Goal: Obtain resource: Download file/media

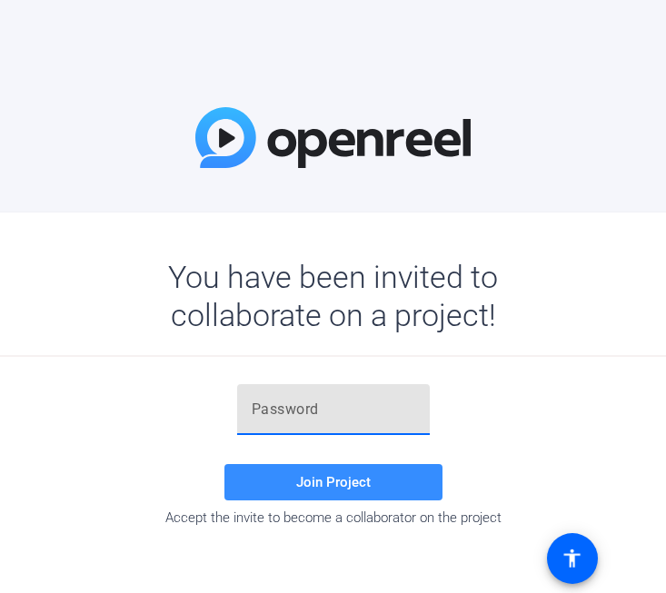
click at [270, 405] on input "text" at bounding box center [334, 410] width 164 height 22
paste input "tJUMR,"
type input "tJUMR,"
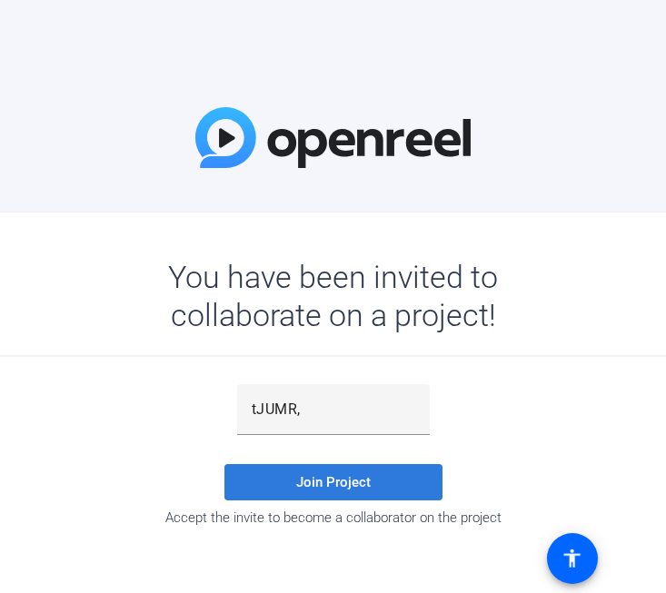
click at [326, 477] on span "Join Project" at bounding box center [333, 482] width 74 height 16
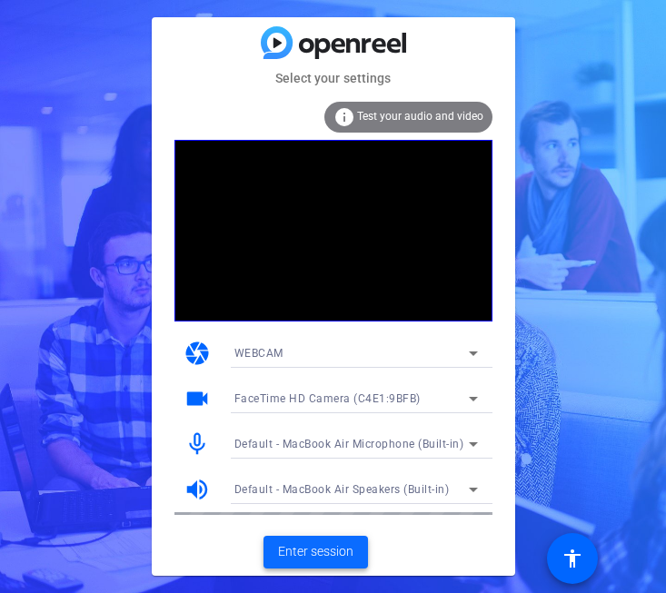
click at [327, 553] on span "Enter session" at bounding box center [315, 551] width 75 height 19
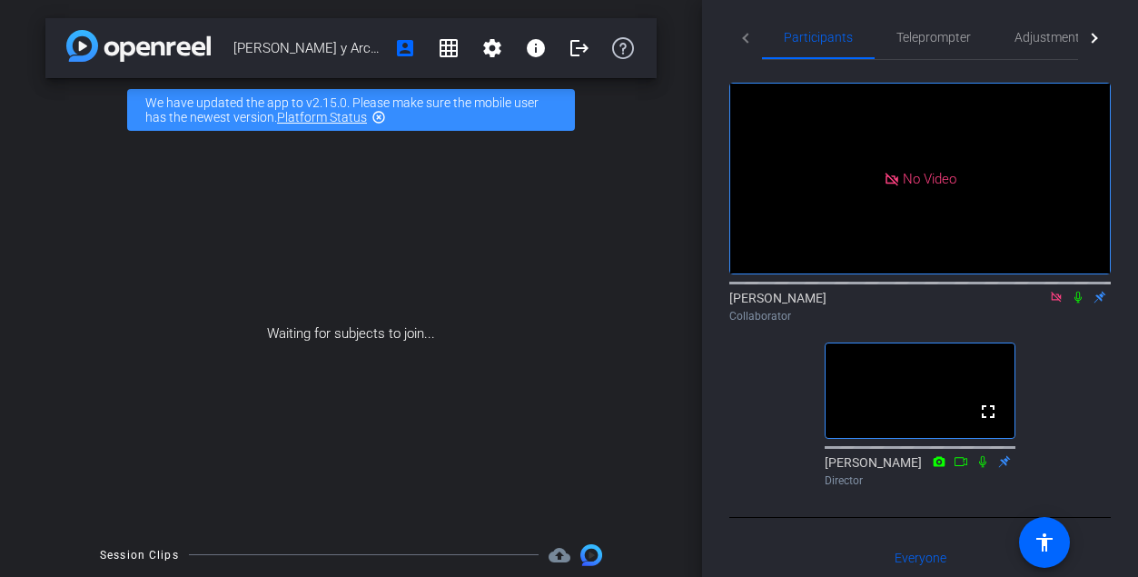
scroll to position [4, 0]
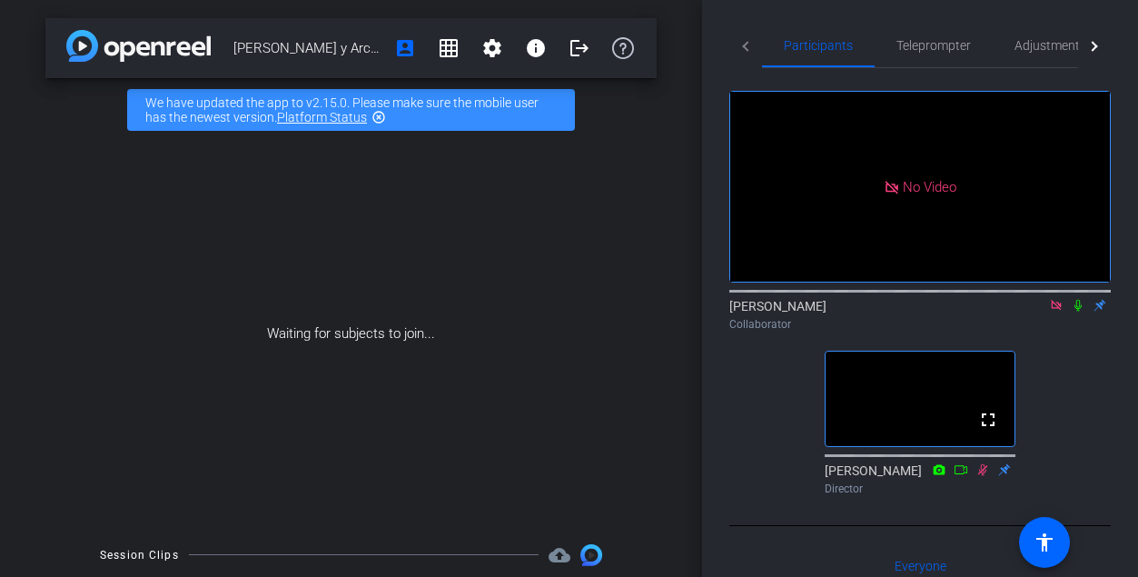
click at [665, 312] on icon at bounding box center [1056, 305] width 15 height 13
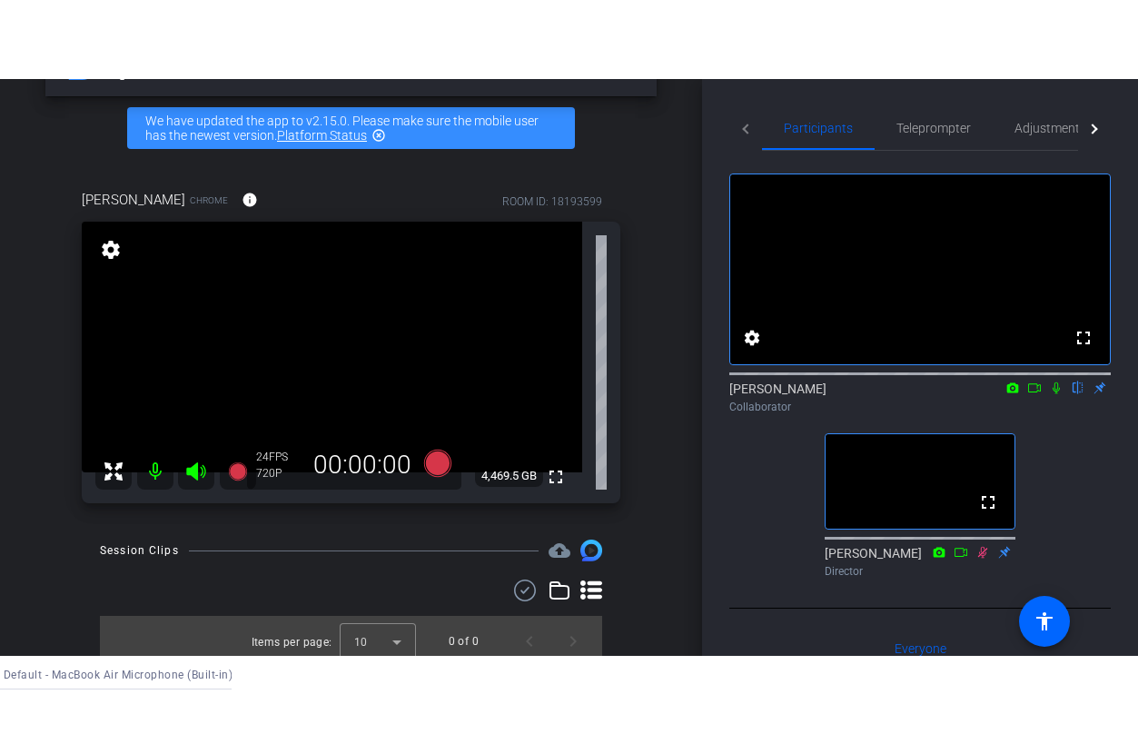
scroll to position [72, 0]
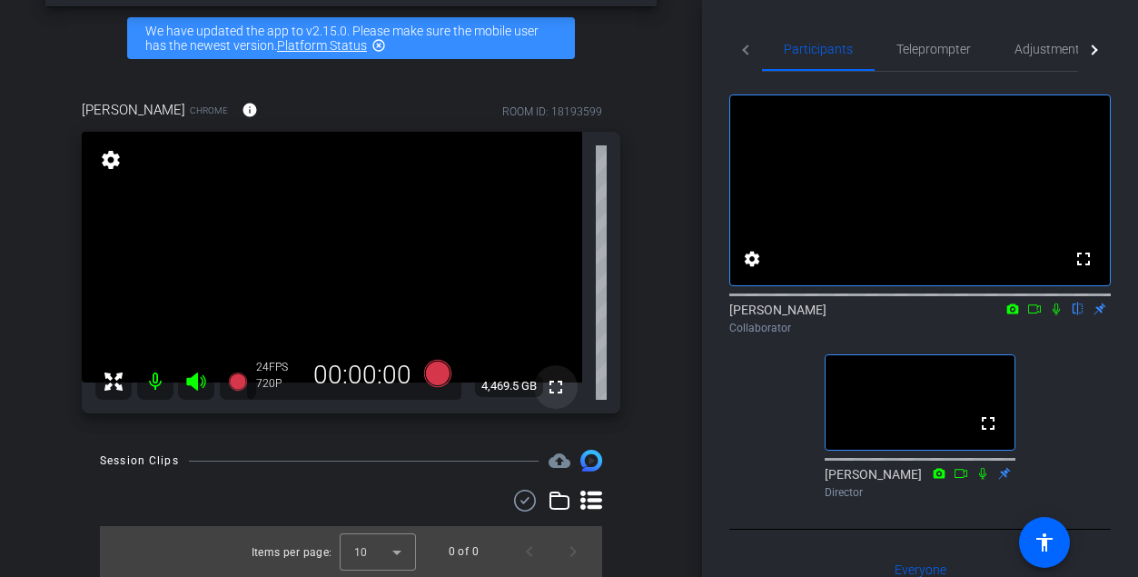
click at [551, 384] on mat-icon "fullscreen" at bounding box center [556, 387] width 22 height 22
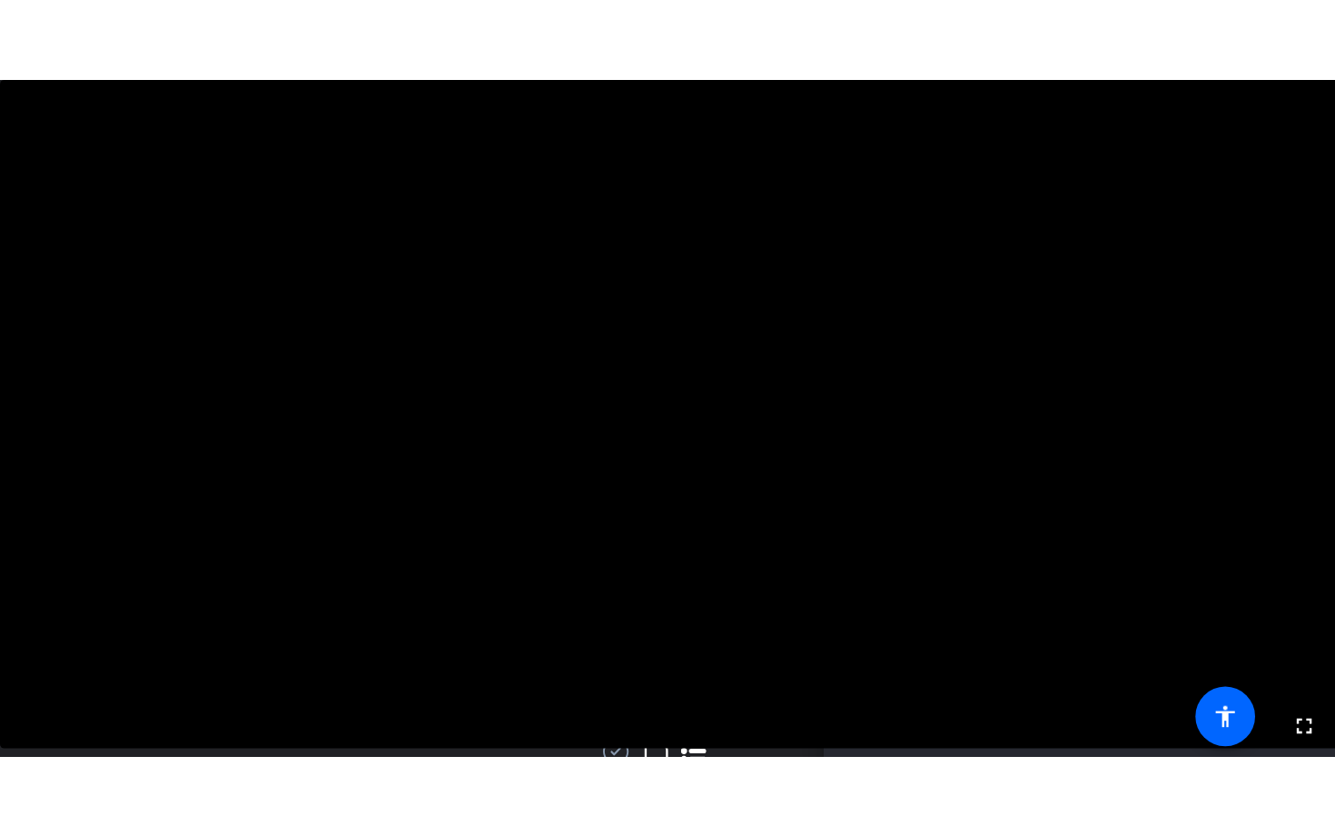
scroll to position [311, 0]
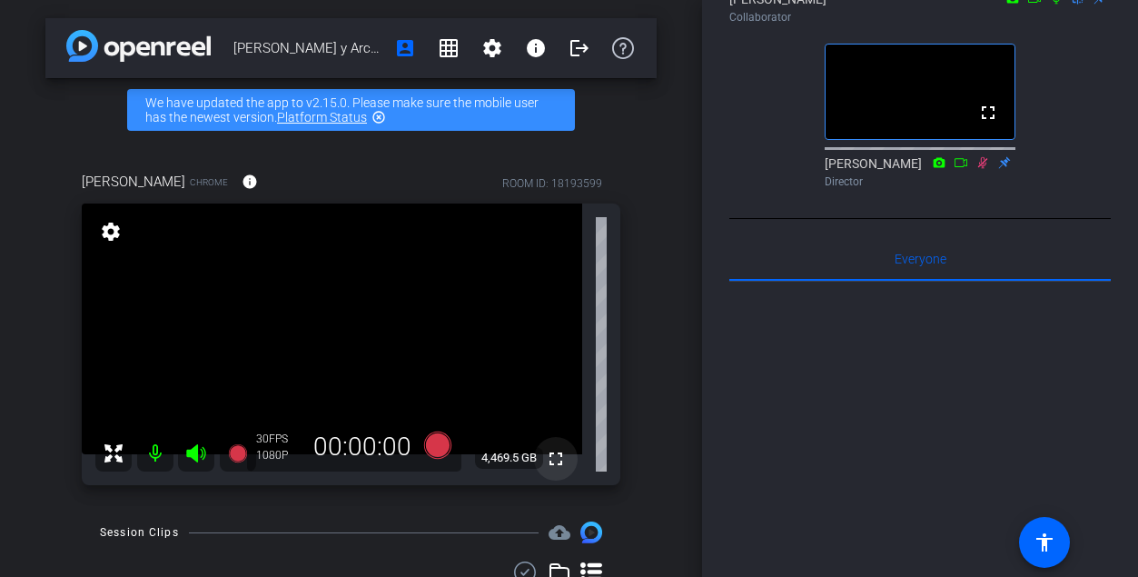
click at [551, 462] on mat-icon "fullscreen" at bounding box center [556, 459] width 22 height 22
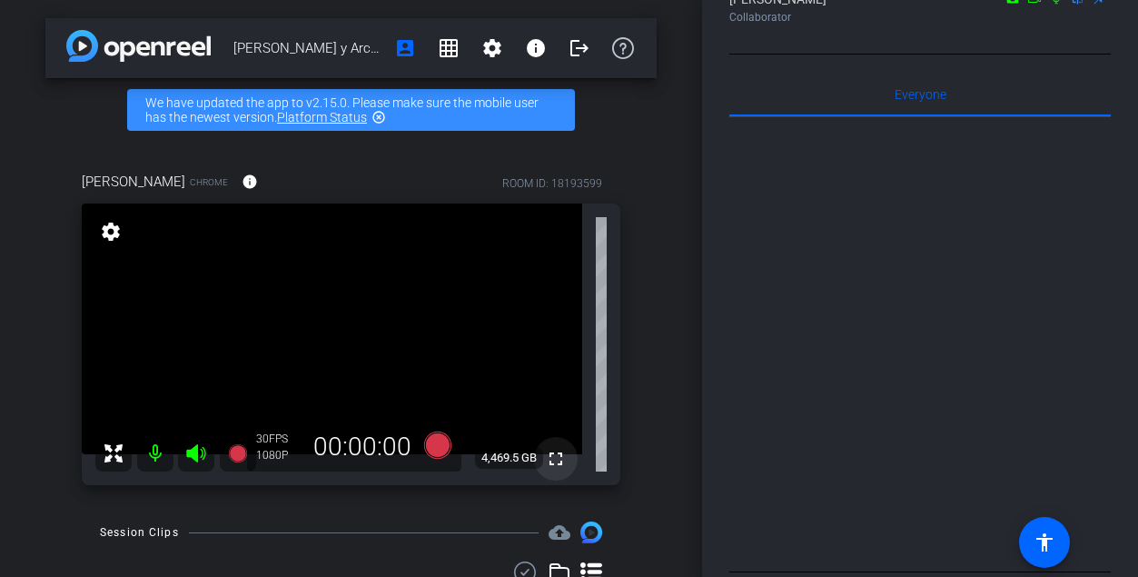
click at [551, 462] on mat-icon "fullscreen" at bounding box center [556, 459] width 22 height 22
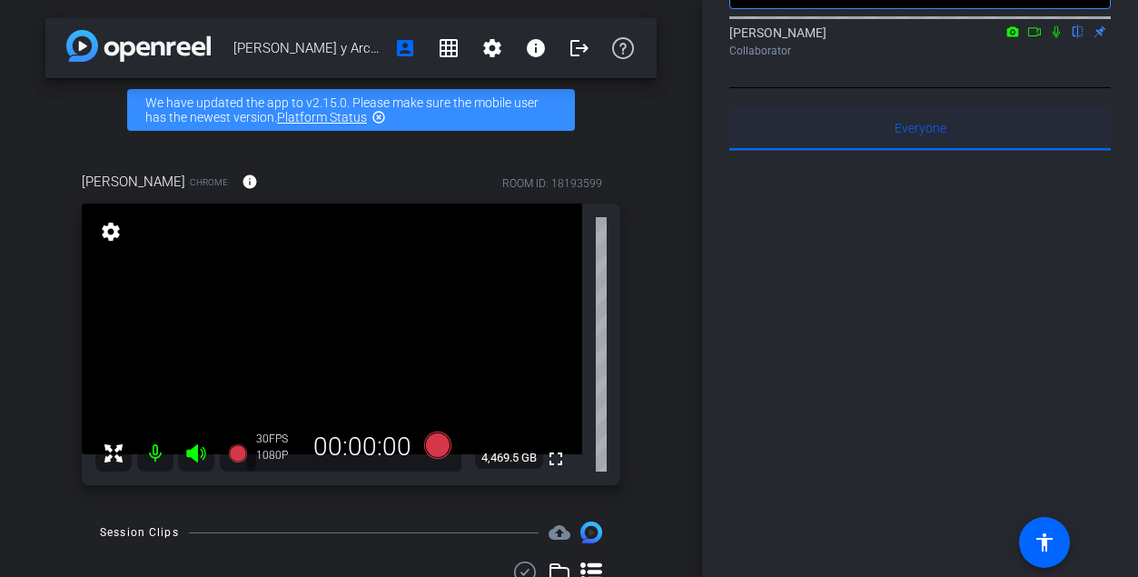
scroll to position [0, 0]
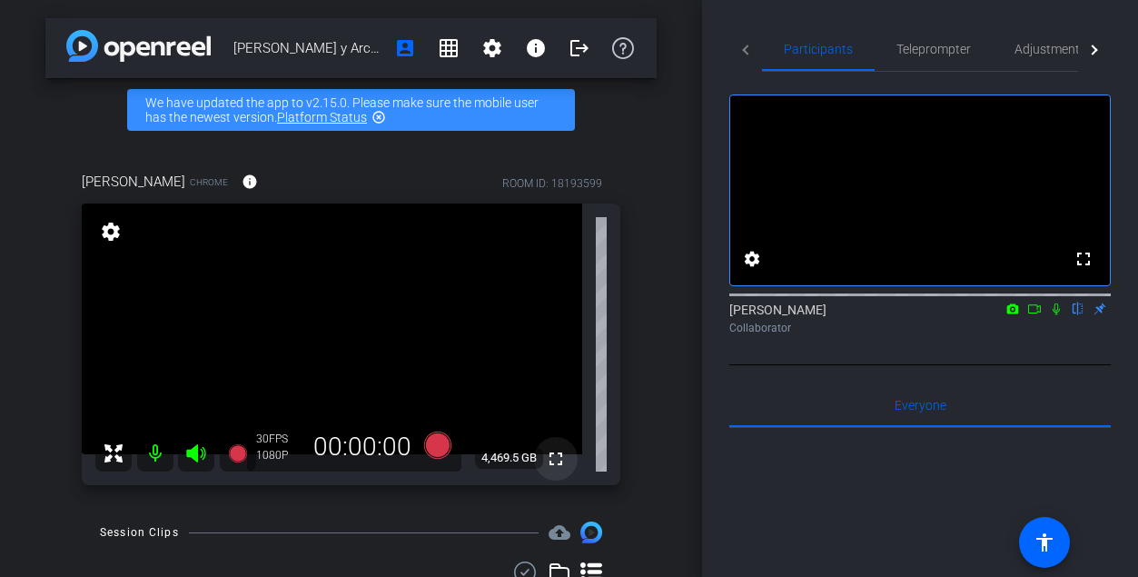
click at [558, 459] on mat-icon "fullscreen" at bounding box center [556, 459] width 22 height 22
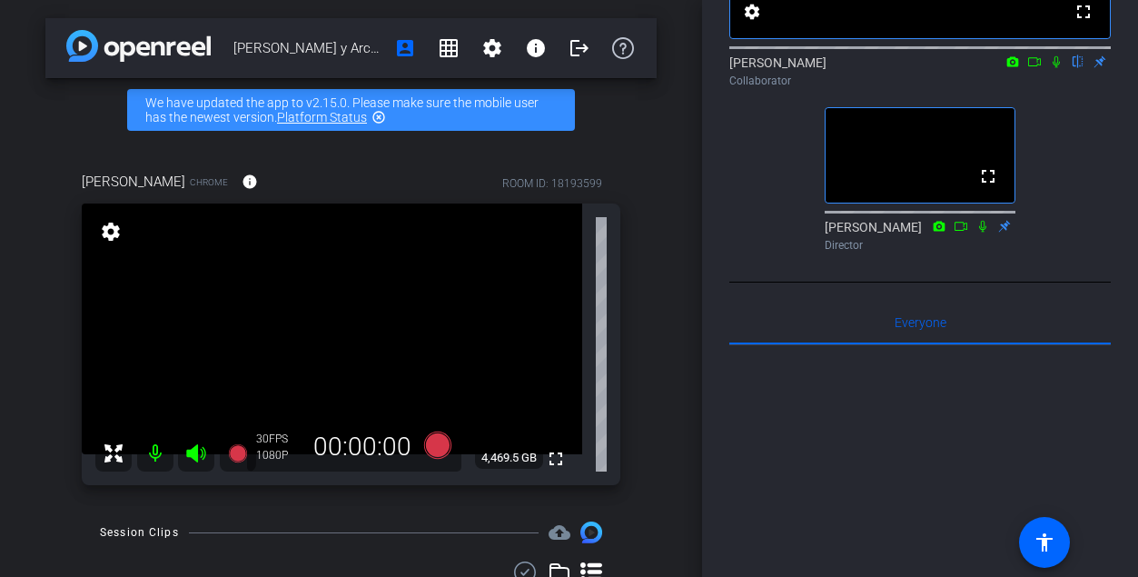
scroll to position [242, 0]
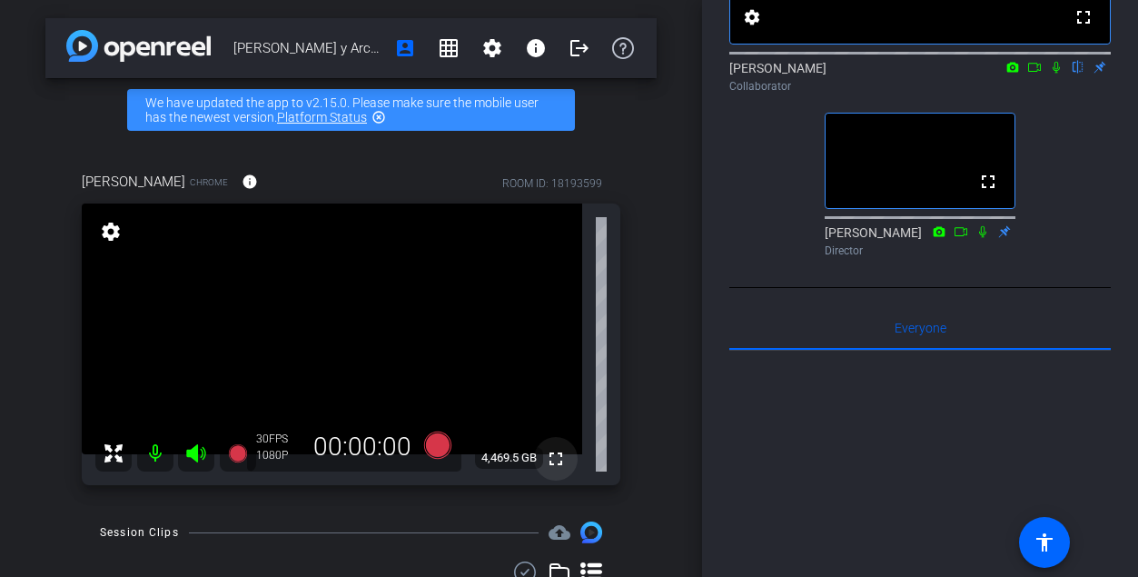
click at [555, 457] on mat-icon "fullscreen" at bounding box center [556, 459] width 22 height 22
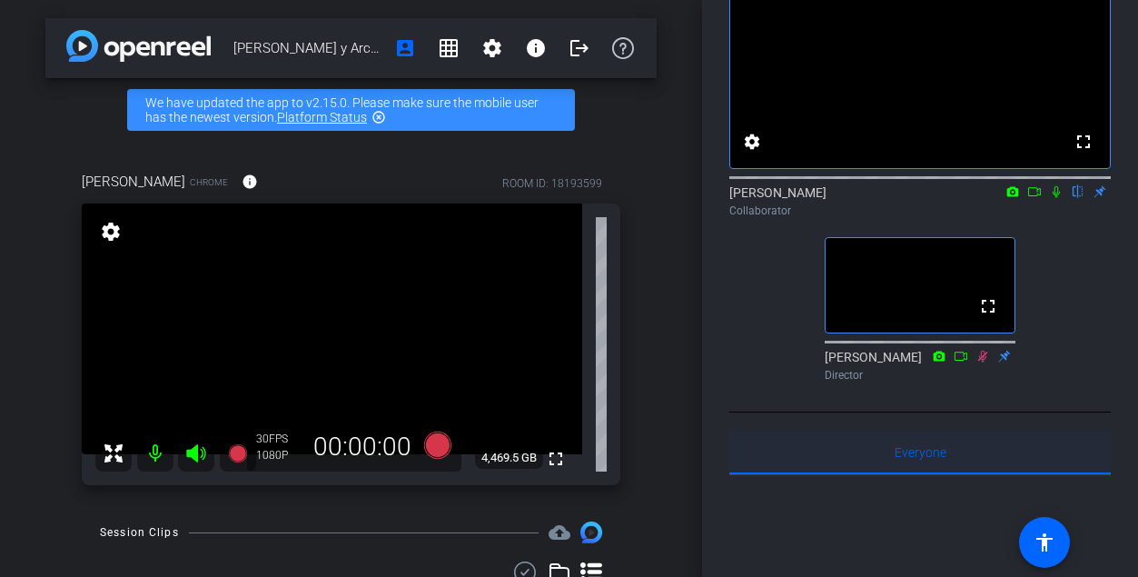
scroll to position [5, 0]
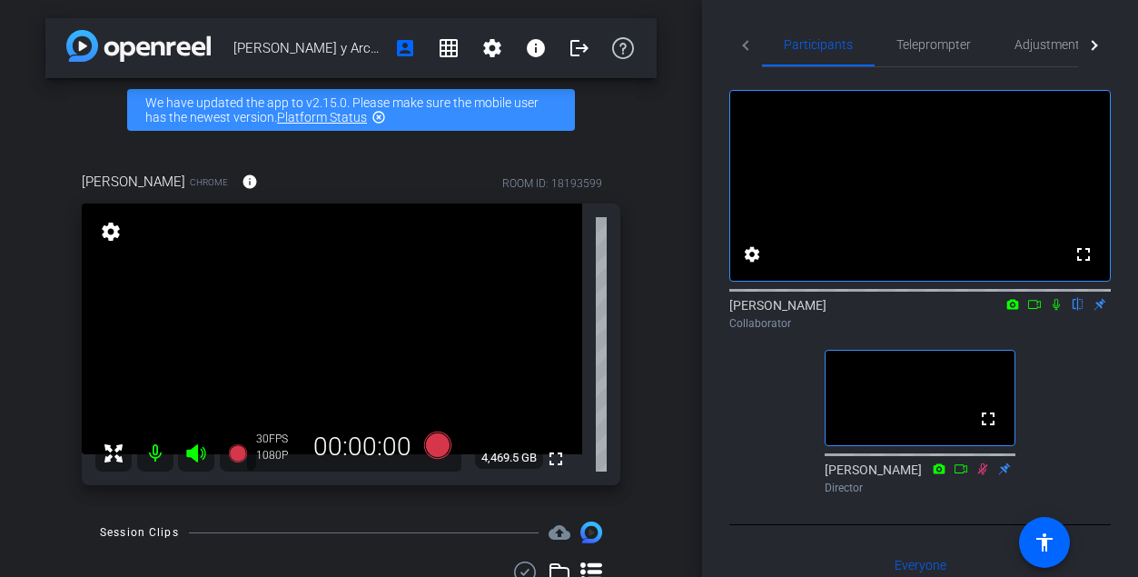
click at [665, 311] on icon at bounding box center [1034, 304] width 15 height 13
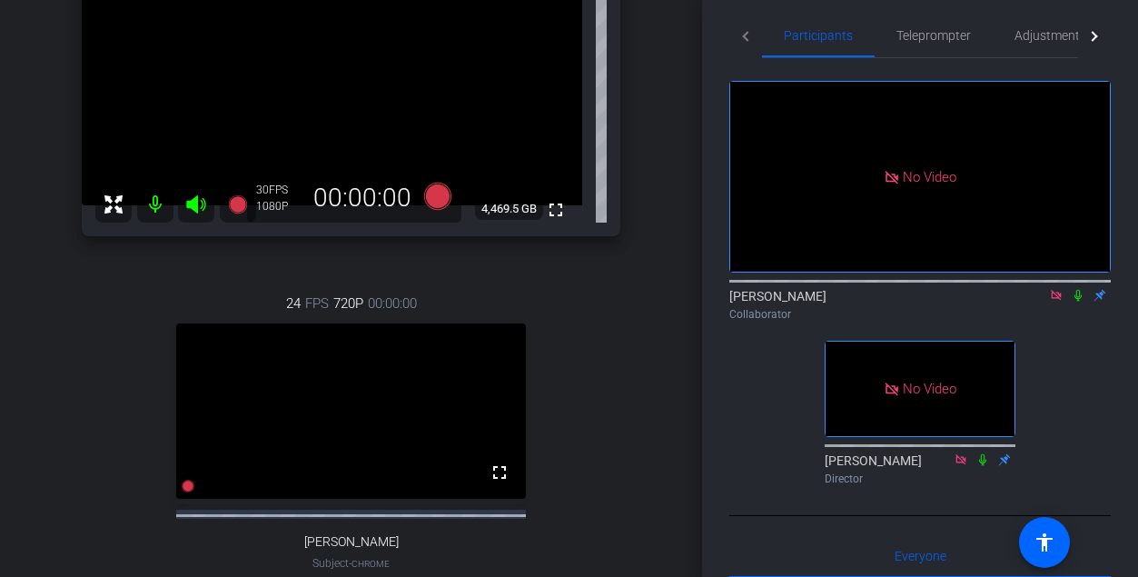
scroll to position [245, 0]
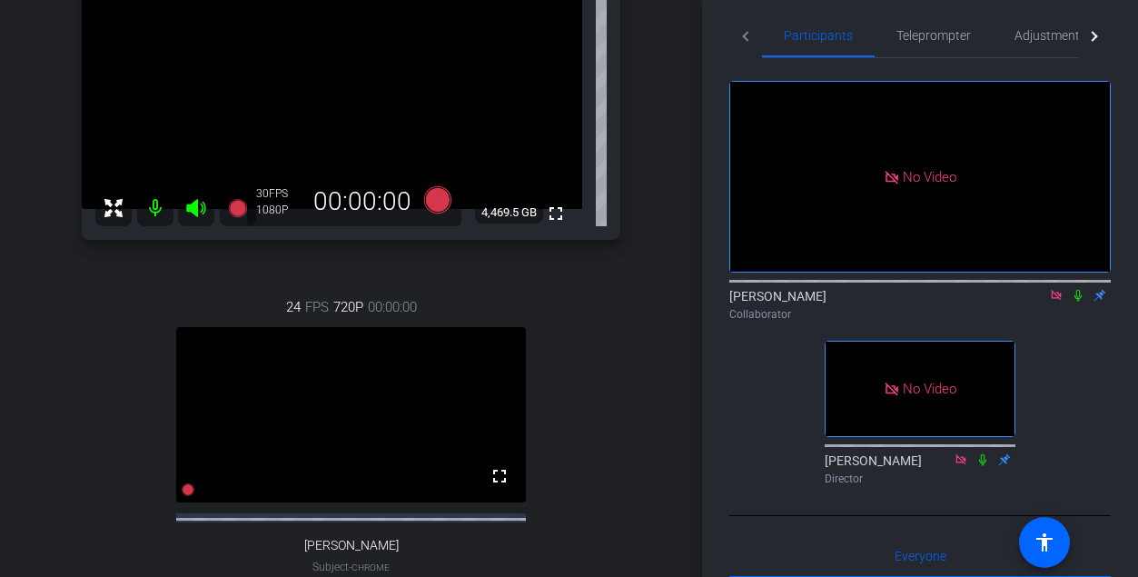
click at [665, 300] on icon at bounding box center [1056, 295] width 10 height 10
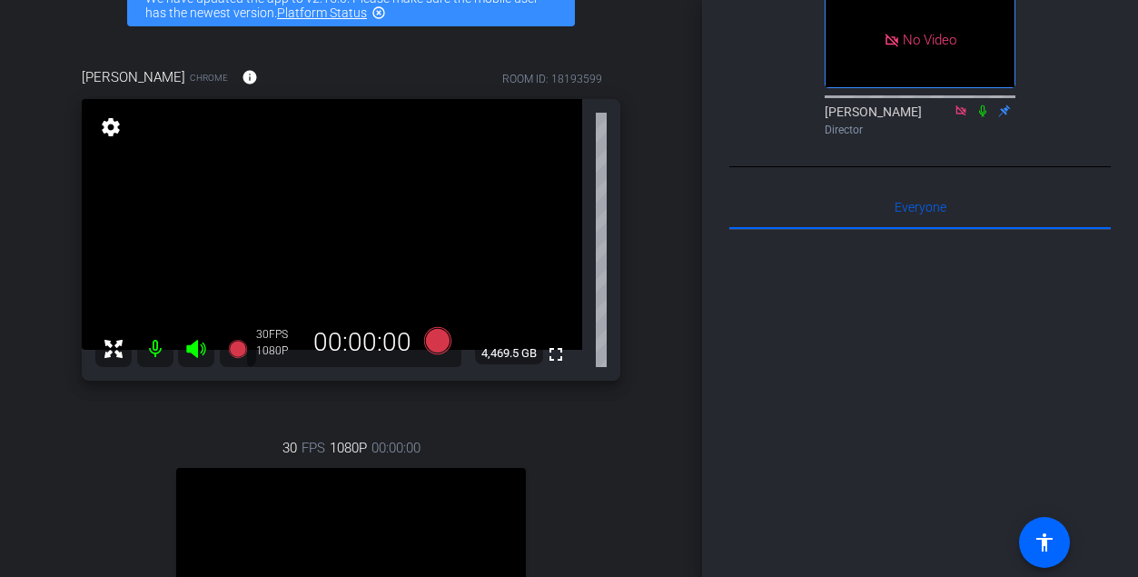
scroll to position [0, 0]
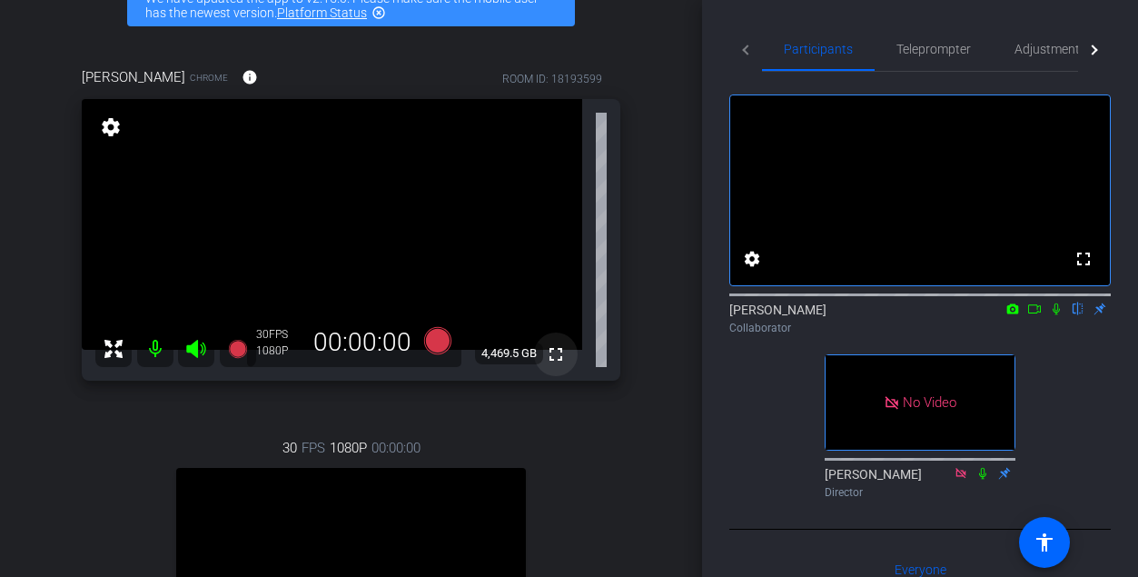
click at [562, 353] on mat-icon "fullscreen" at bounding box center [556, 354] width 22 height 22
click at [562, 352] on mat-icon "fullscreen" at bounding box center [556, 354] width 22 height 22
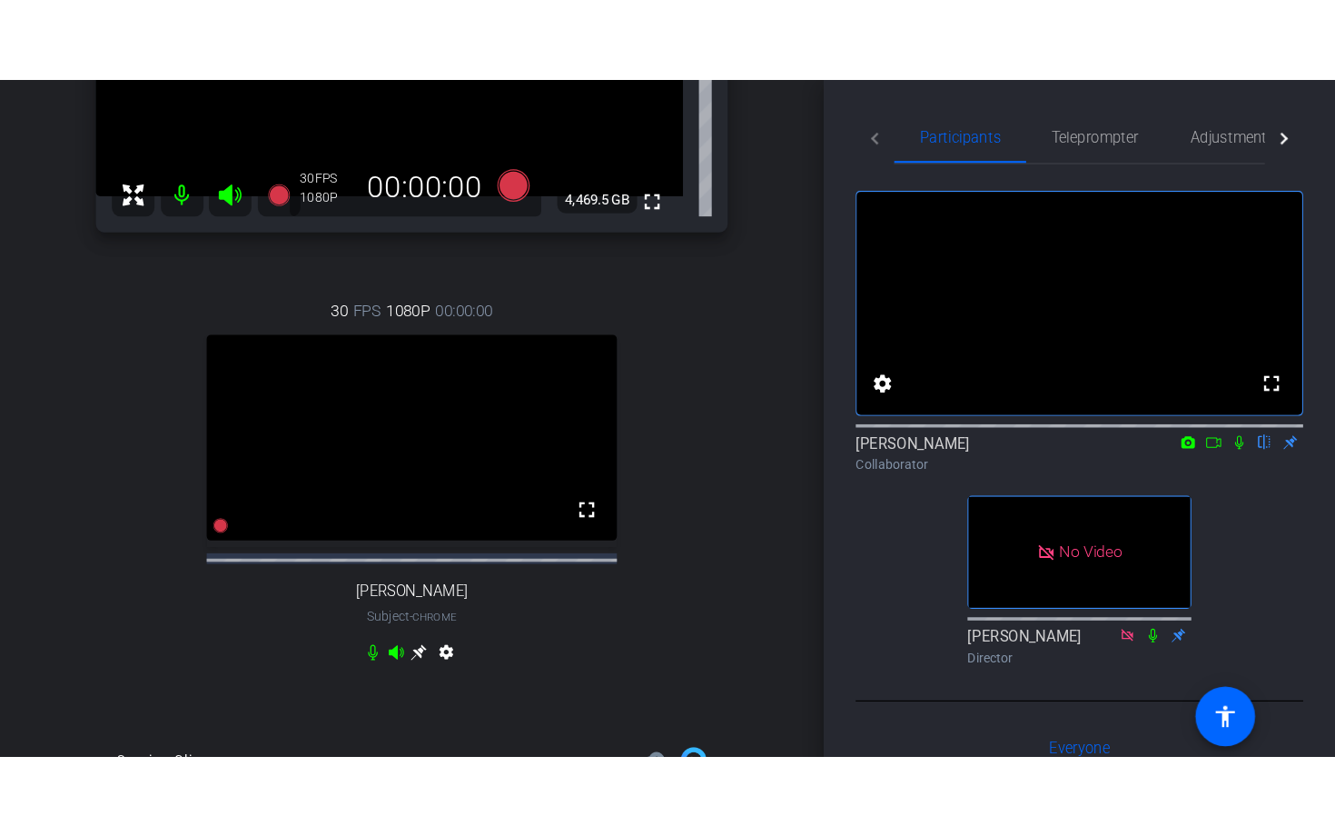
scroll to position [374, 0]
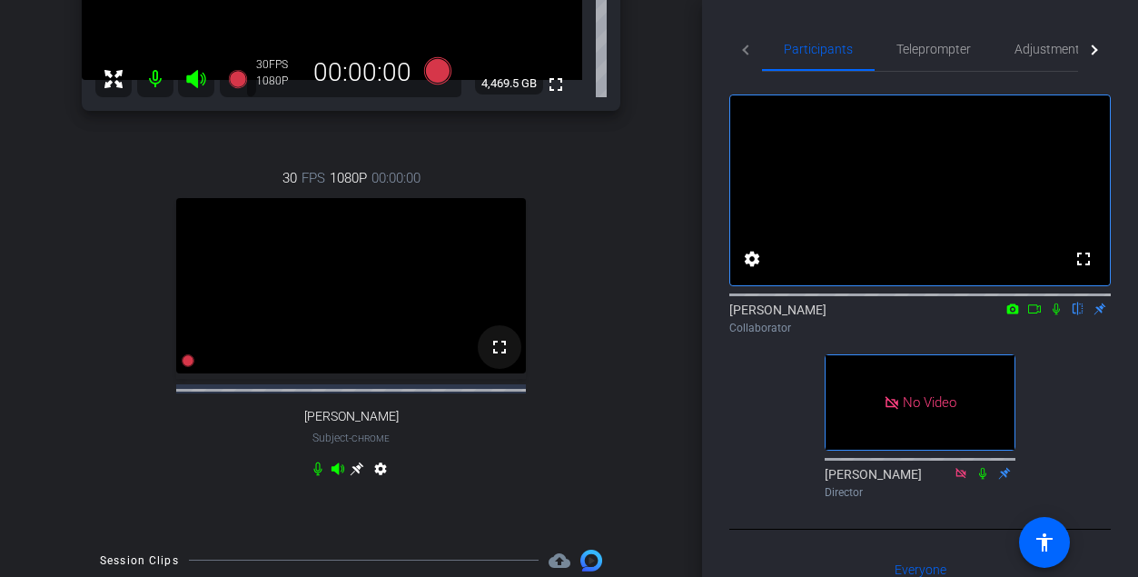
click at [498, 358] on mat-icon "fullscreen" at bounding box center [500, 347] width 22 height 22
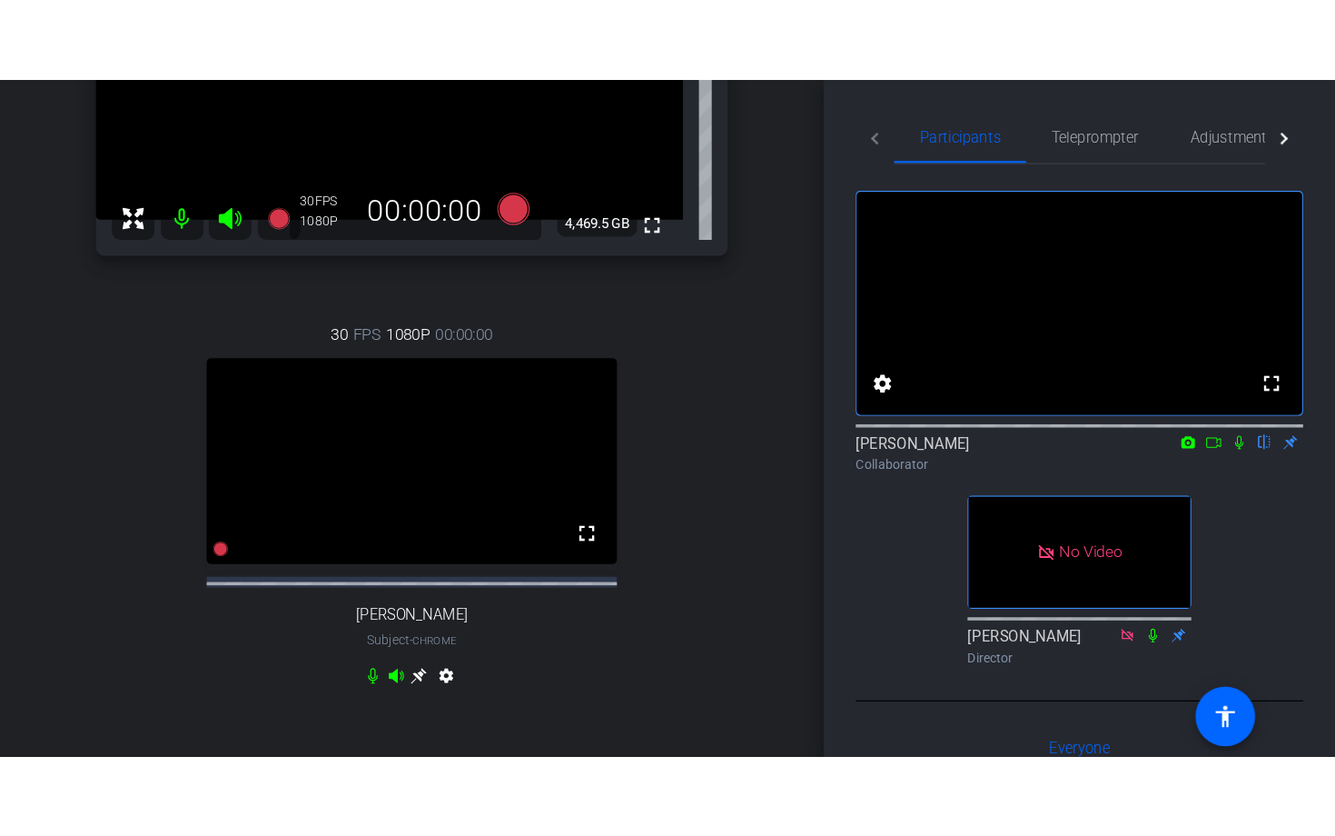
scroll to position [313, 0]
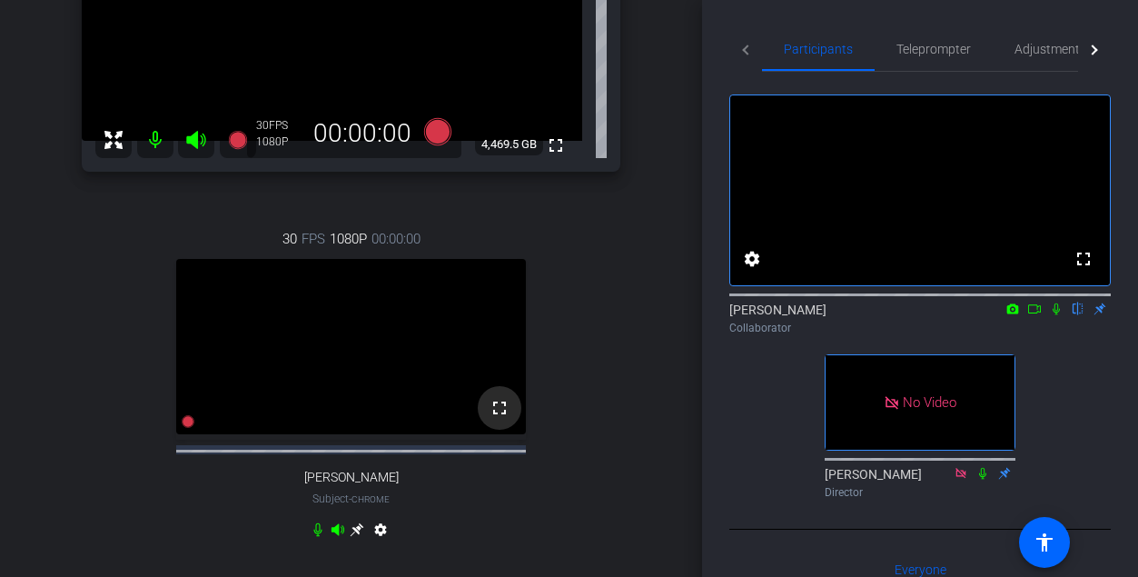
click at [499, 419] on mat-icon "fullscreen" at bounding box center [500, 408] width 22 height 22
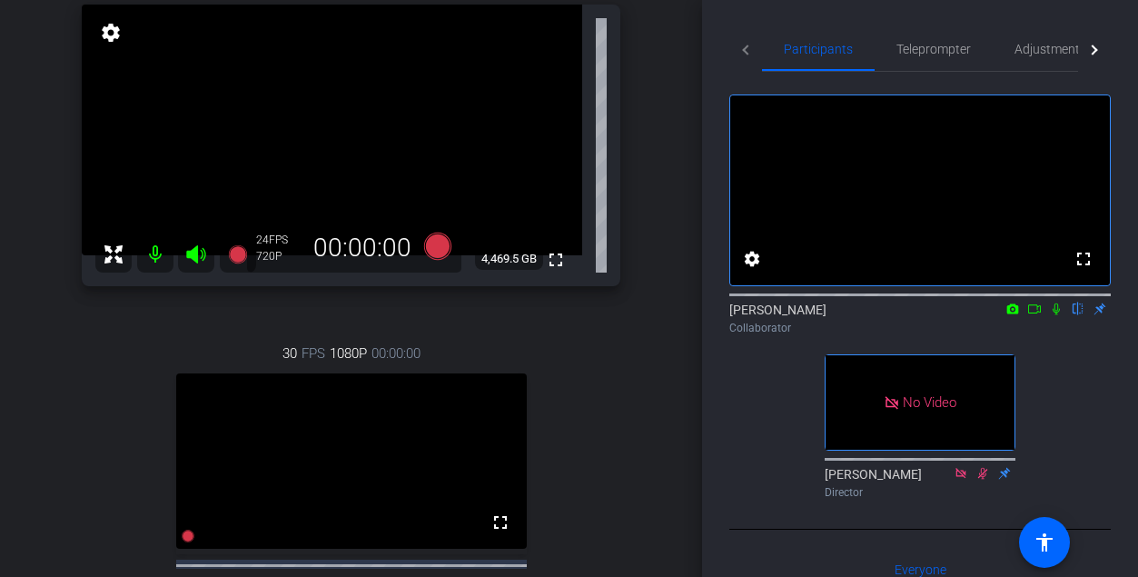
scroll to position [202, 0]
click at [665, 315] on icon at bounding box center [1034, 309] width 15 height 13
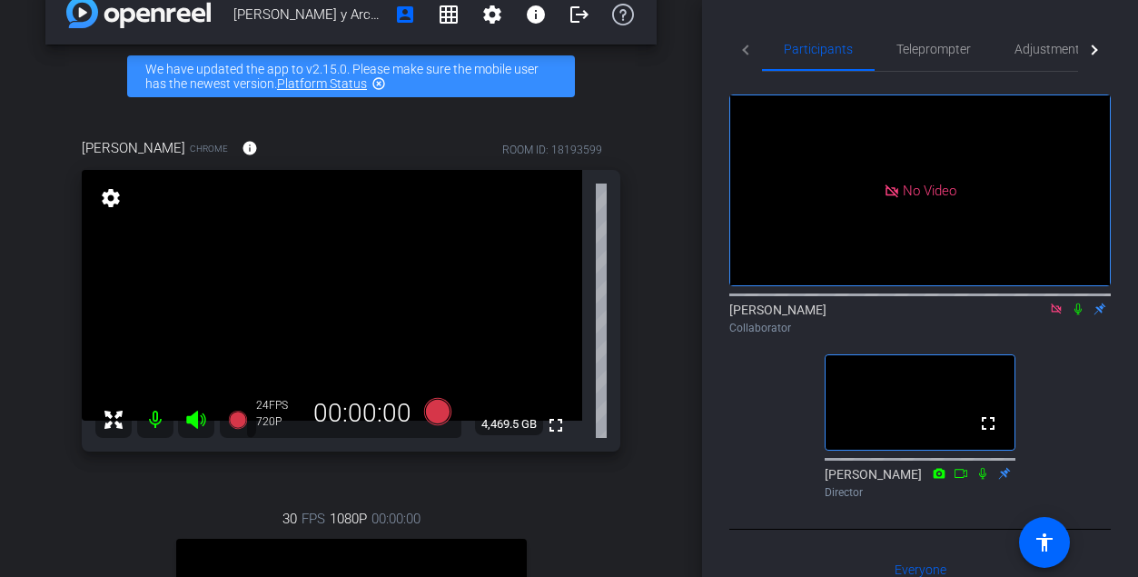
scroll to position [0, 0]
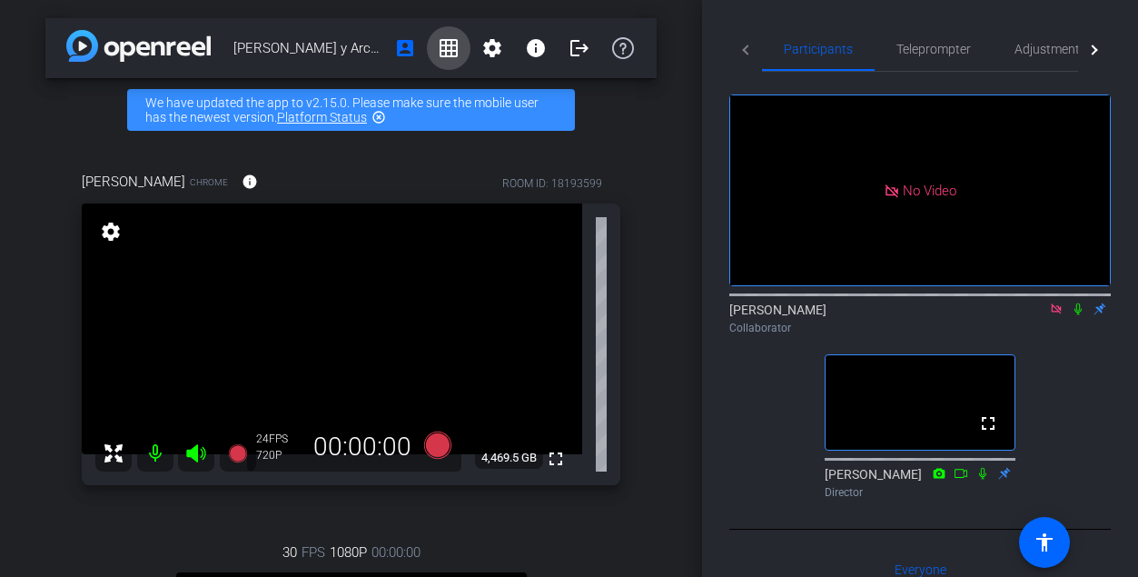
click at [447, 43] on mat-icon "grid_on" at bounding box center [449, 48] width 22 height 22
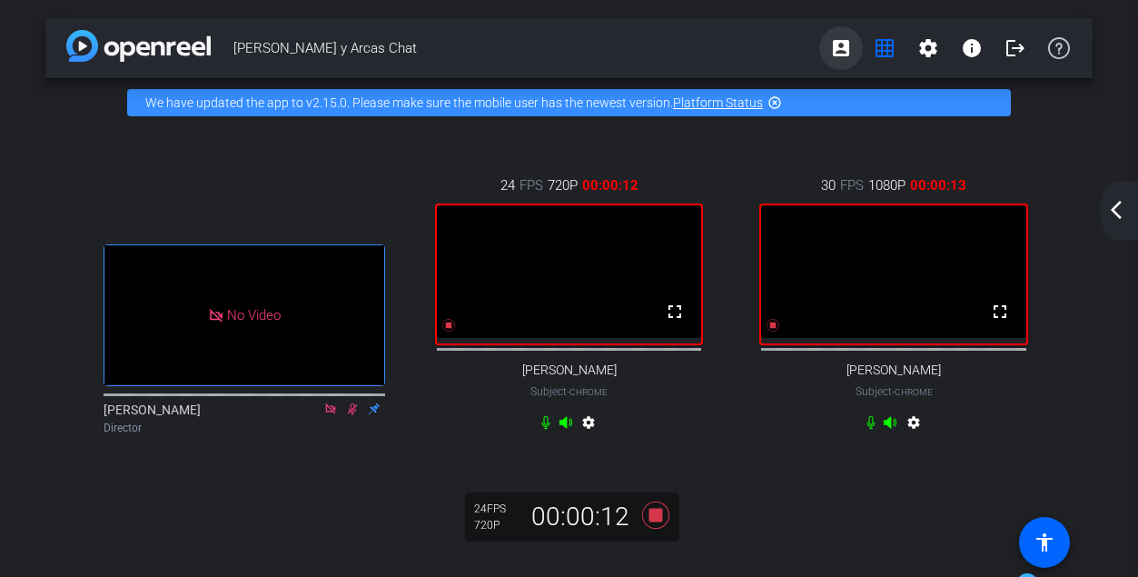
click at [665, 50] on mat-icon "account_box" at bounding box center [841, 48] width 22 height 22
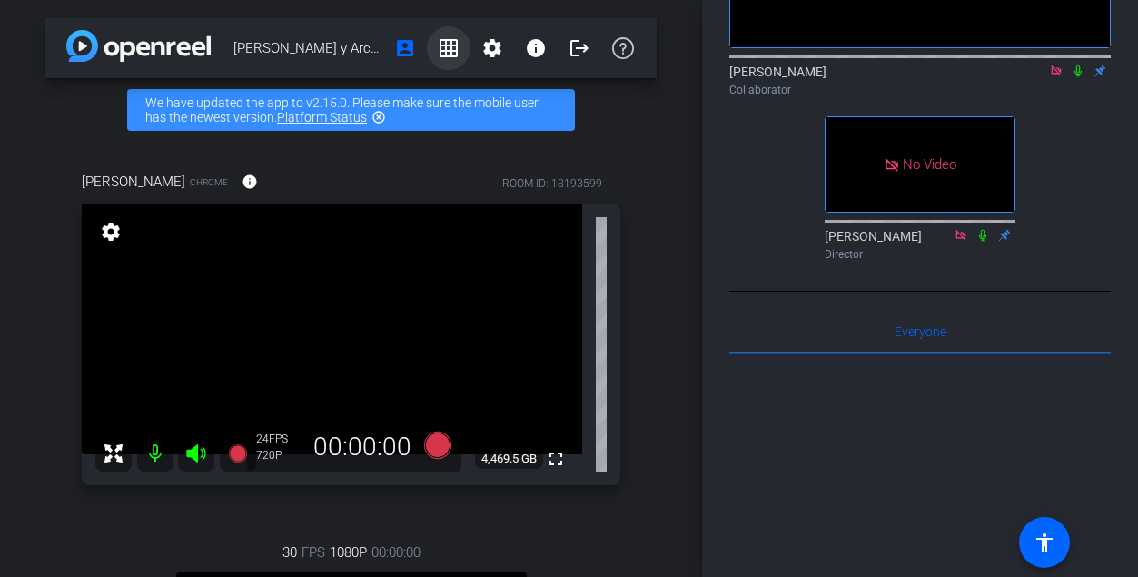
click at [451, 47] on mat-icon "grid_on" at bounding box center [449, 48] width 22 height 22
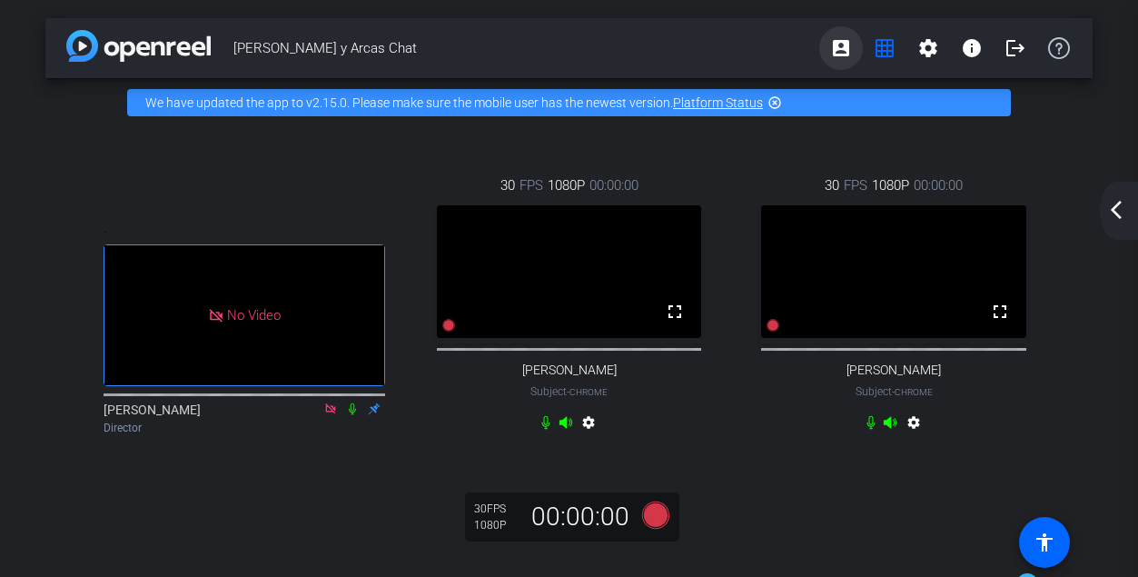
click at [665, 48] on mat-icon "account_box" at bounding box center [841, 48] width 22 height 22
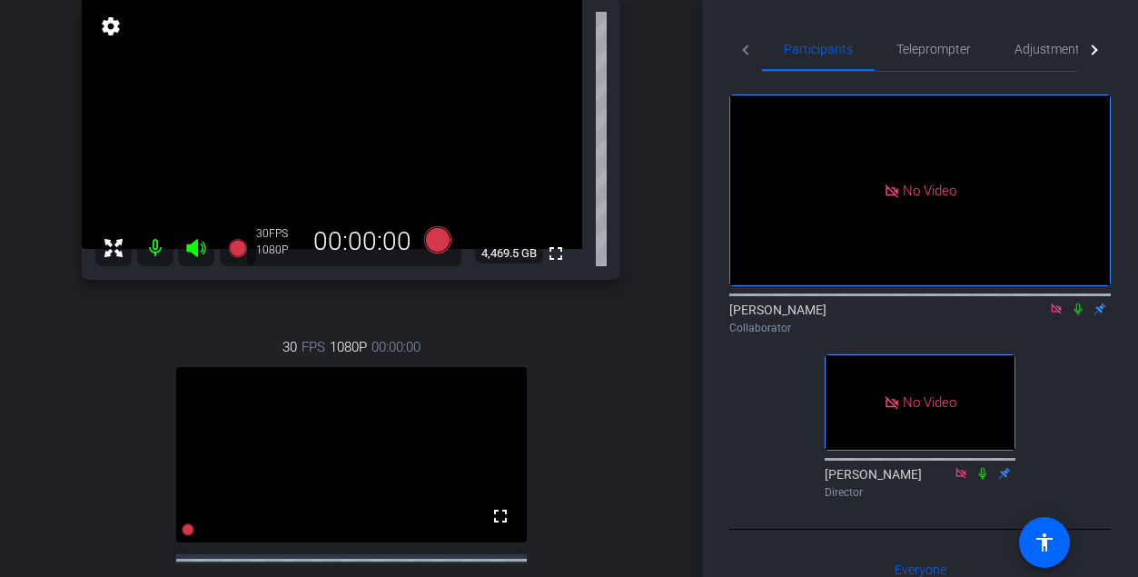
scroll to position [202, 0]
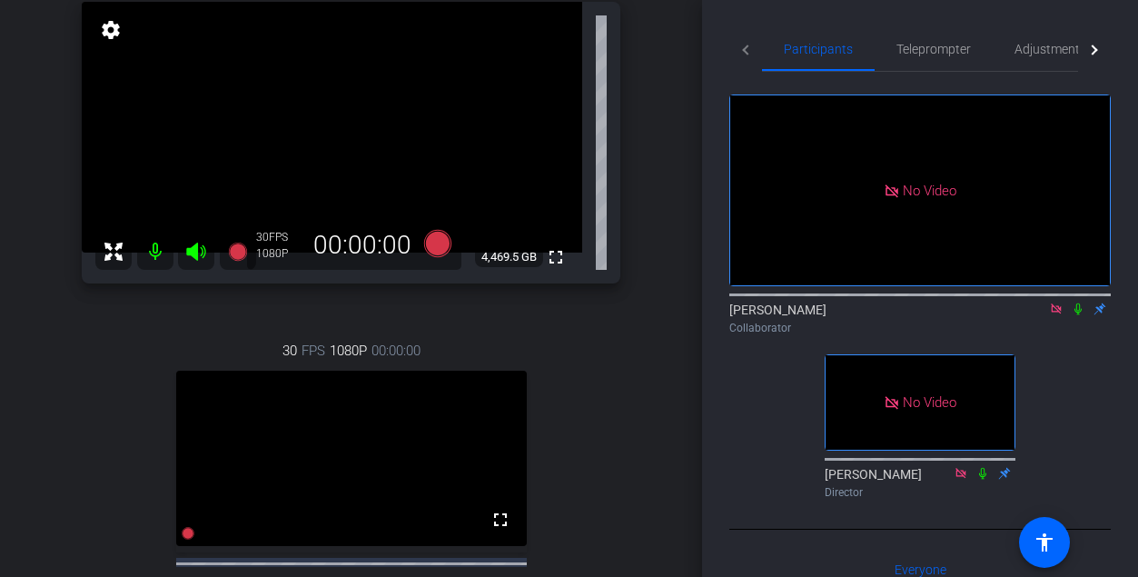
click at [665, 315] on icon at bounding box center [1078, 309] width 15 height 13
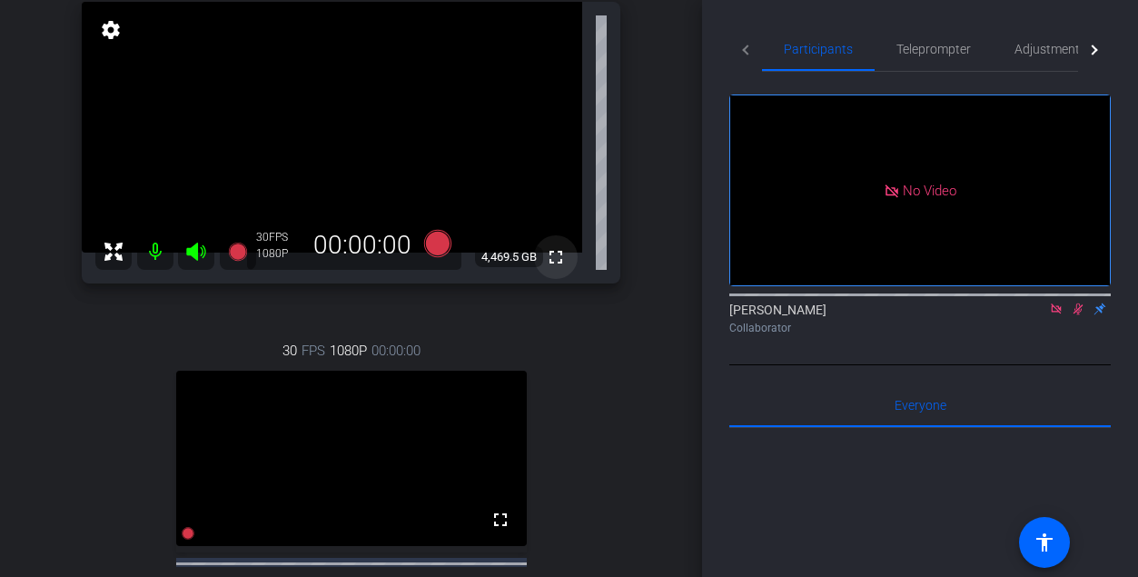
click at [561, 255] on mat-icon "fullscreen" at bounding box center [556, 257] width 22 height 22
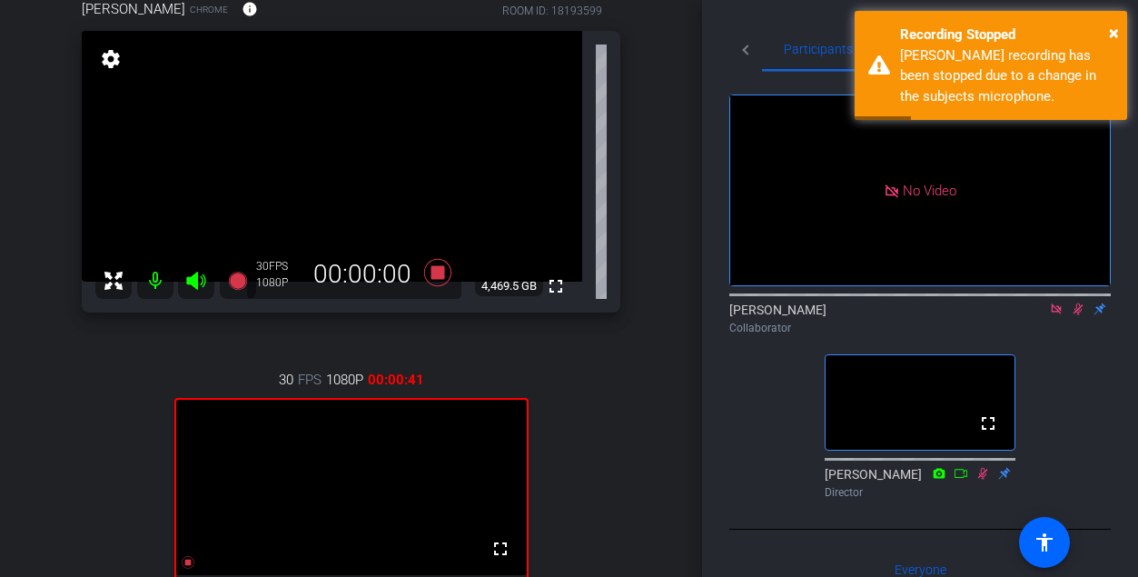
scroll to position [153, 0]
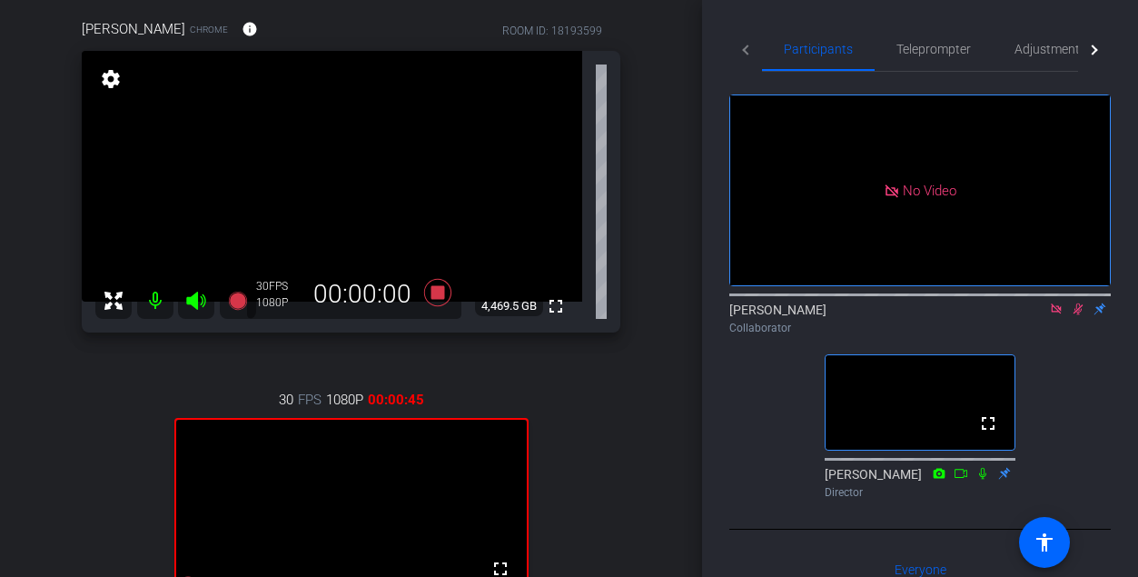
click at [665, 315] on icon at bounding box center [1079, 309] width 10 height 12
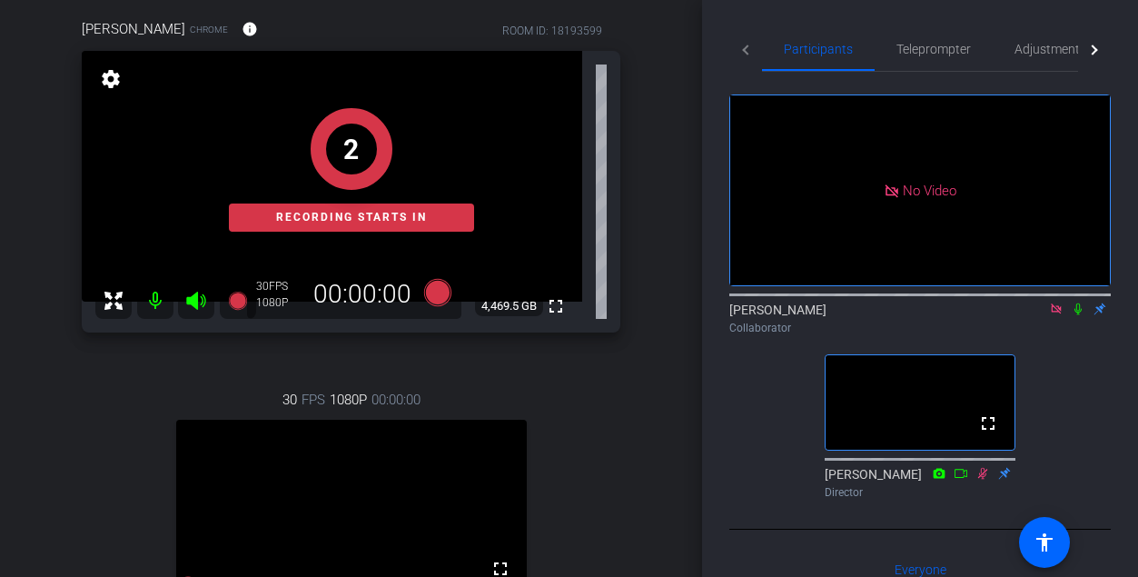
click at [665, 315] on icon at bounding box center [1078, 309] width 15 height 13
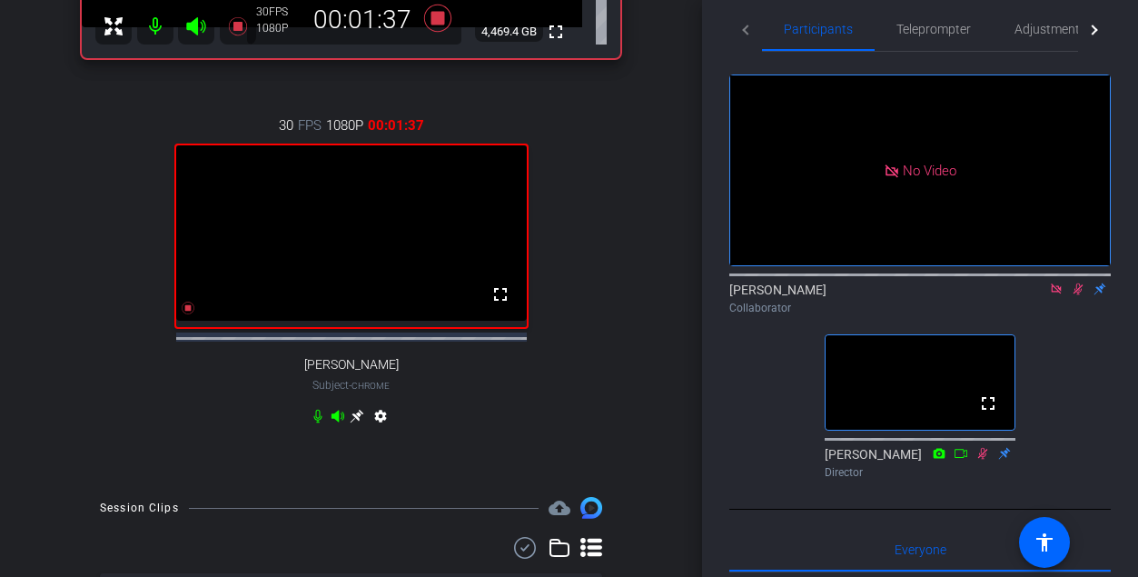
scroll to position [432, 0]
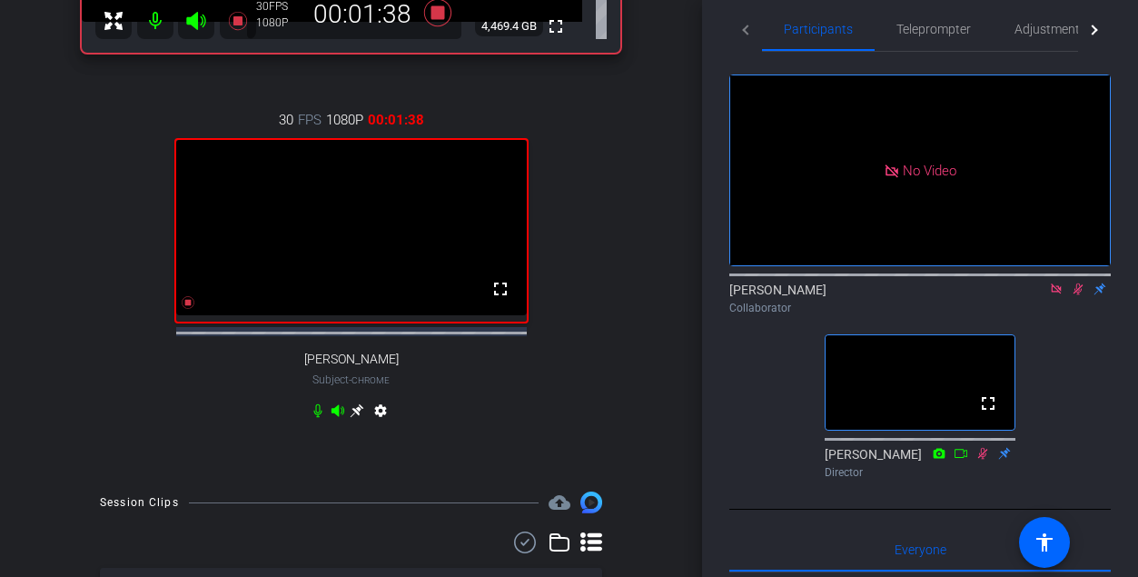
click at [358, 418] on icon at bounding box center [357, 410] width 15 height 15
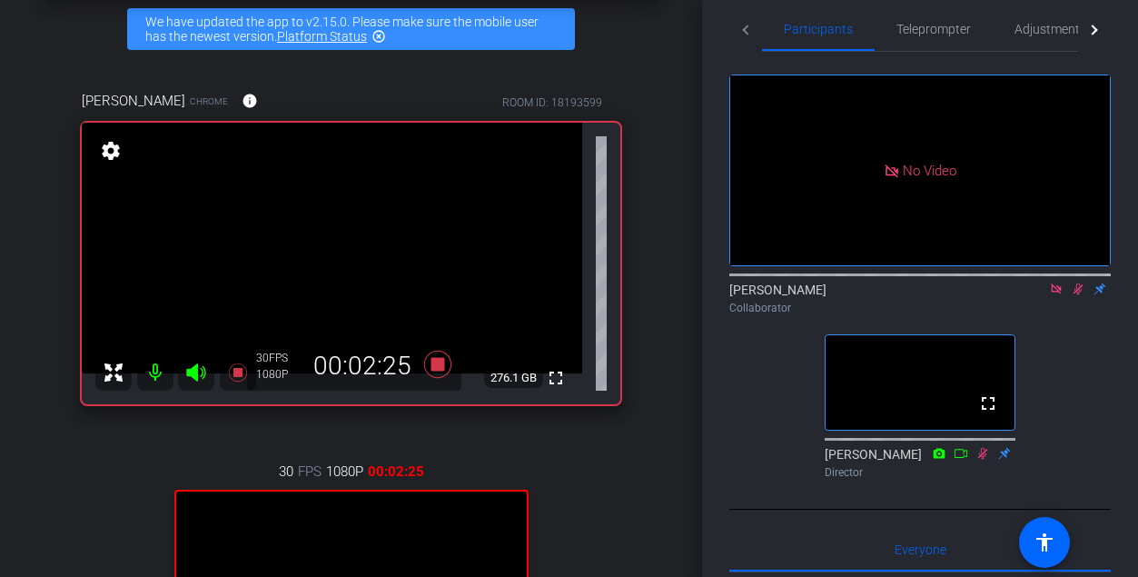
scroll to position [0, 0]
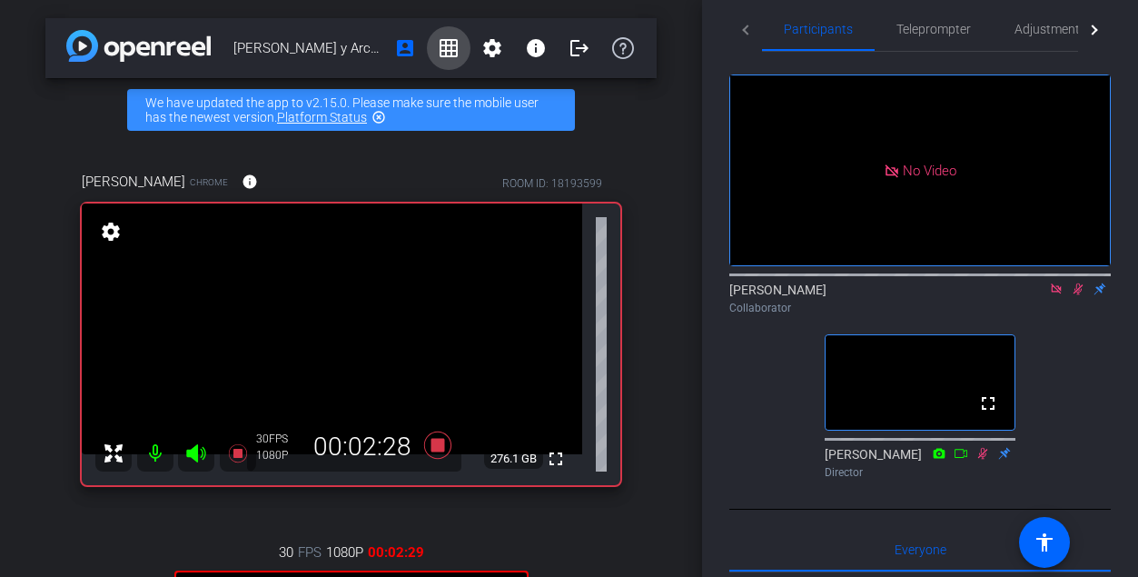
click at [449, 49] on mat-icon "grid_on" at bounding box center [449, 48] width 22 height 22
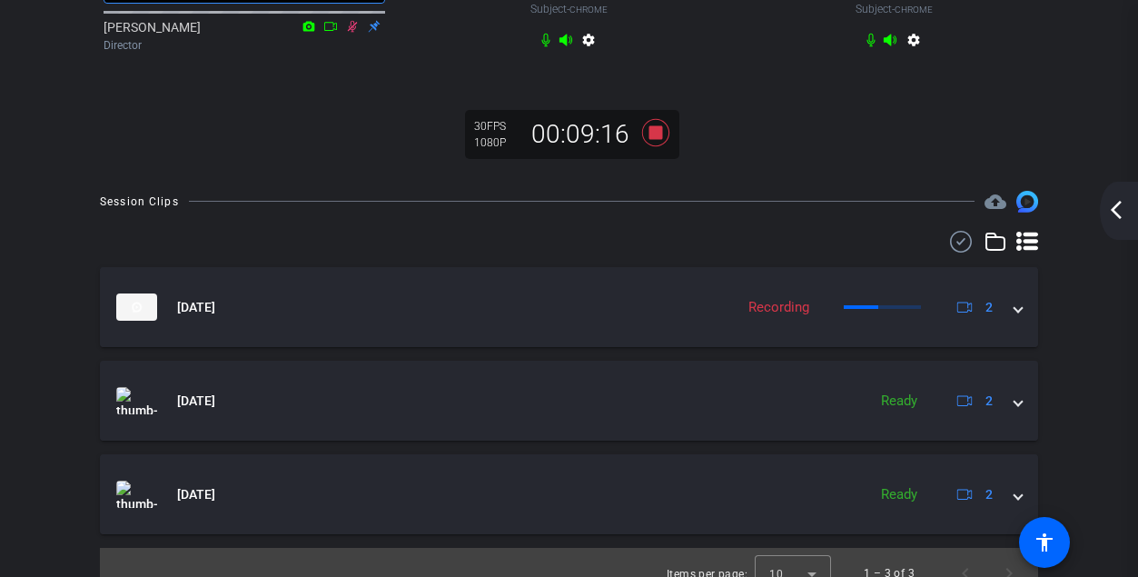
scroll to position [421, 0]
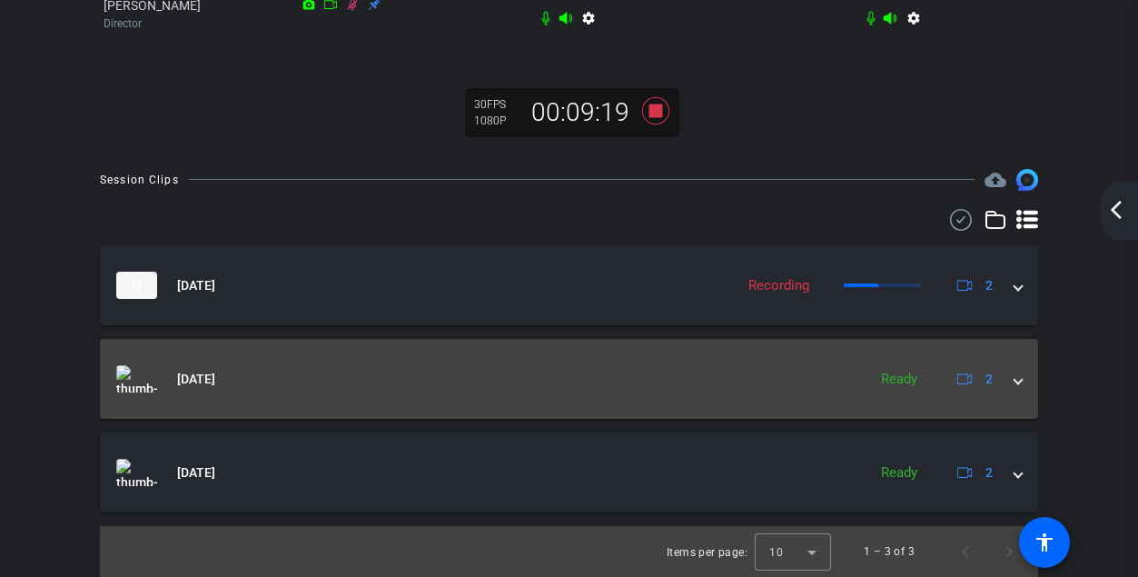
click at [665, 380] on span at bounding box center [1018, 379] width 7 height 19
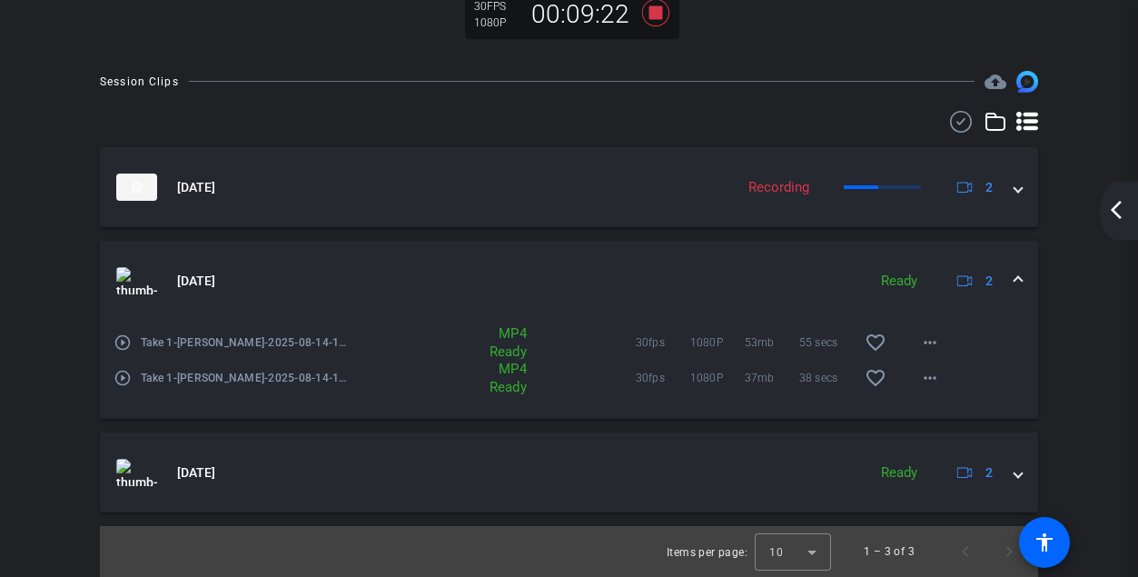
scroll to position [519, 0]
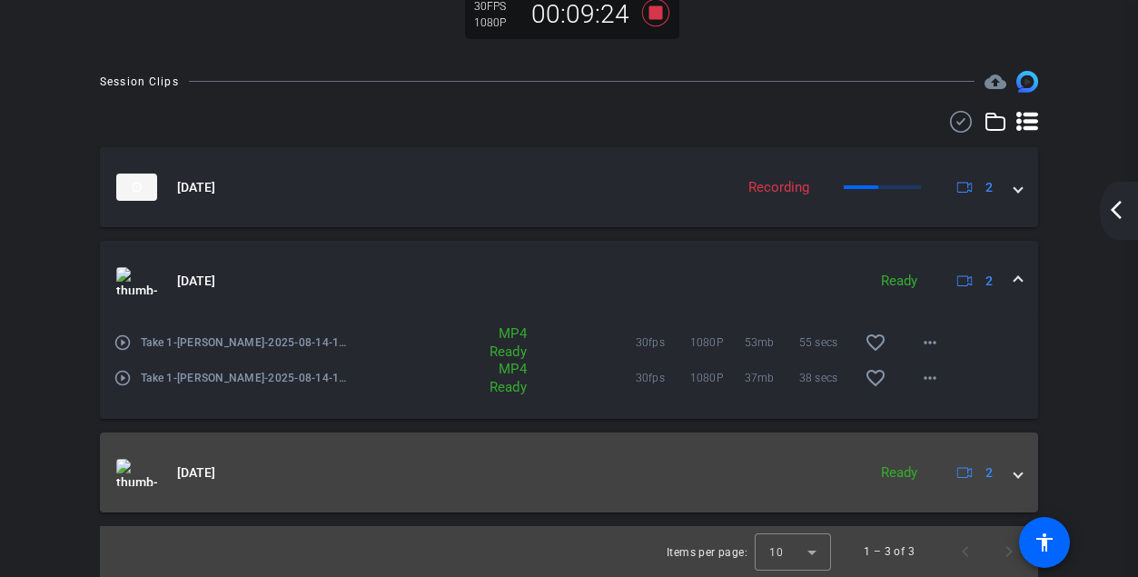
click at [665, 474] on mat-expansion-panel-header "[DATE] Ready 2" at bounding box center [569, 472] width 938 height 80
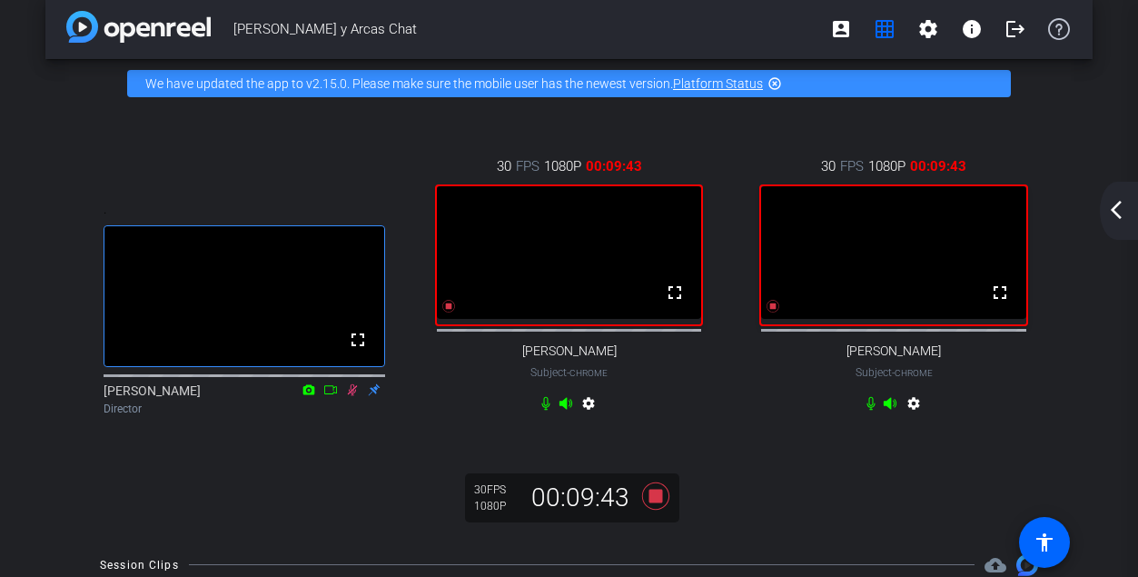
scroll to position [17, 0]
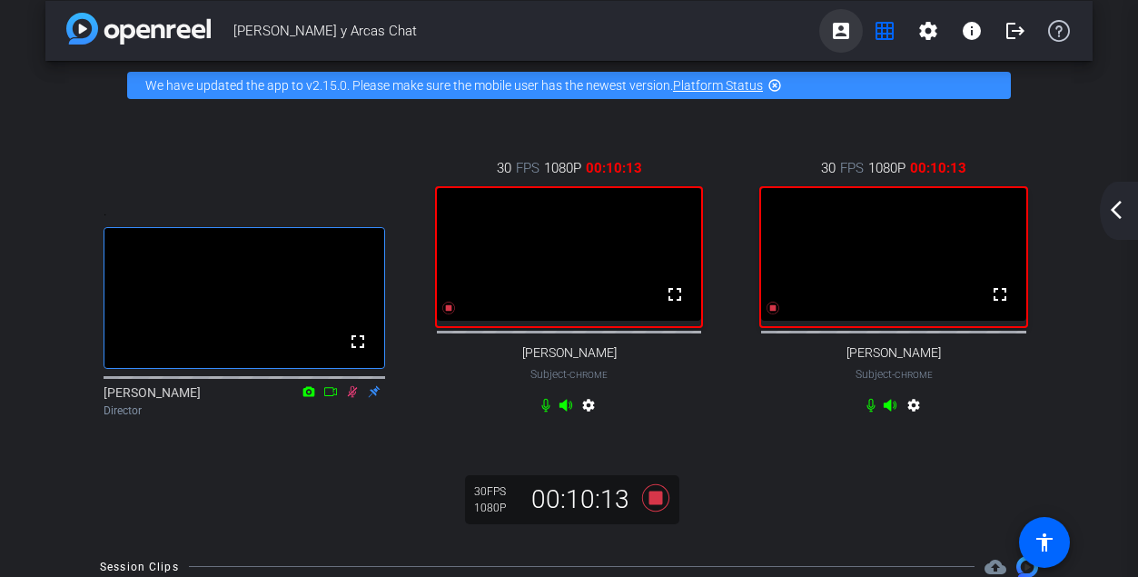
click at [665, 36] on mat-icon "account_box" at bounding box center [841, 31] width 22 height 22
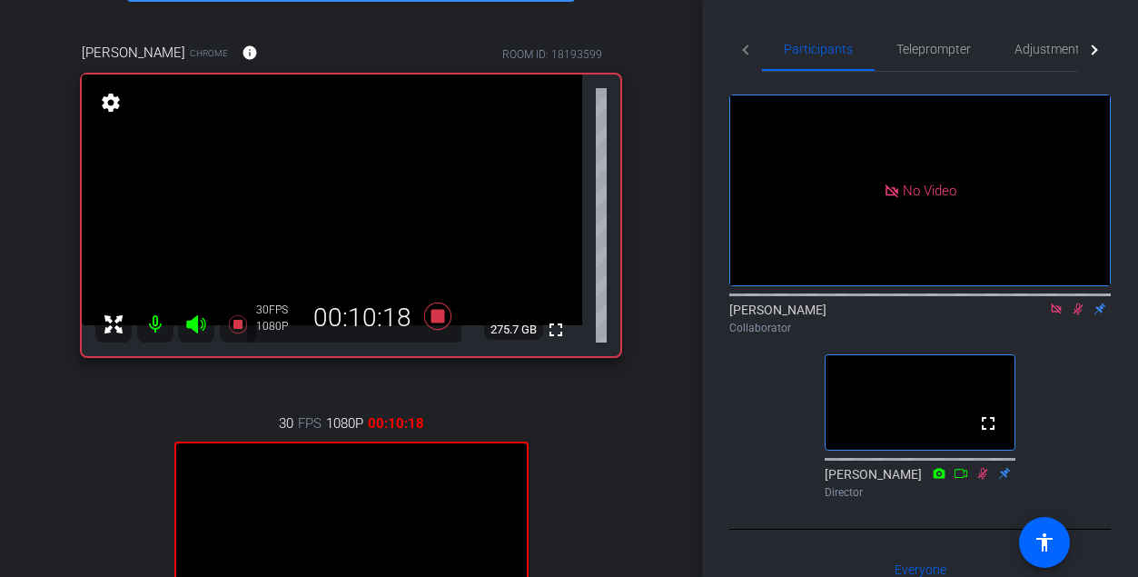
scroll to position [131, 0]
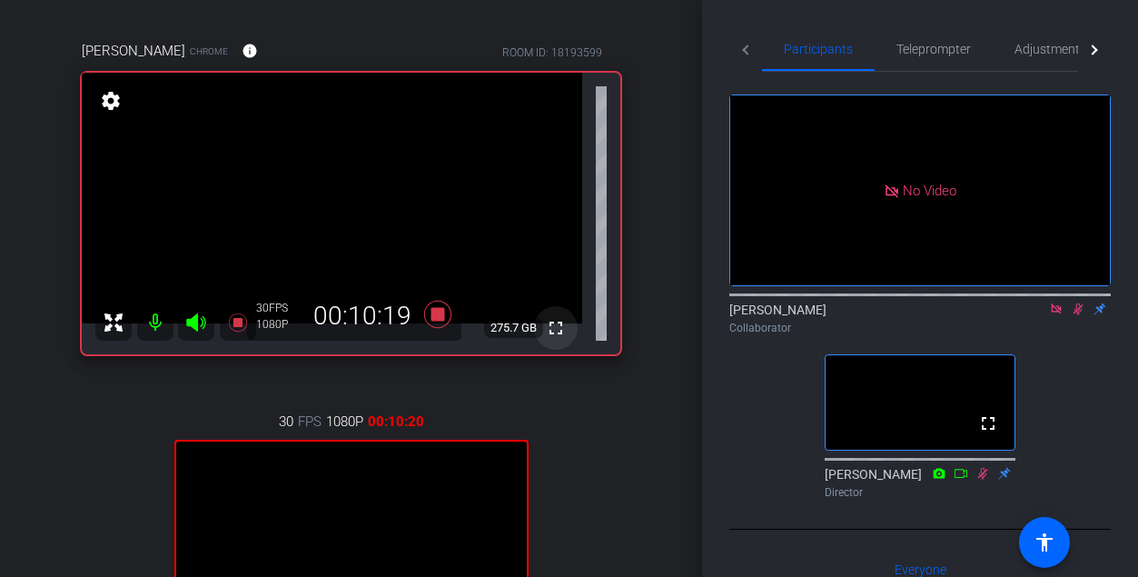
click at [555, 329] on mat-icon "fullscreen" at bounding box center [556, 328] width 22 height 22
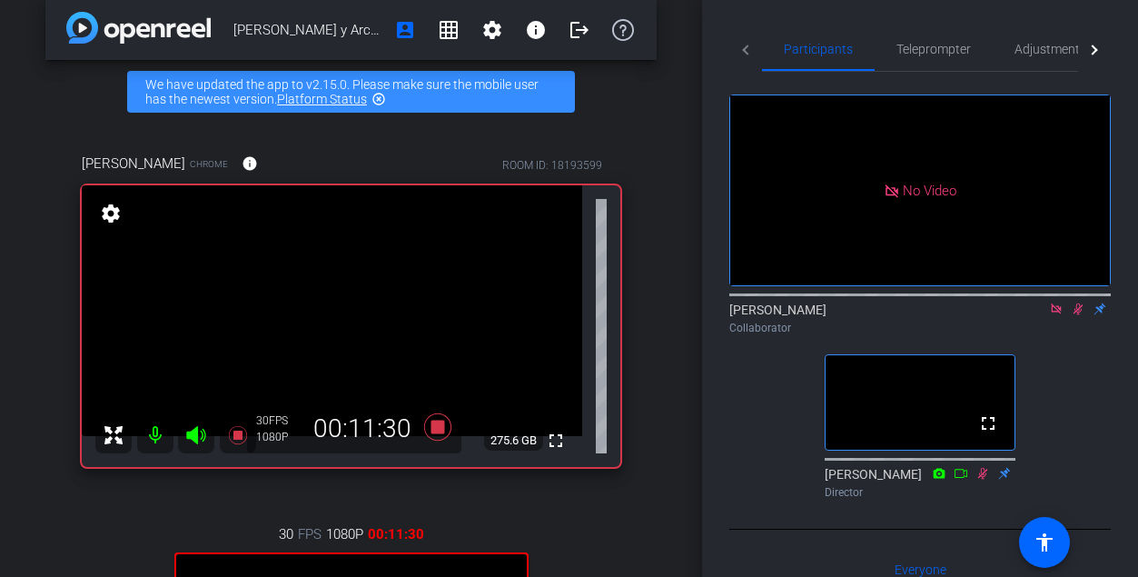
scroll to position [0, 0]
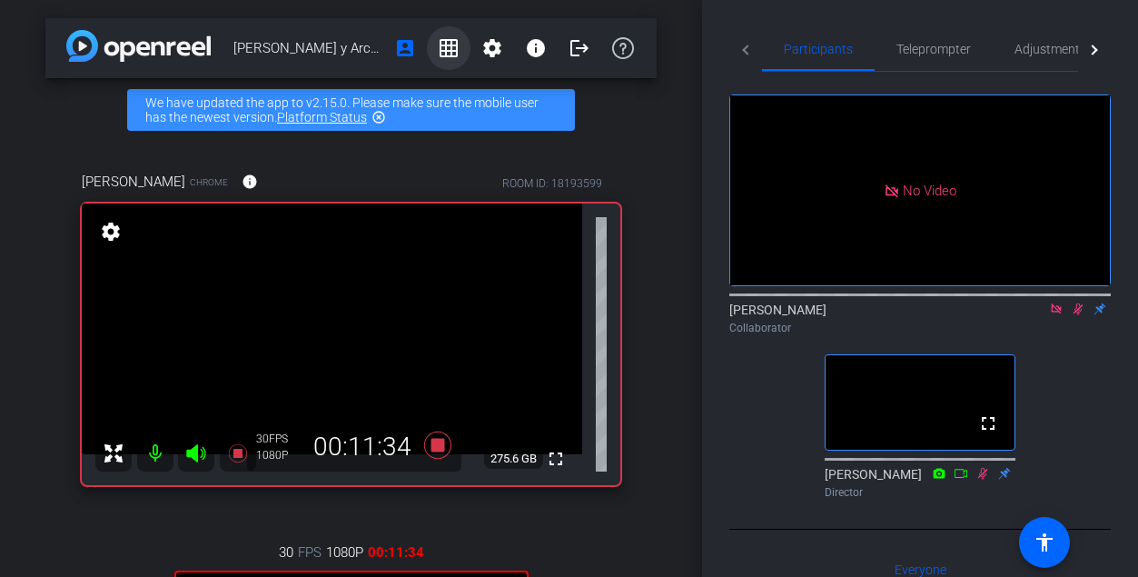
click at [452, 45] on mat-icon "grid_on" at bounding box center [449, 48] width 22 height 22
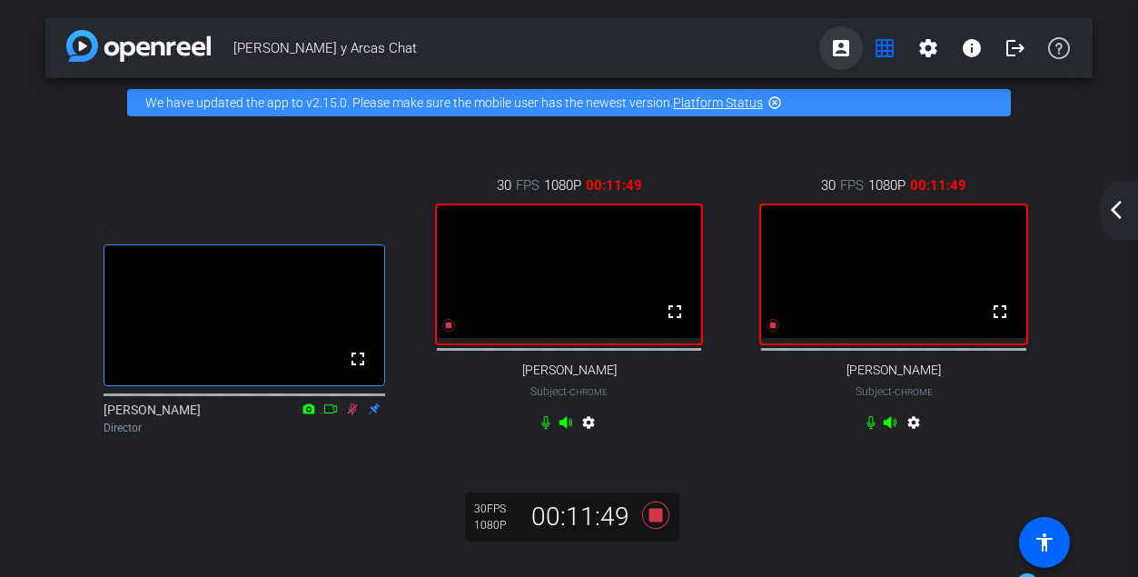
click at [665, 44] on mat-icon "account_box" at bounding box center [841, 48] width 22 height 22
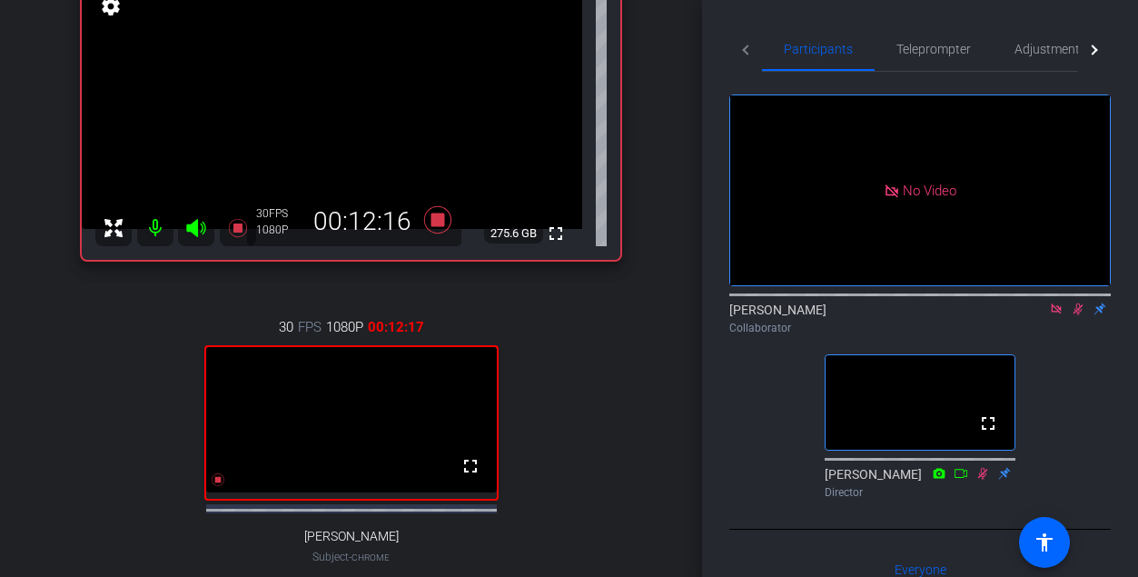
scroll to position [189, 0]
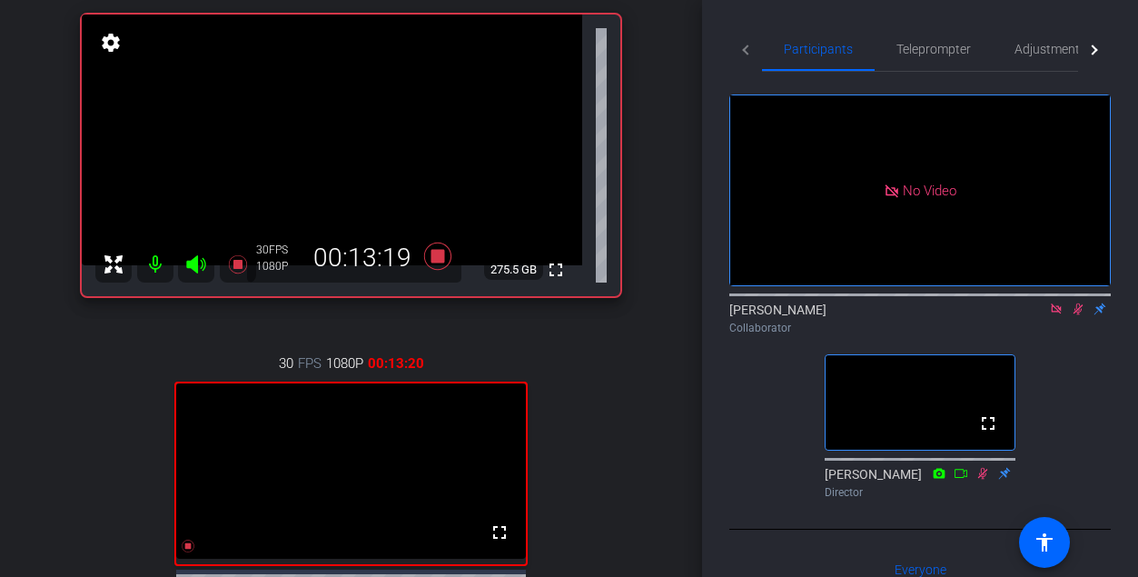
click at [665, 315] on icon at bounding box center [1078, 309] width 15 height 13
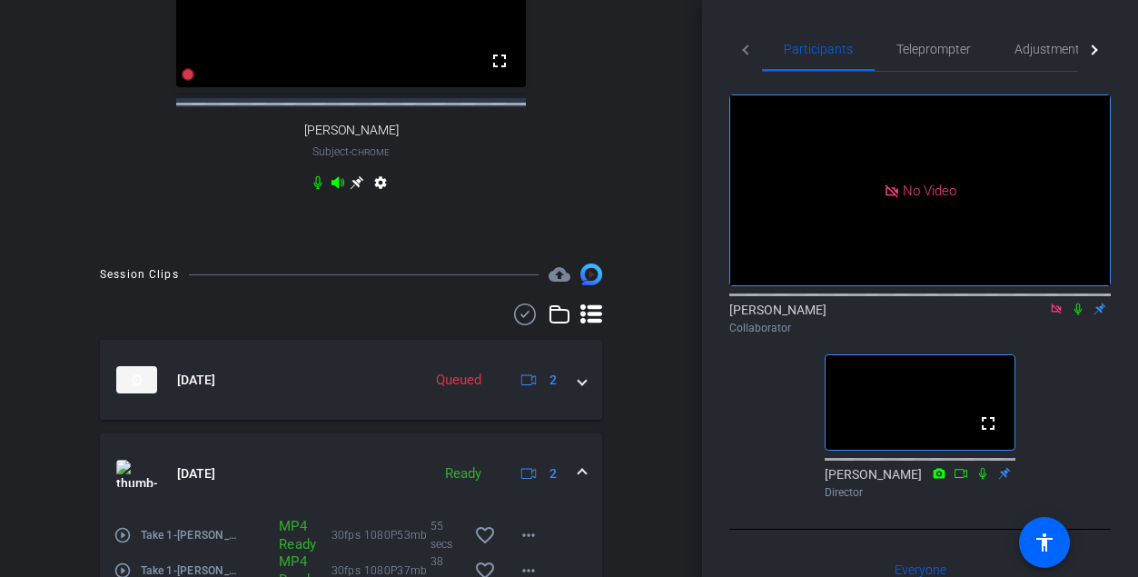
scroll to position [671, 0]
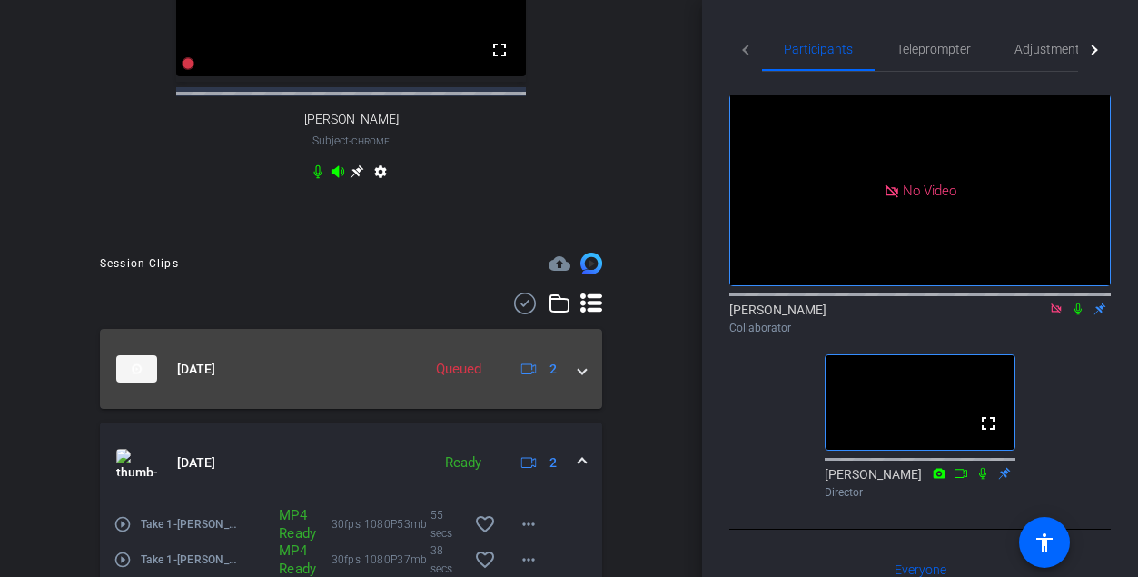
click at [577, 382] on div "[DATE] Queued 2" at bounding box center [347, 368] width 462 height 27
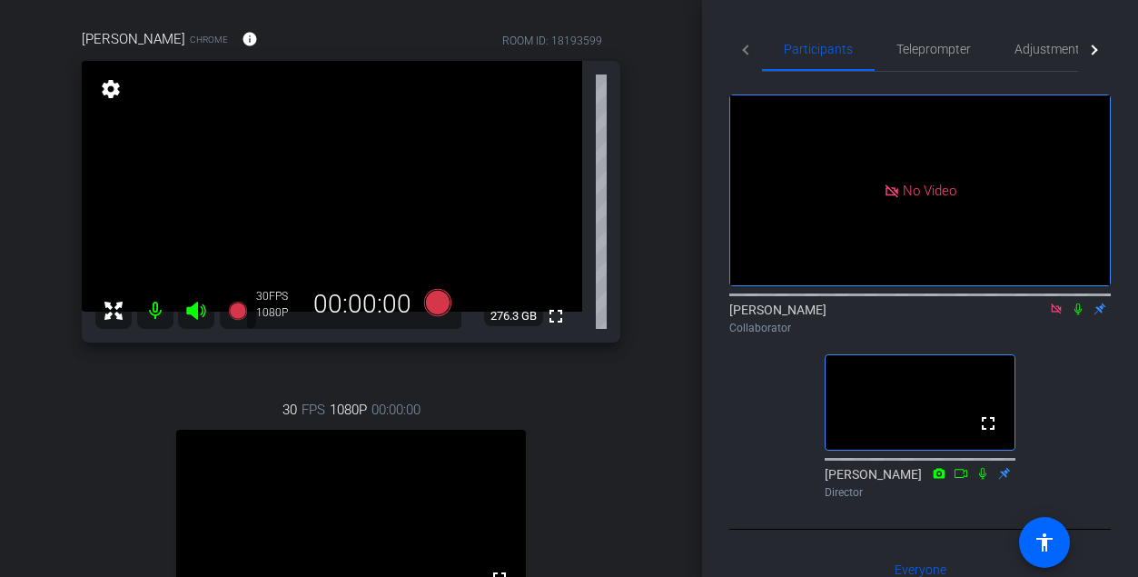
scroll to position [129, 0]
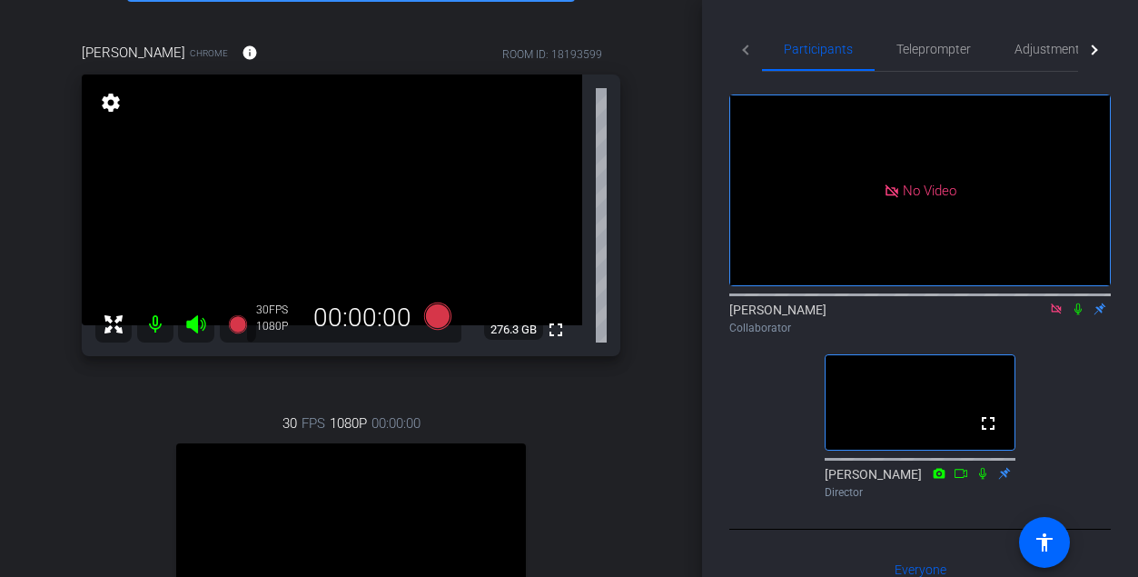
click at [665, 315] on icon at bounding box center [1078, 309] width 7 height 12
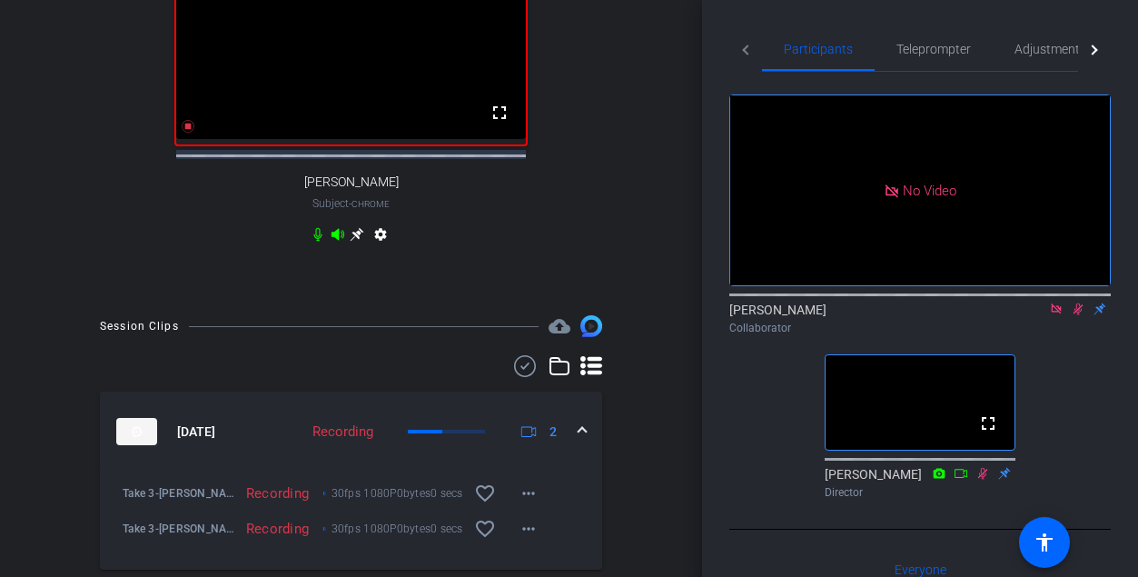
scroll to position [629, 0]
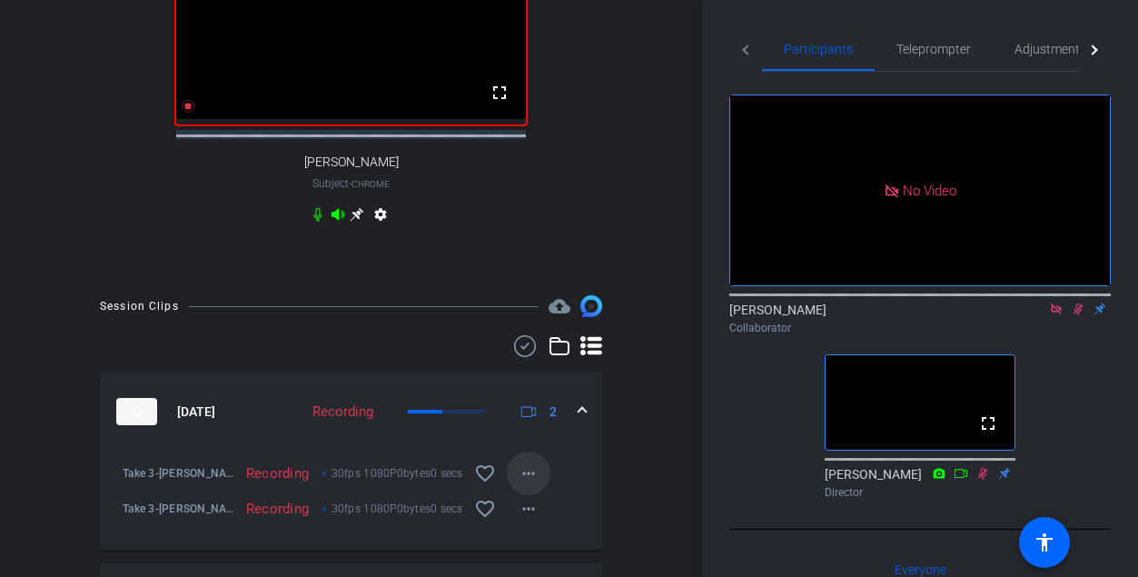
click at [534, 481] on mat-icon "more_horiz" at bounding box center [529, 473] width 22 height 22
click at [577, 442] on div at bounding box center [569, 288] width 1138 height 577
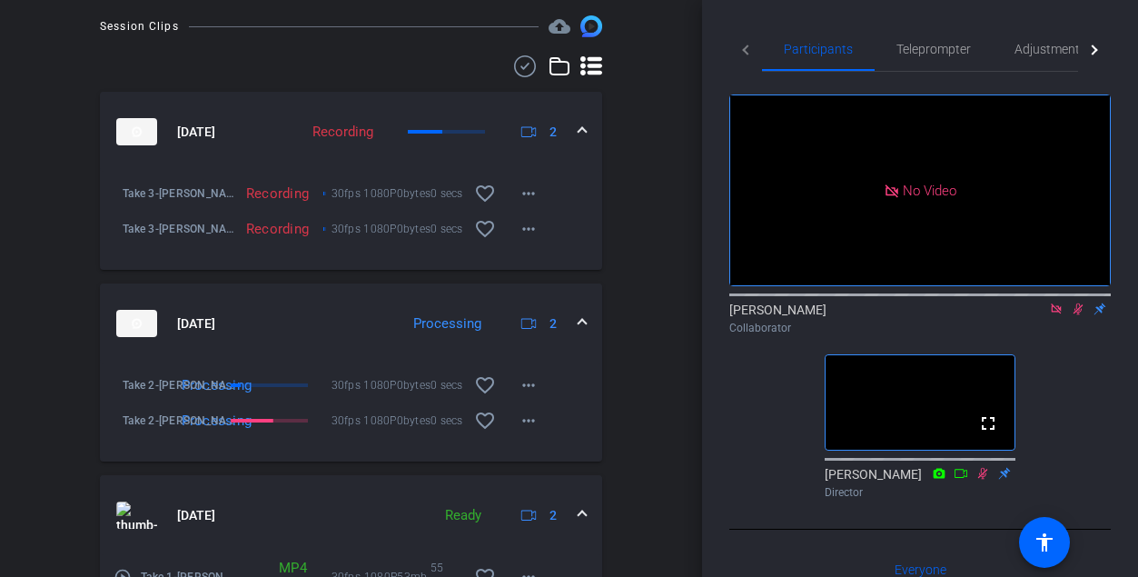
scroll to position [920, 0]
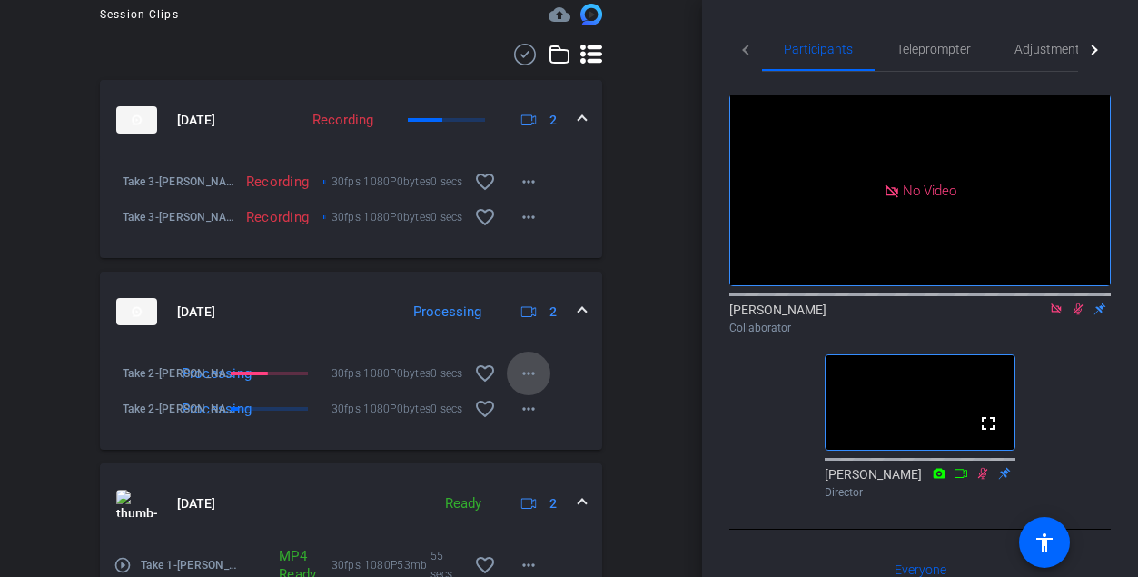
click at [529, 384] on mat-icon "more_horiz" at bounding box center [529, 373] width 22 height 22
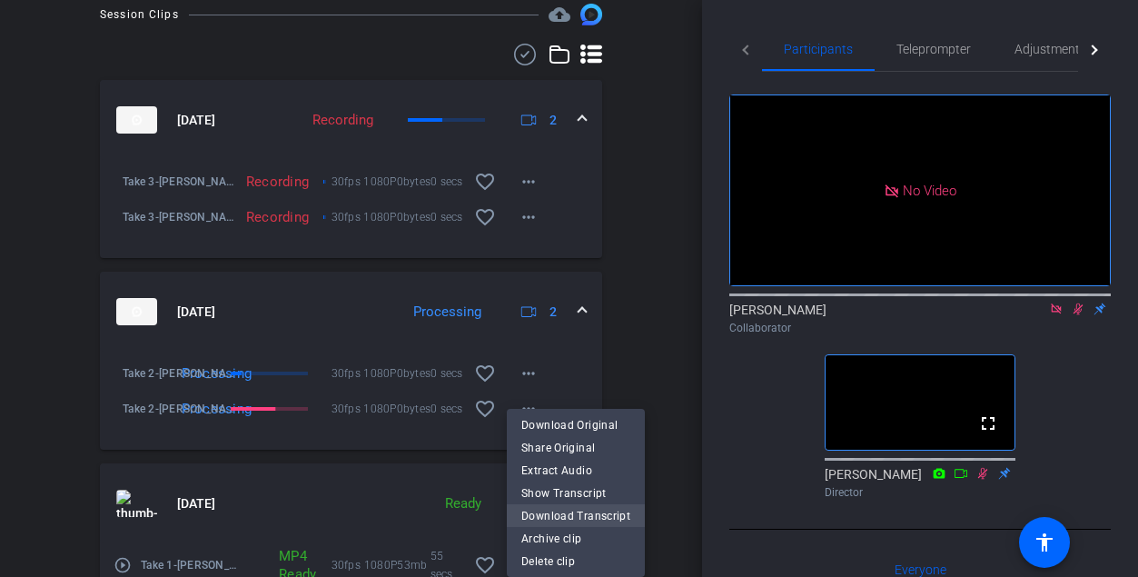
click at [554, 511] on span "Download Transcript" at bounding box center [575, 515] width 109 height 22
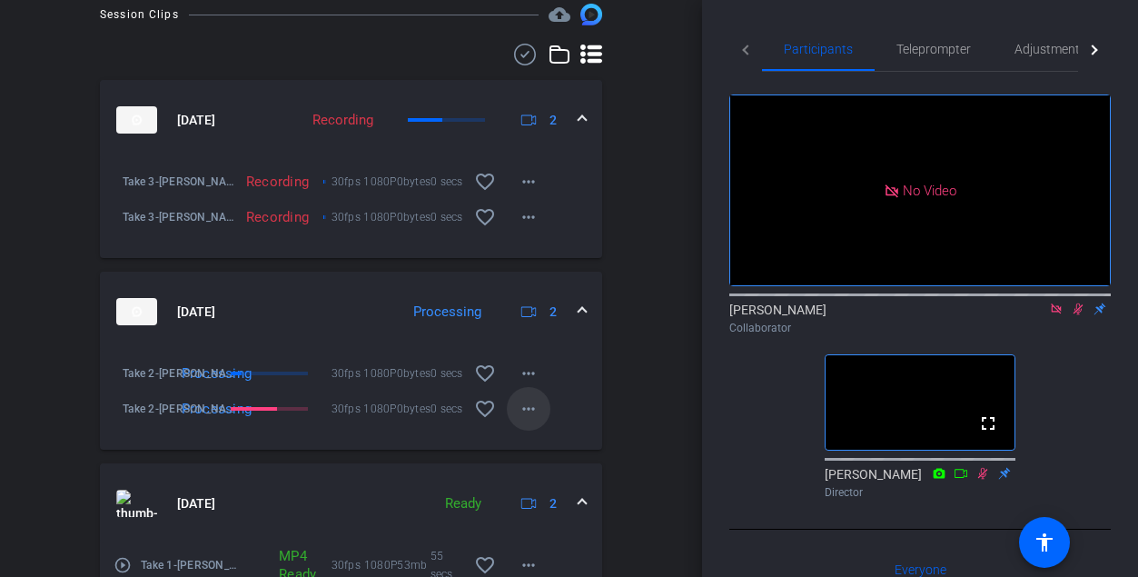
click at [531, 420] on mat-icon "more_horiz" at bounding box center [529, 409] width 22 height 22
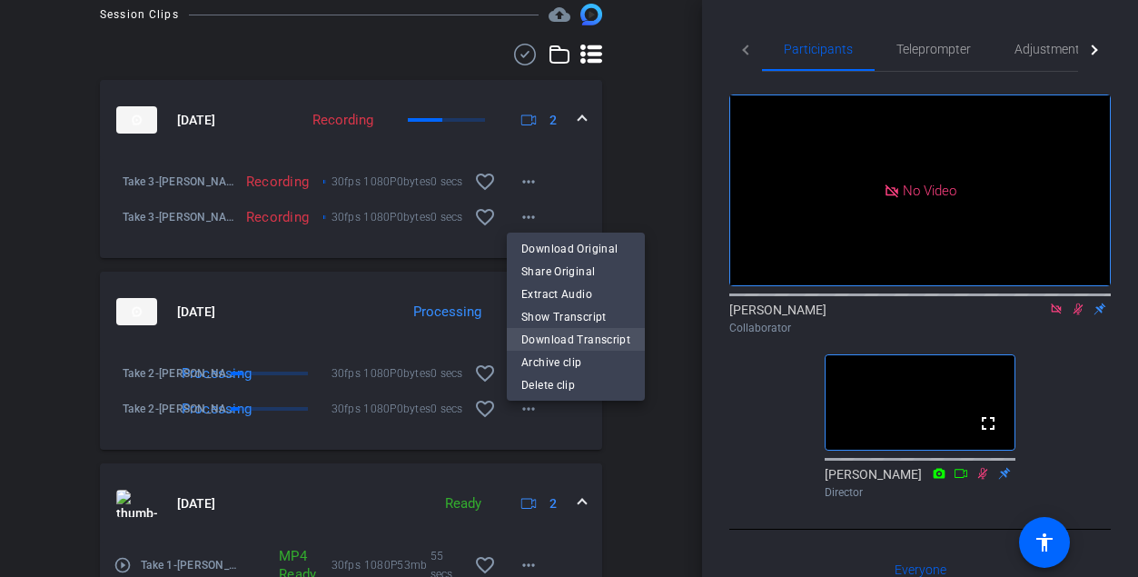
click at [536, 342] on span "Download Transcript" at bounding box center [575, 339] width 109 height 22
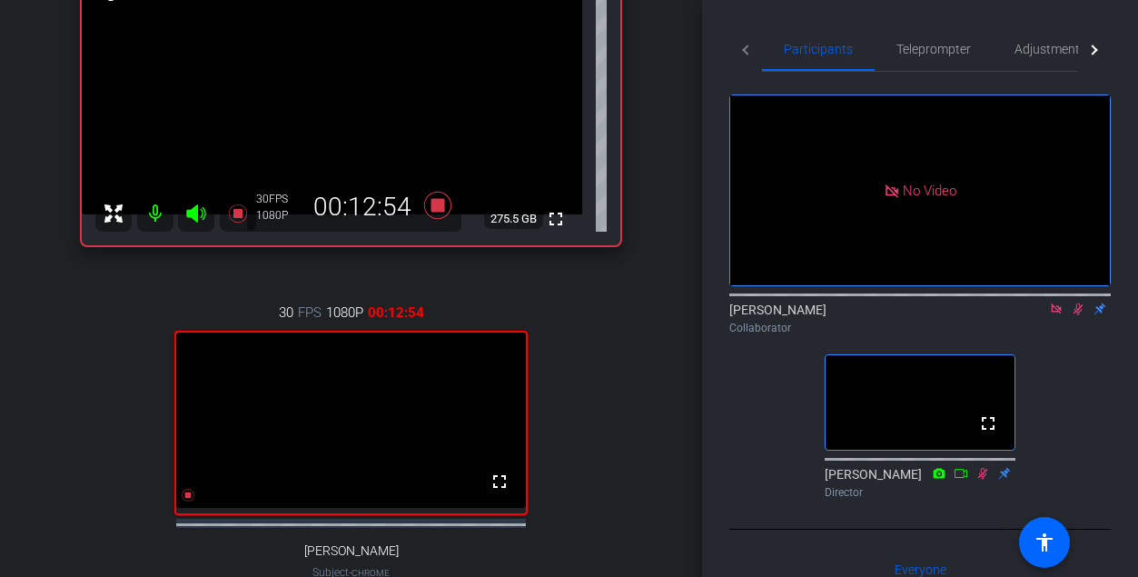
scroll to position [238, 0]
click at [665, 315] on icon at bounding box center [1079, 309] width 10 height 12
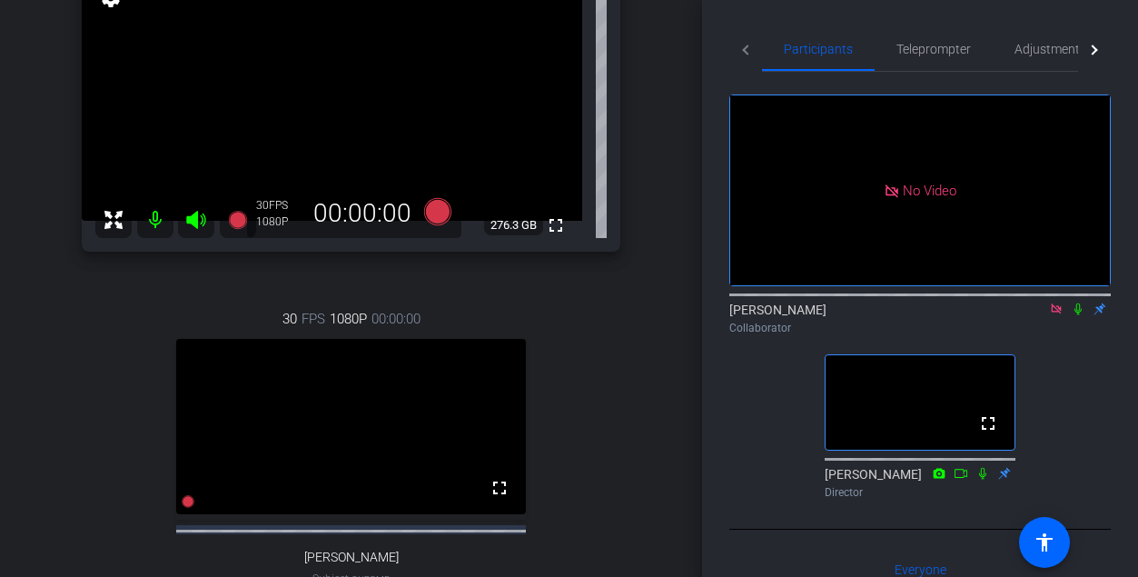
scroll to position [217, 0]
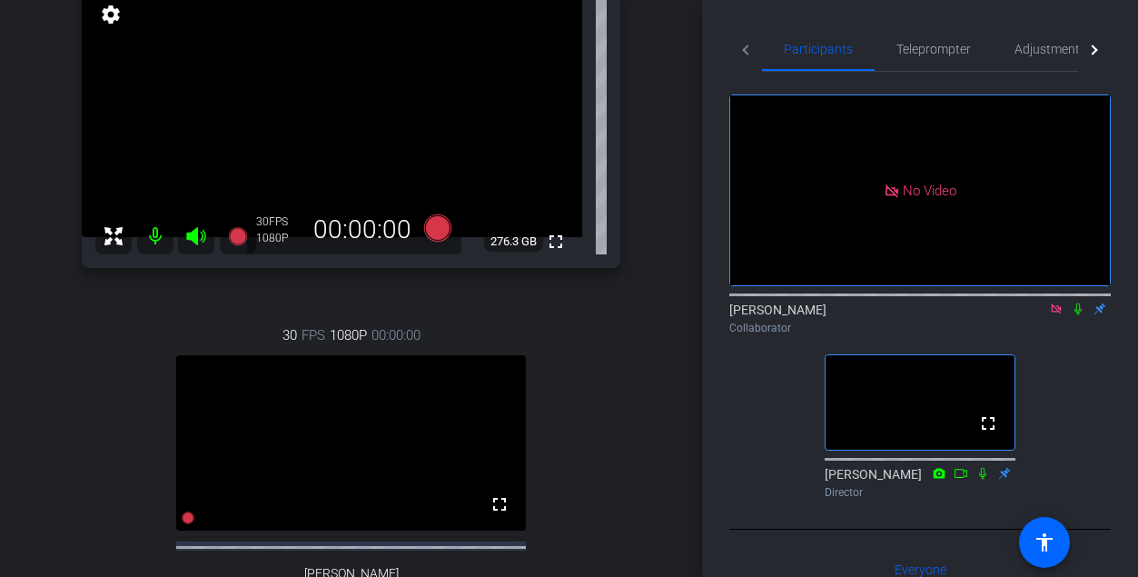
click at [665, 315] on icon at bounding box center [1078, 309] width 15 height 13
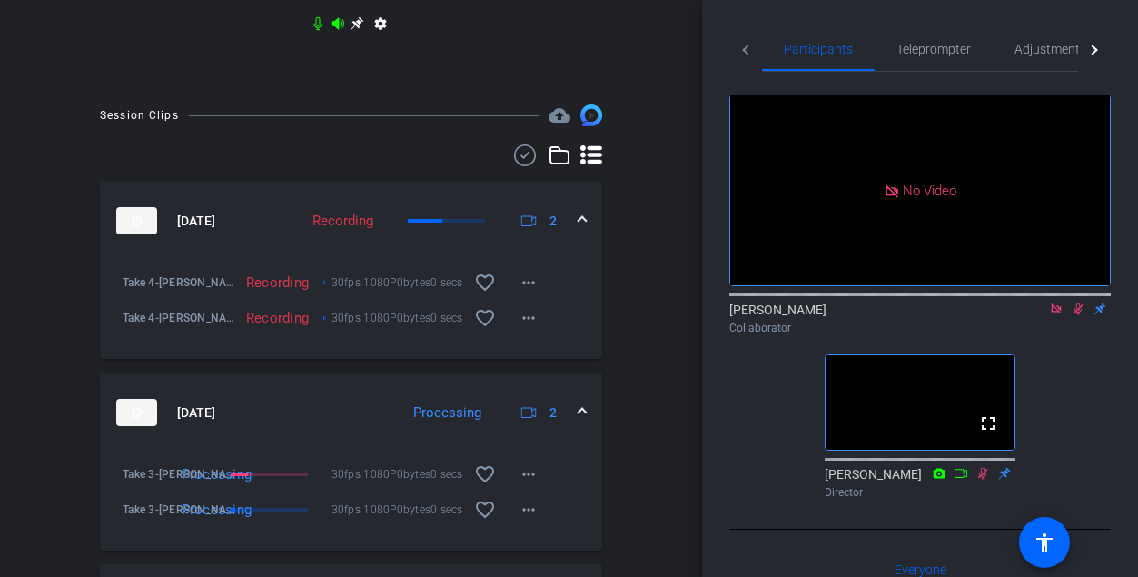
scroll to position [839, 0]
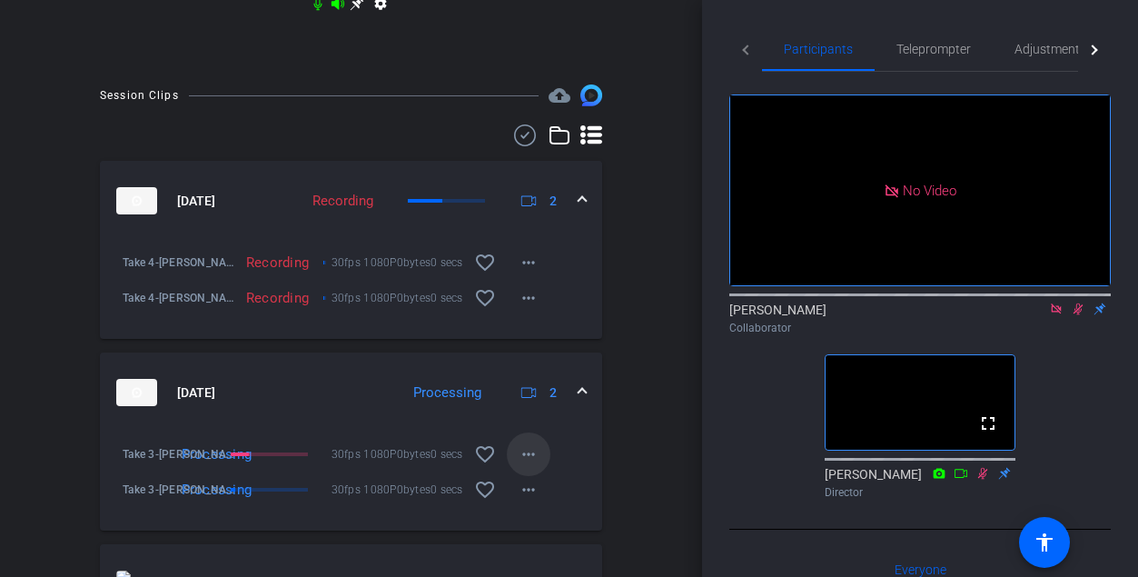
click at [537, 461] on mat-icon "more_horiz" at bounding box center [529, 454] width 22 height 22
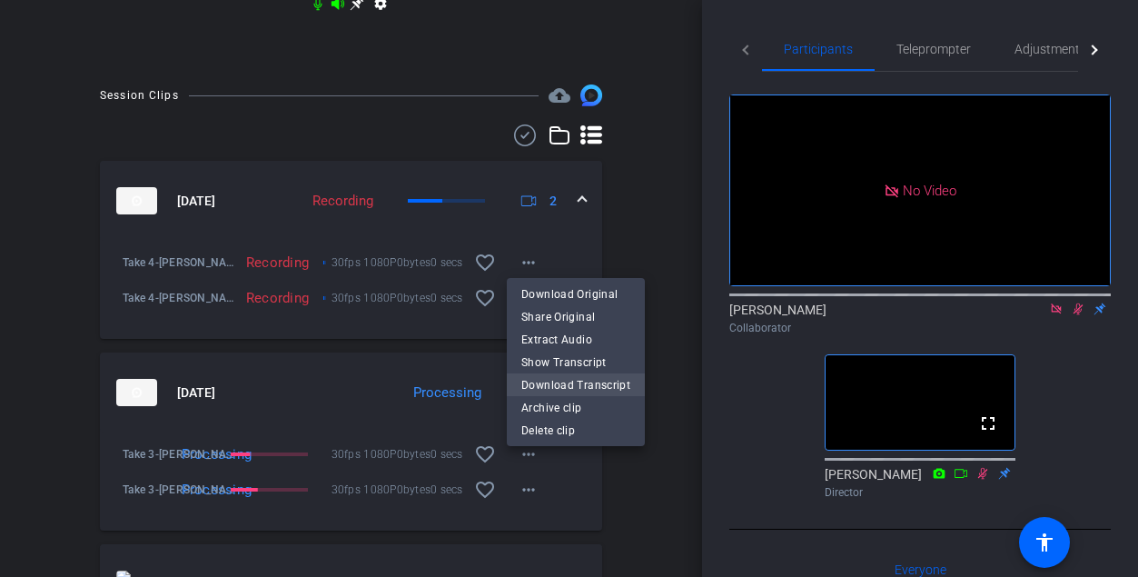
click at [552, 387] on span "Download Transcript" at bounding box center [575, 384] width 109 height 22
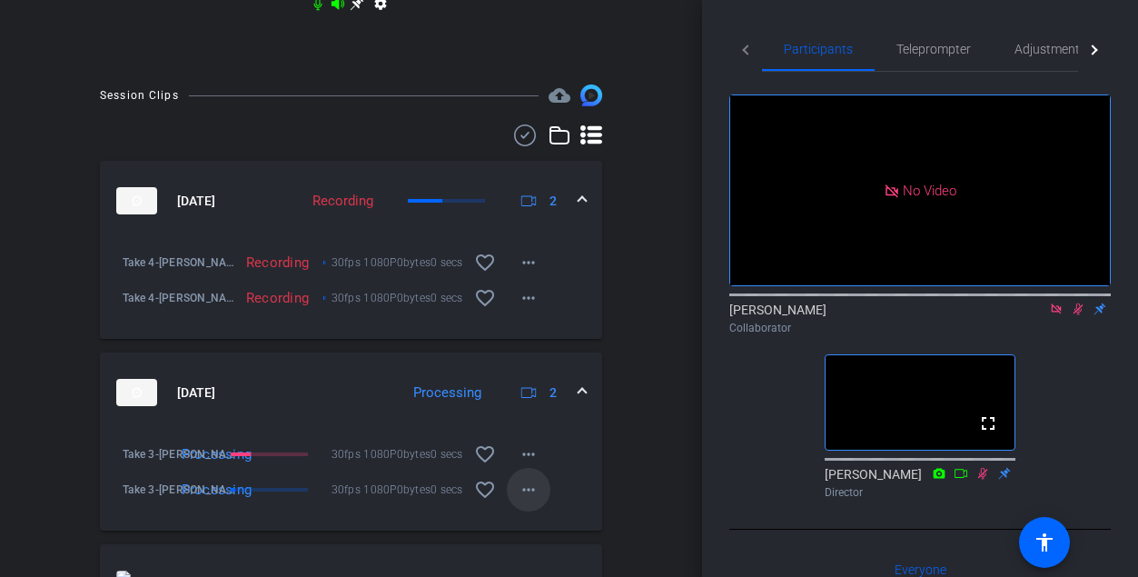
click at [529, 491] on mat-icon "more_horiz" at bounding box center [529, 490] width 22 height 22
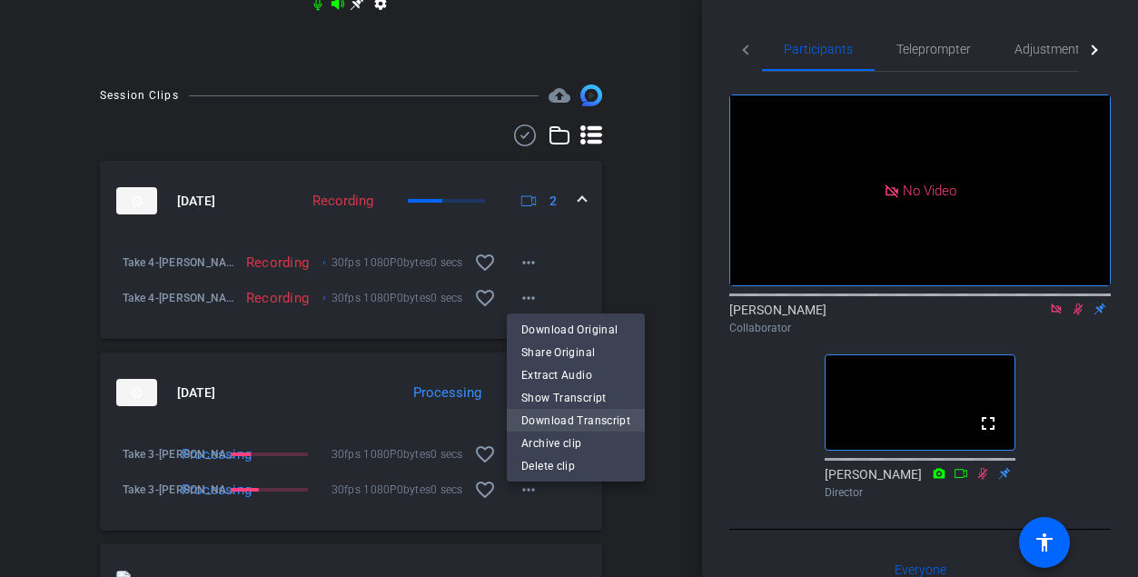
click at [538, 423] on span "Download Transcript" at bounding box center [575, 420] width 109 height 22
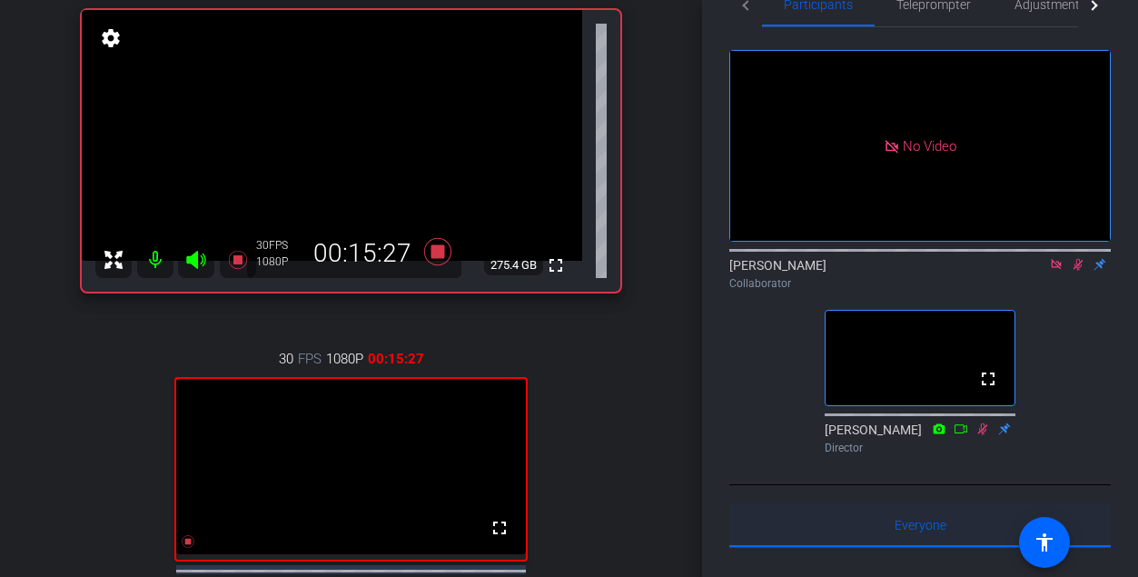
scroll to position [201, 0]
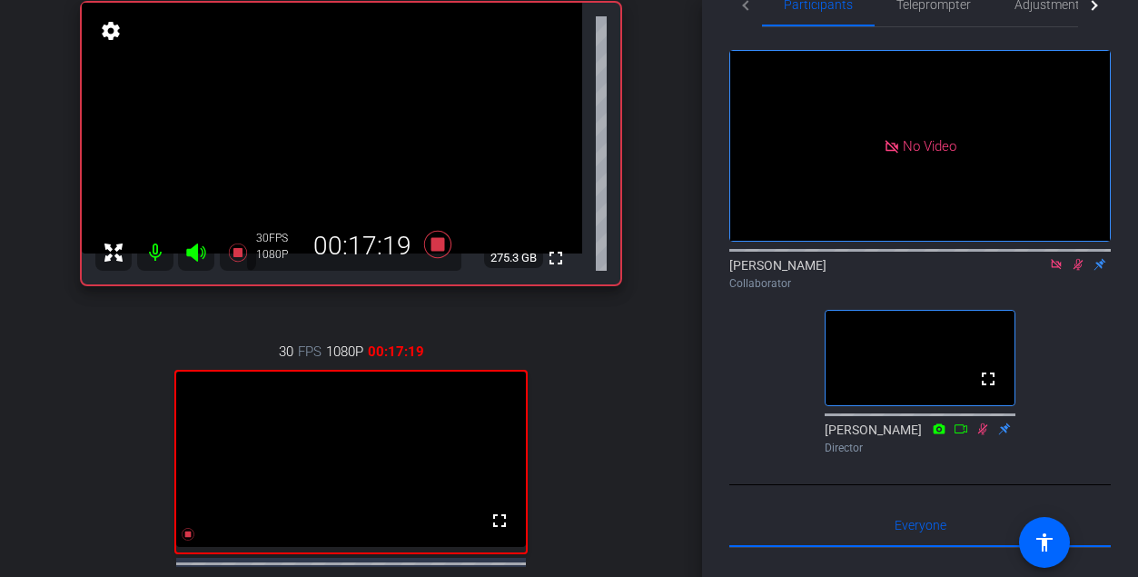
click at [665, 271] on icon at bounding box center [1079, 265] width 10 height 12
click at [665, 271] on icon at bounding box center [1078, 264] width 15 height 13
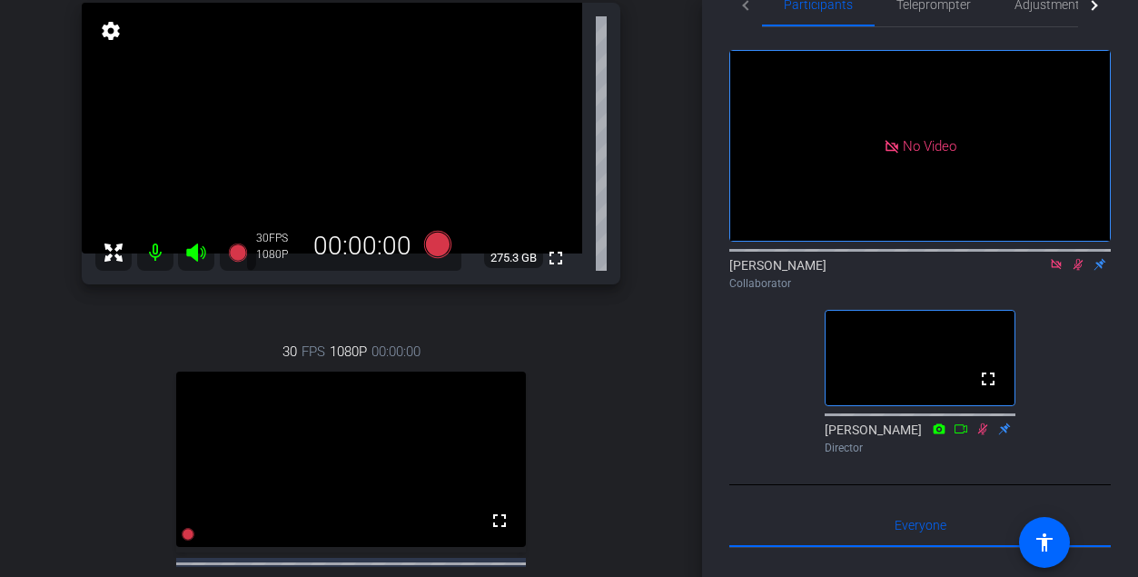
click at [665, 271] on icon at bounding box center [1079, 265] width 10 height 12
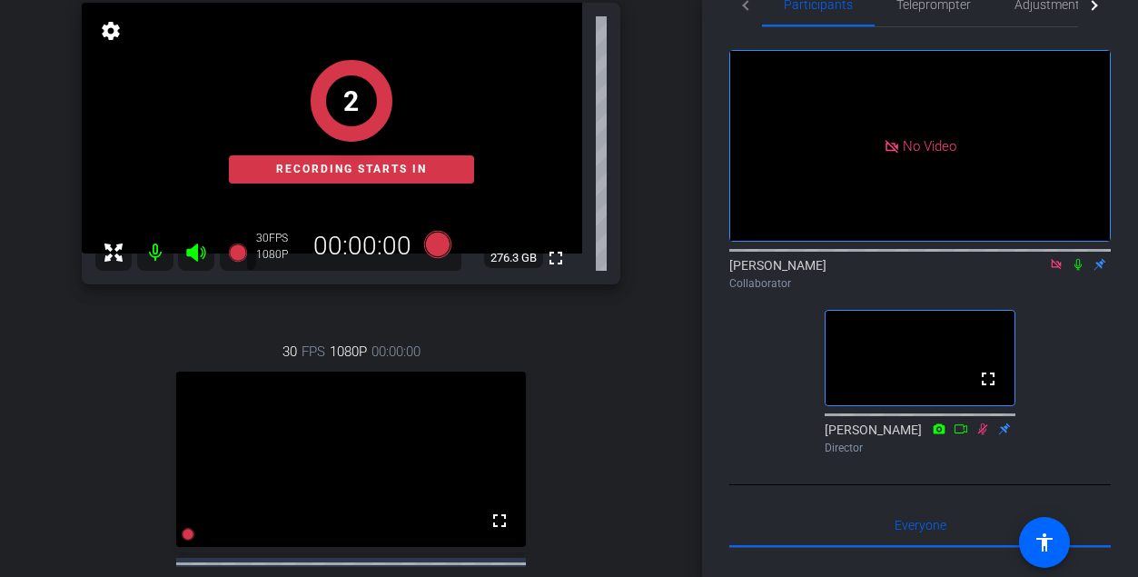
click at [665, 271] on icon at bounding box center [1078, 264] width 15 height 13
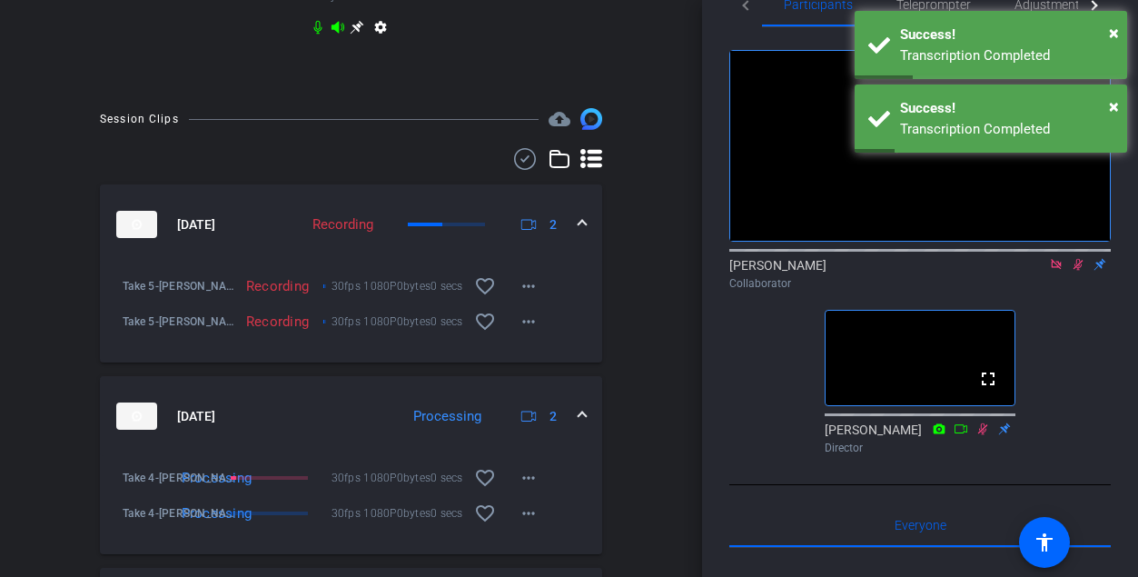
scroll to position [895, 0]
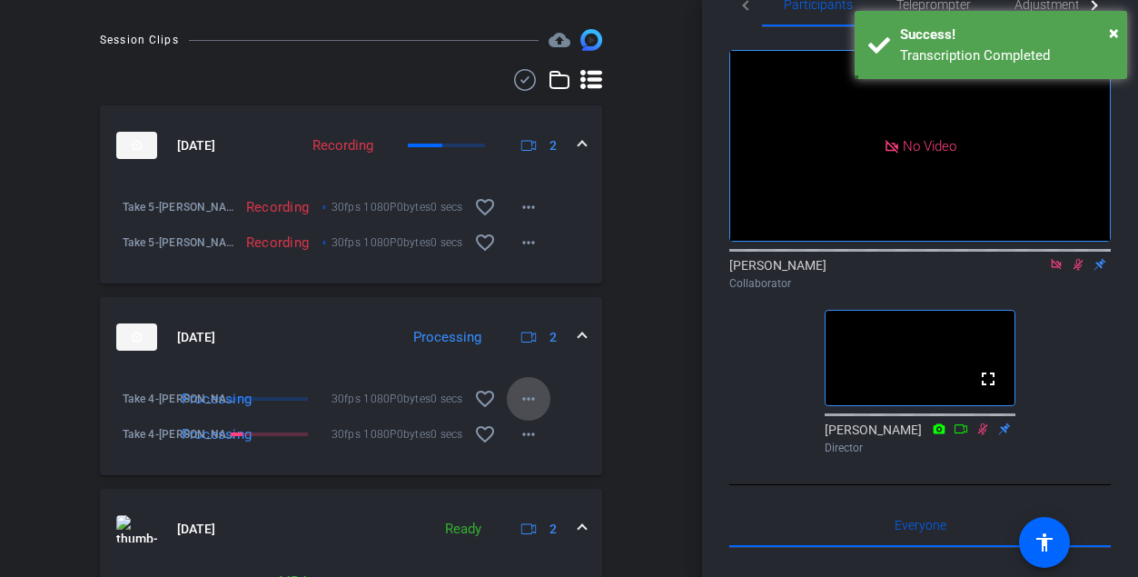
click at [530, 410] on mat-icon "more_horiz" at bounding box center [529, 399] width 22 height 22
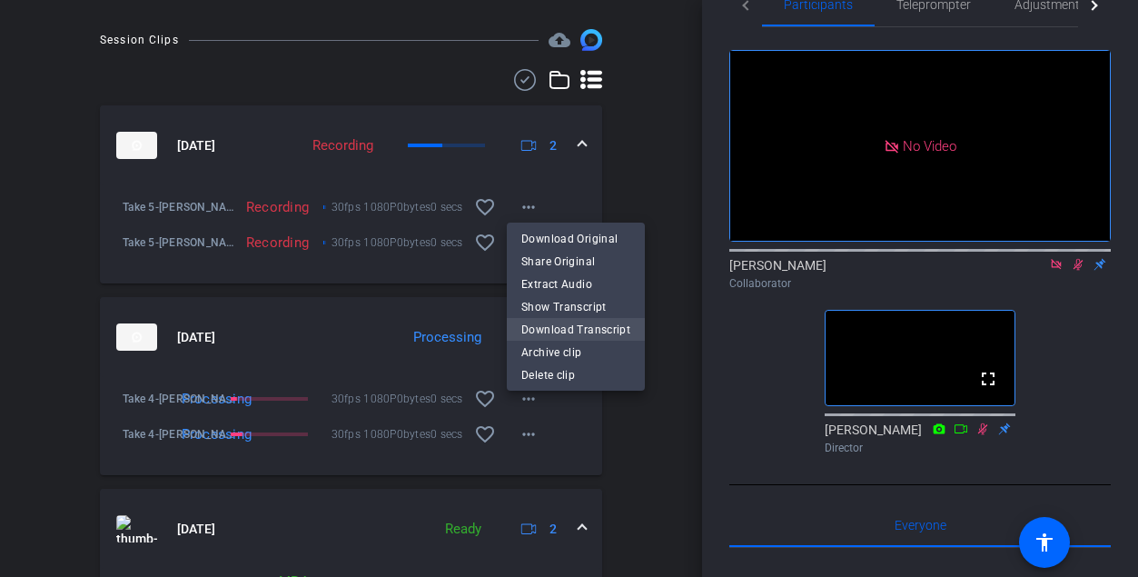
click at [545, 330] on span "Download Transcript" at bounding box center [575, 329] width 109 height 22
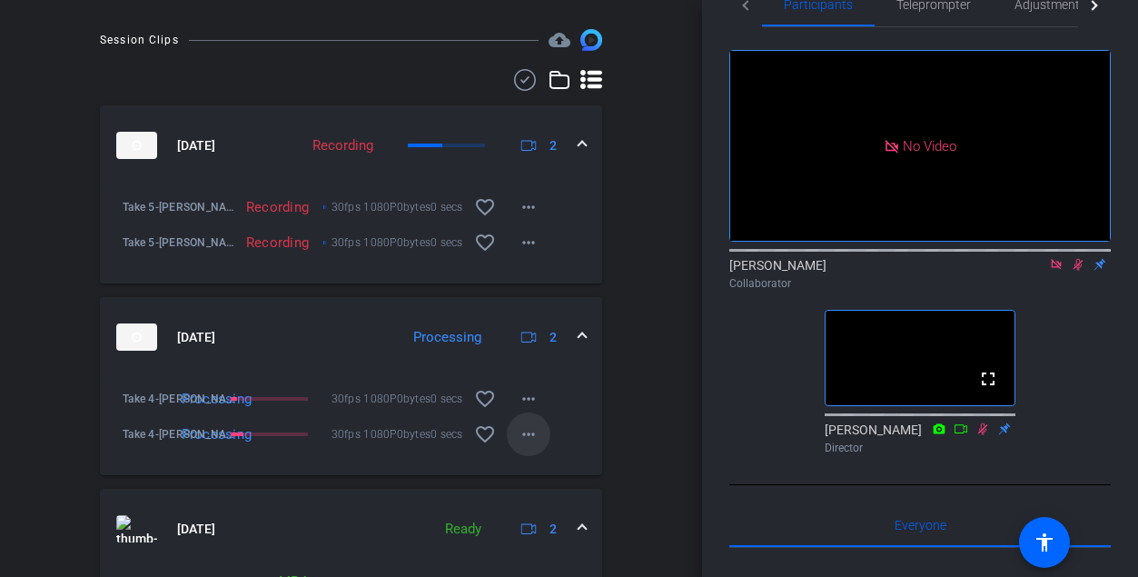
click at [525, 445] on mat-icon "more_horiz" at bounding box center [529, 434] width 22 height 22
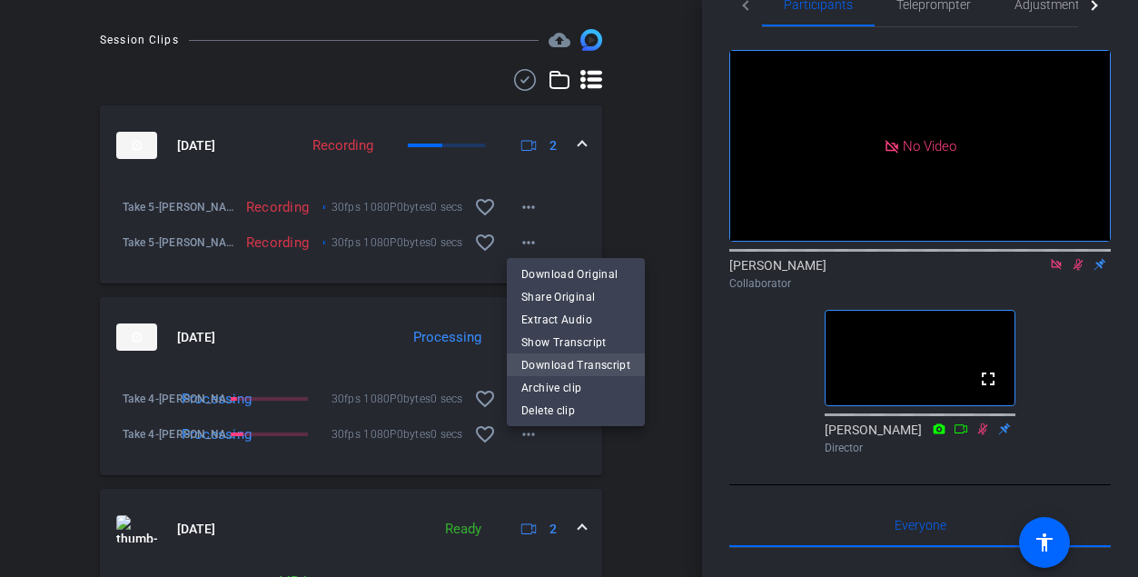
click at [543, 373] on span "Download Transcript" at bounding box center [575, 364] width 109 height 22
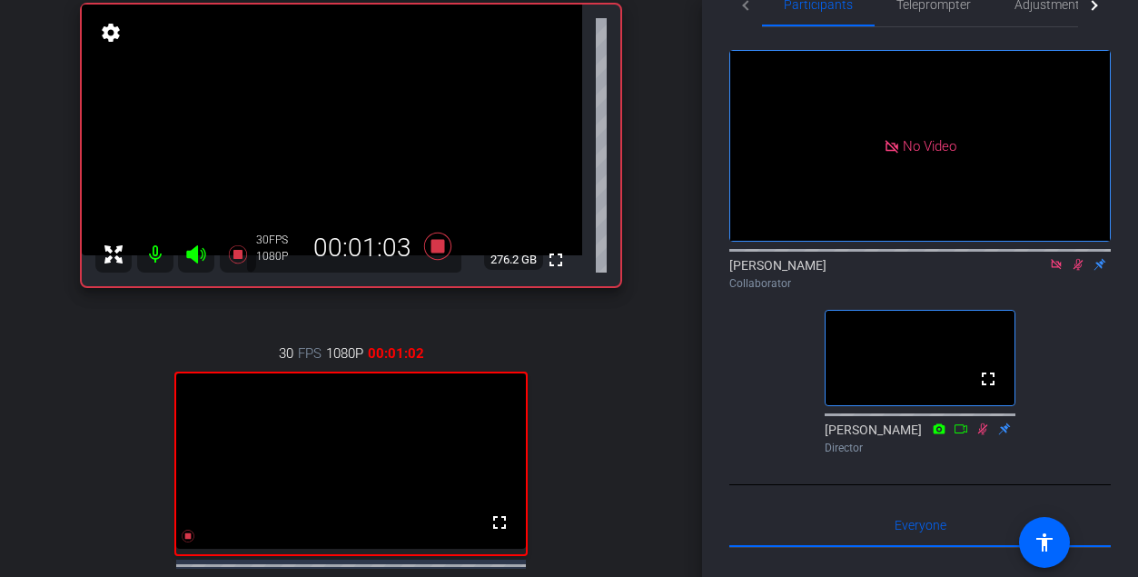
scroll to position [198, 0]
click at [665, 271] on icon at bounding box center [1078, 264] width 15 height 13
click at [665, 271] on icon at bounding box center [1078, 265] width 7 height 12
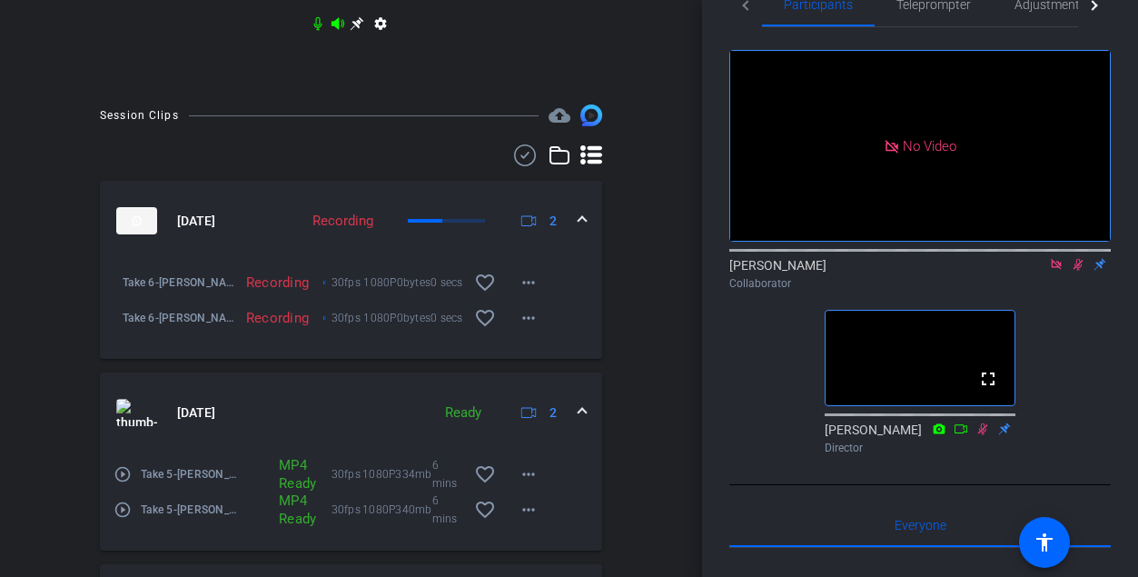
scroll to position [829, 0]
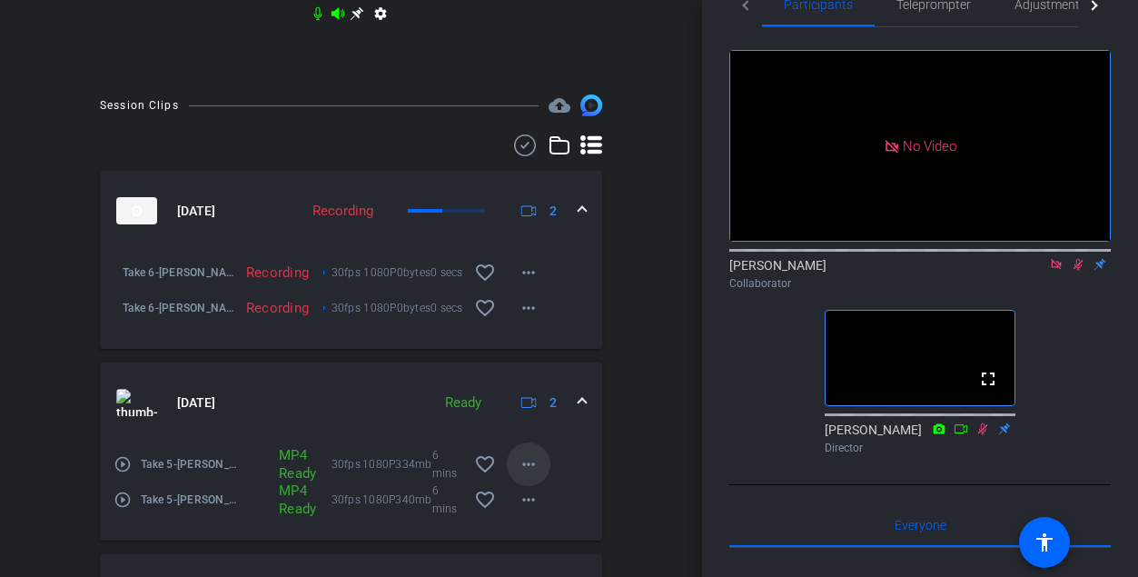
click at [524, 475] on mat-icon "more_horiz" at bounding box center [529, 464] width 22 height 22
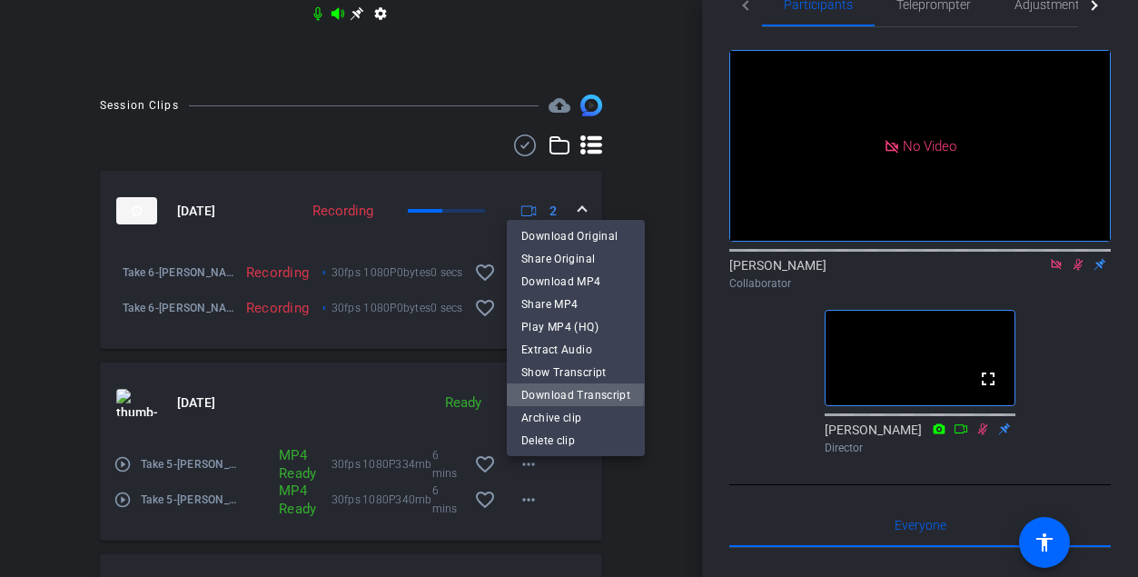
click at [532, 388] on span "Download Transcript" at bounding box center [575, 394] width 109 height 22
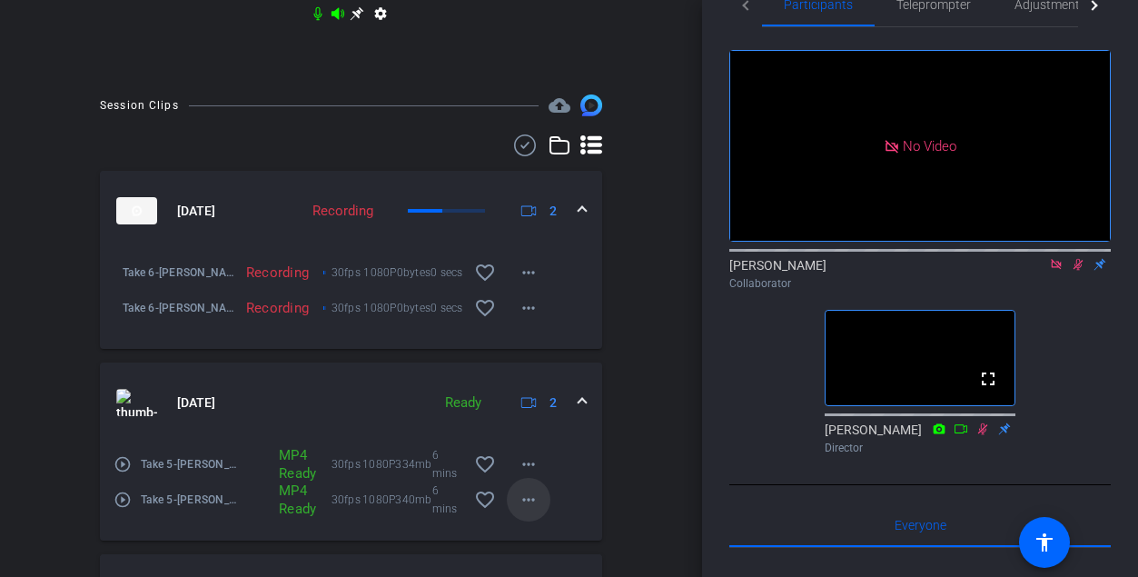
click at [524, 511] on mat-icon "more_horiz" at bounding box center [529, 500] width 22 height 22
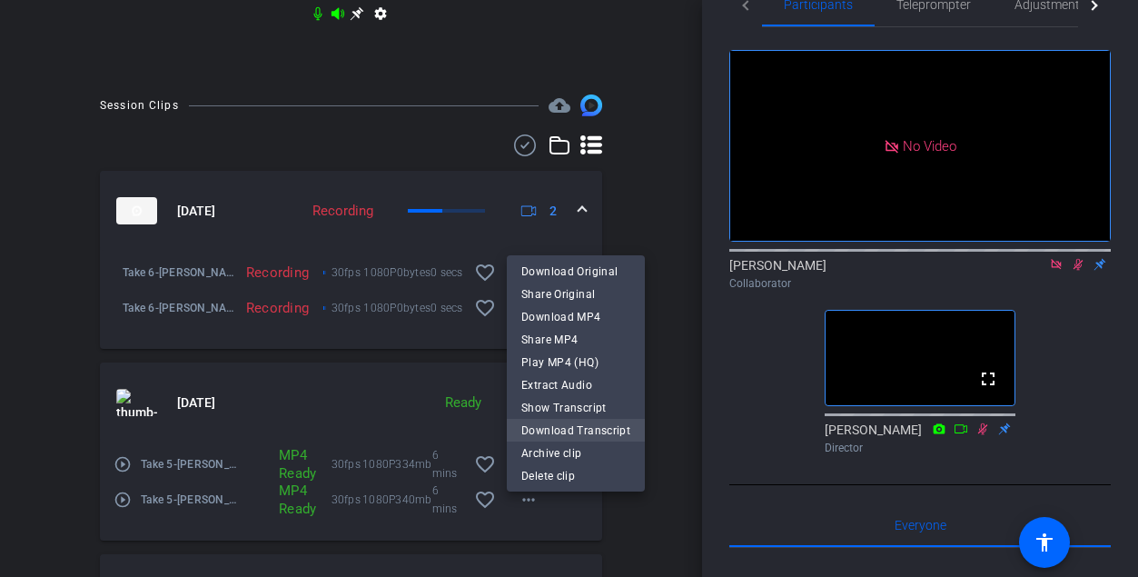
click at [526, 431] on span "Download Transcript" at bounding box center [575, 430] width 109 height 22
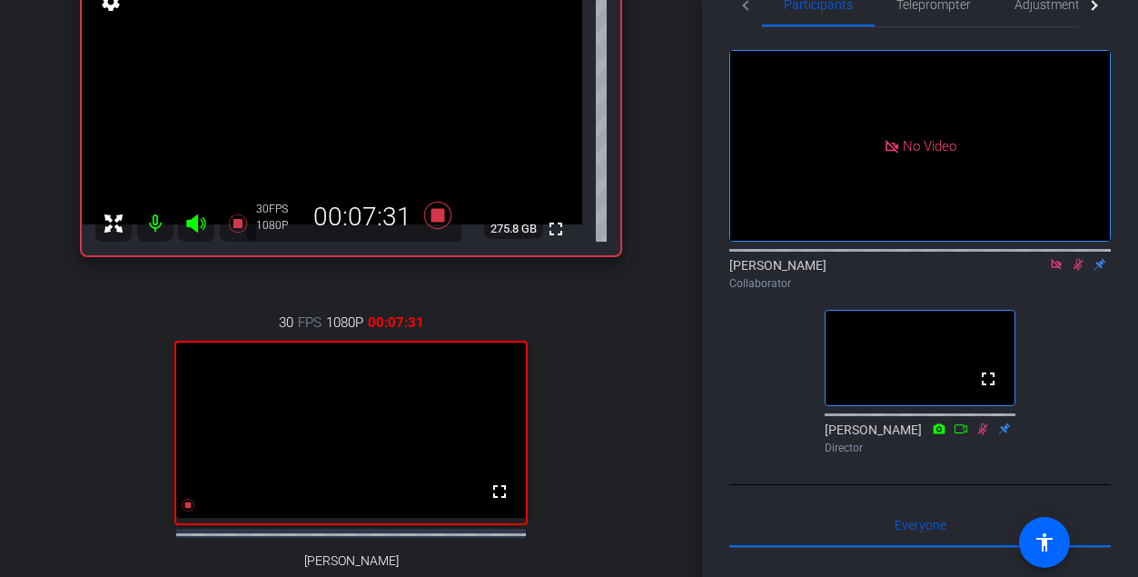
scroll to position [198, 0]
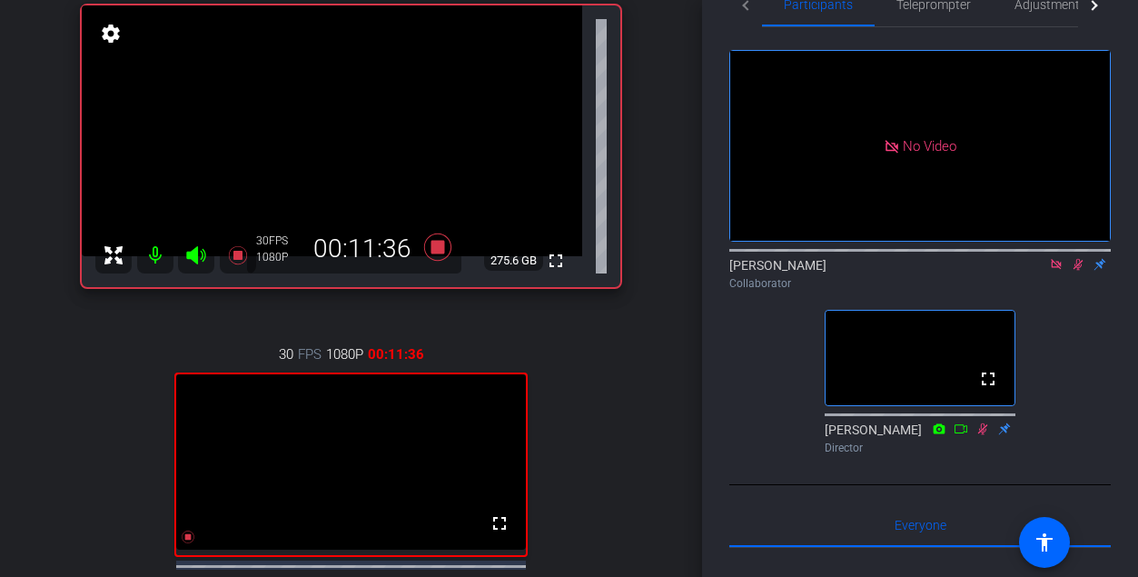
click at [665, 271] on icon at bounding box center [1079, 265] width 10 height 12
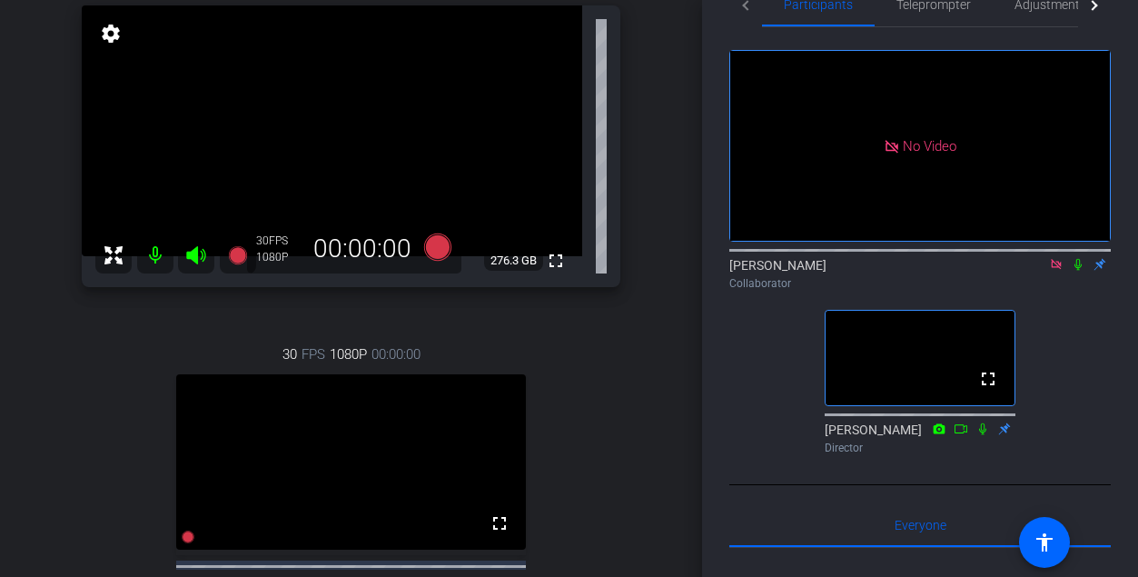
click at [665, 271] on icon at bounding box center [1078, 264] width 15 height 13
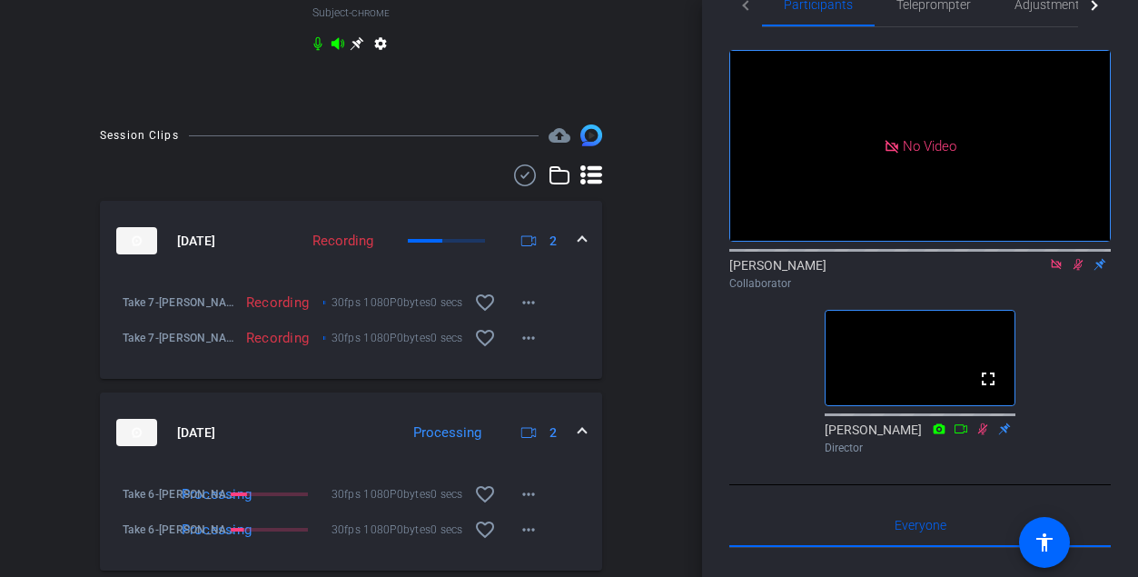
scroll to position [912, 0]
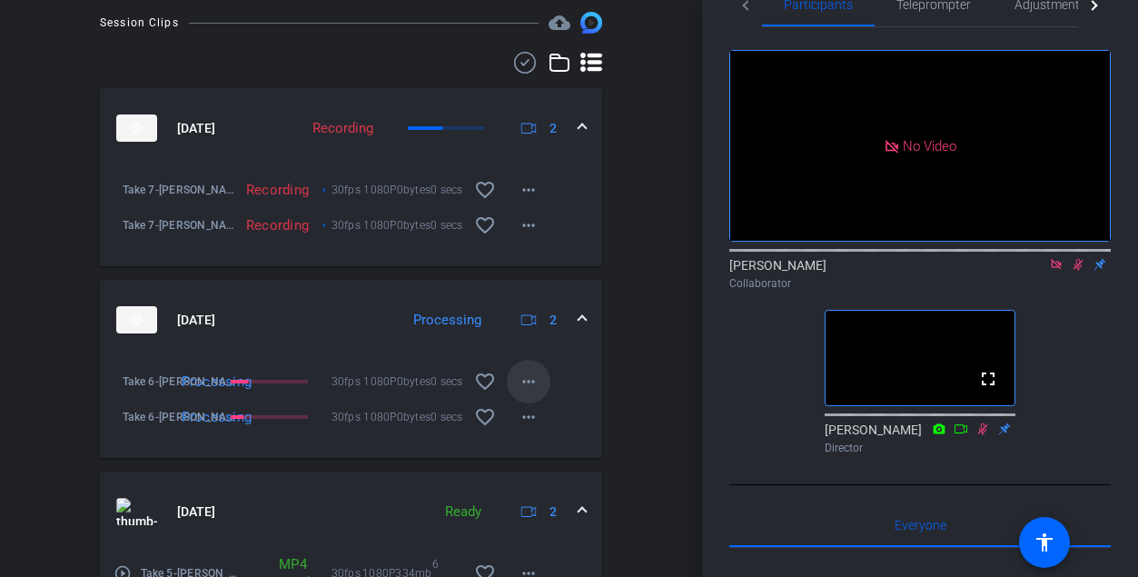
click at [535, 392] on mat-icon "more_horiz" at bounding box center [529, 382] width 22 height 22
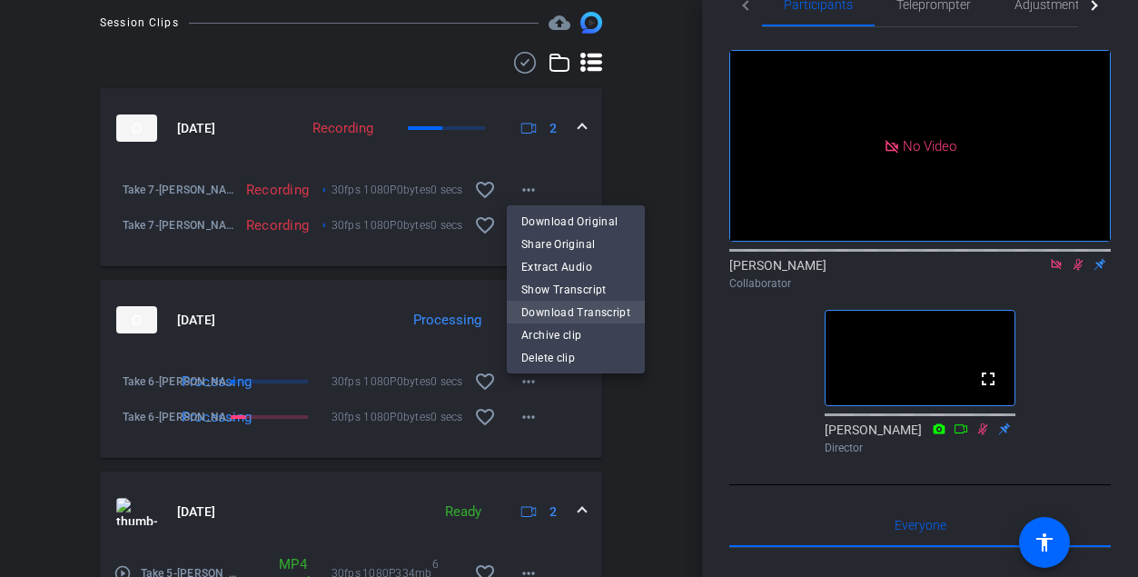
click at [541, 313] on span "Download Transcript" at bounding box center [575, 312] width 109 height 22
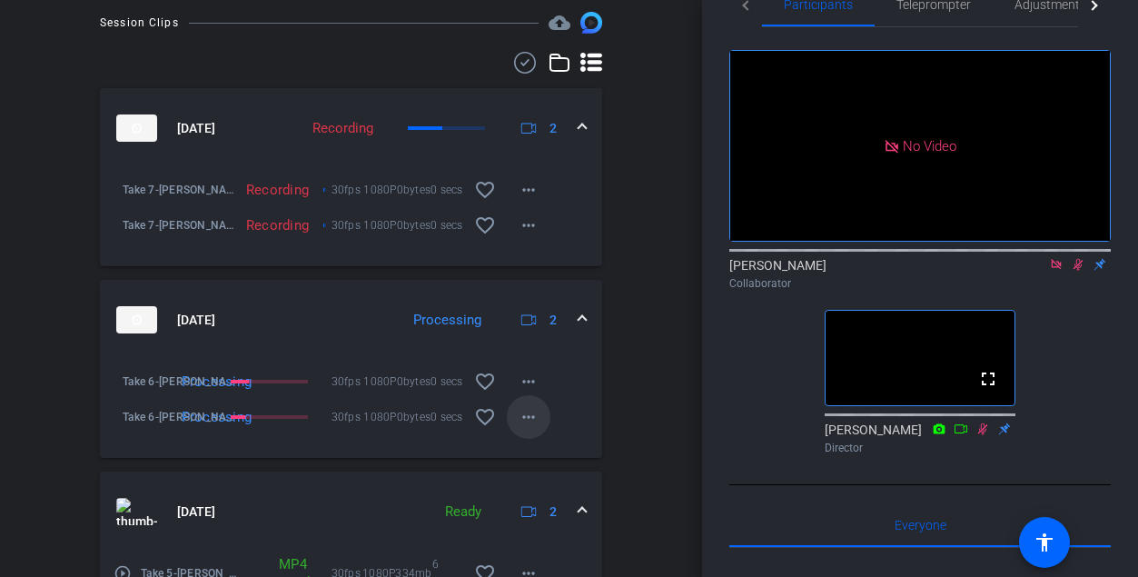
click at [528, 423] on mat-icon "more_horiz" at bounding box center [529, 417] width 22 height 22
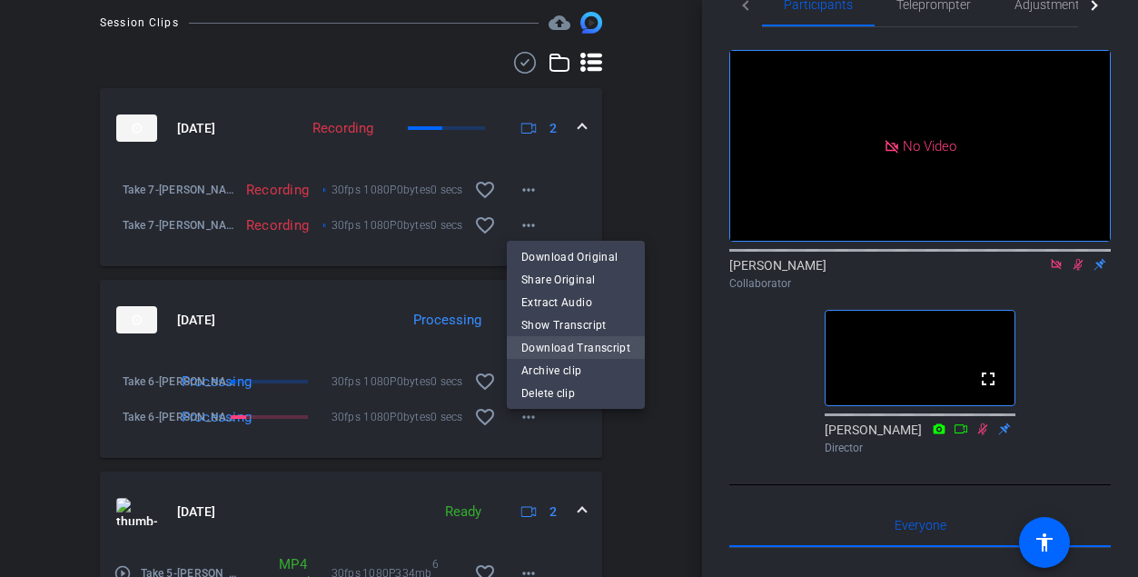
click at [533, 347] on span "Download Transcript" at bounding box center [575, 347] width 109 height 22
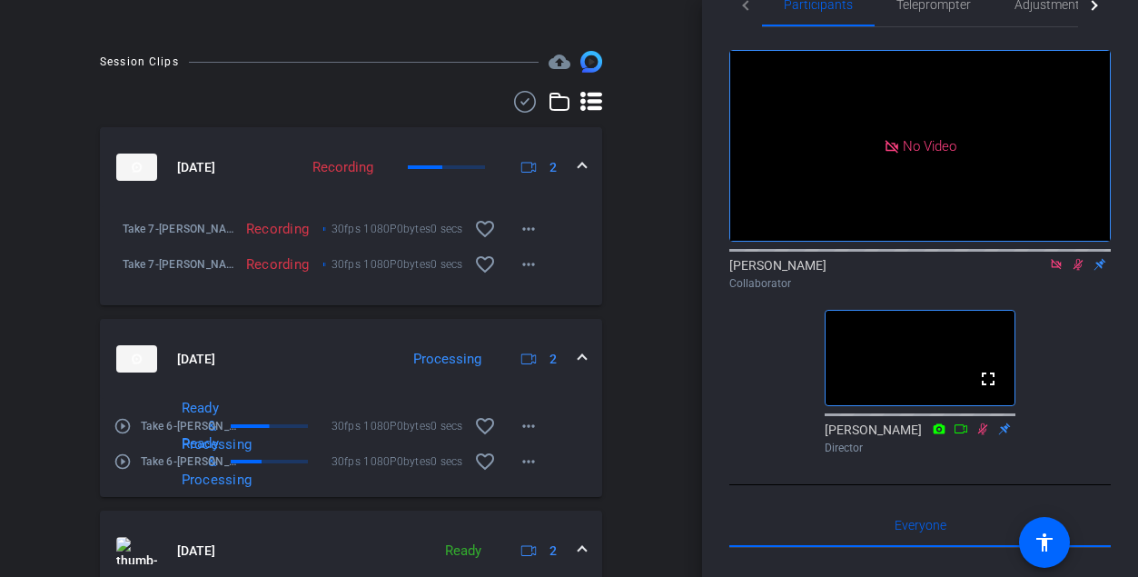
scroll to position [900, 0]
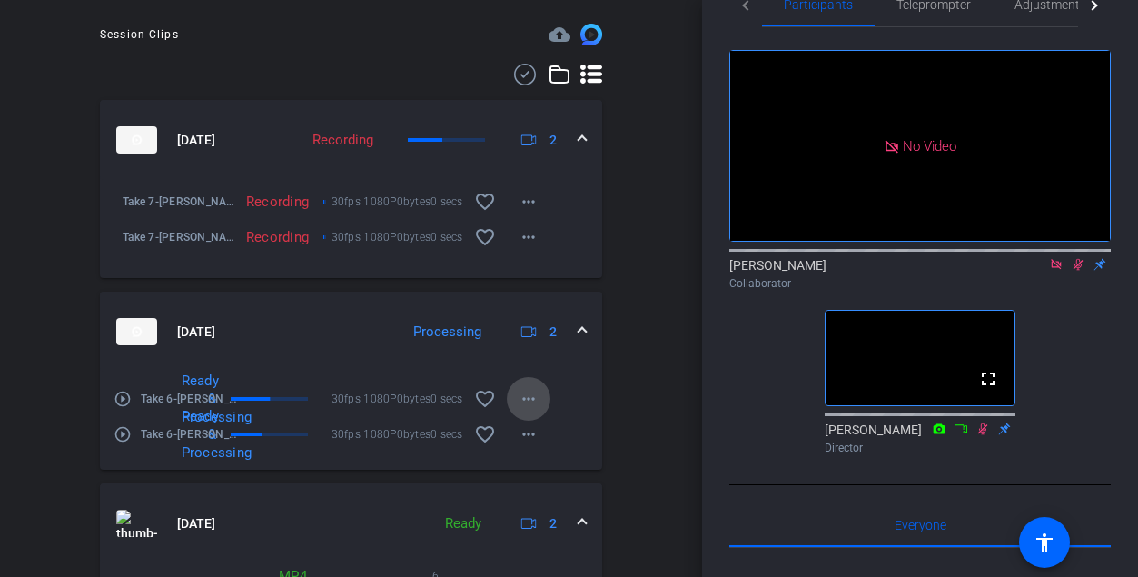
click at [541, 415] on span at bounding box center [529, 399] width 44 height 44
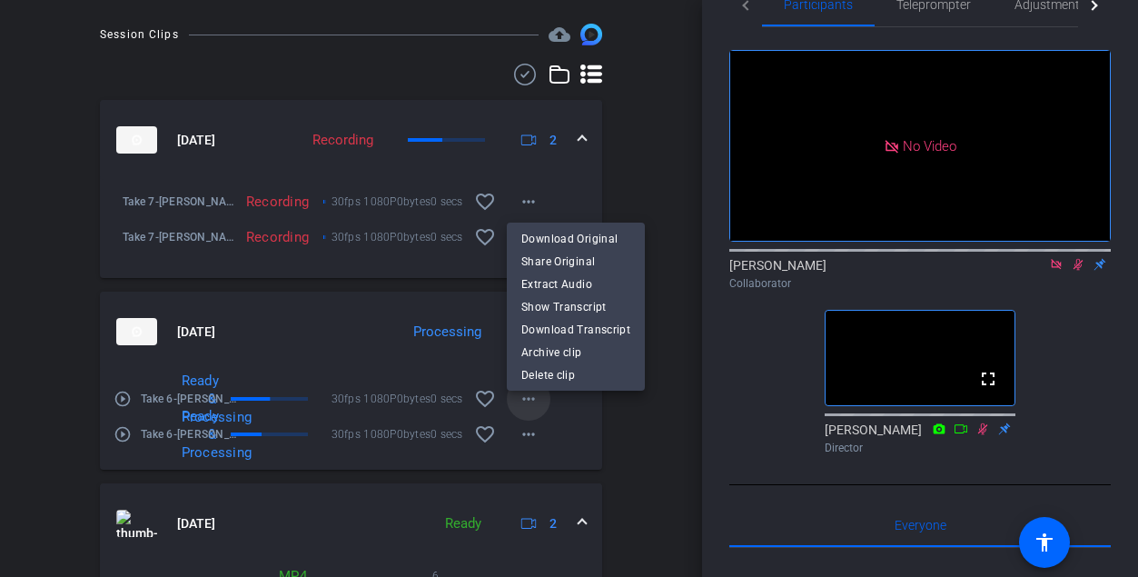
click at [541, 415] on div at bounding box center [569, 288] width 1138 height 577
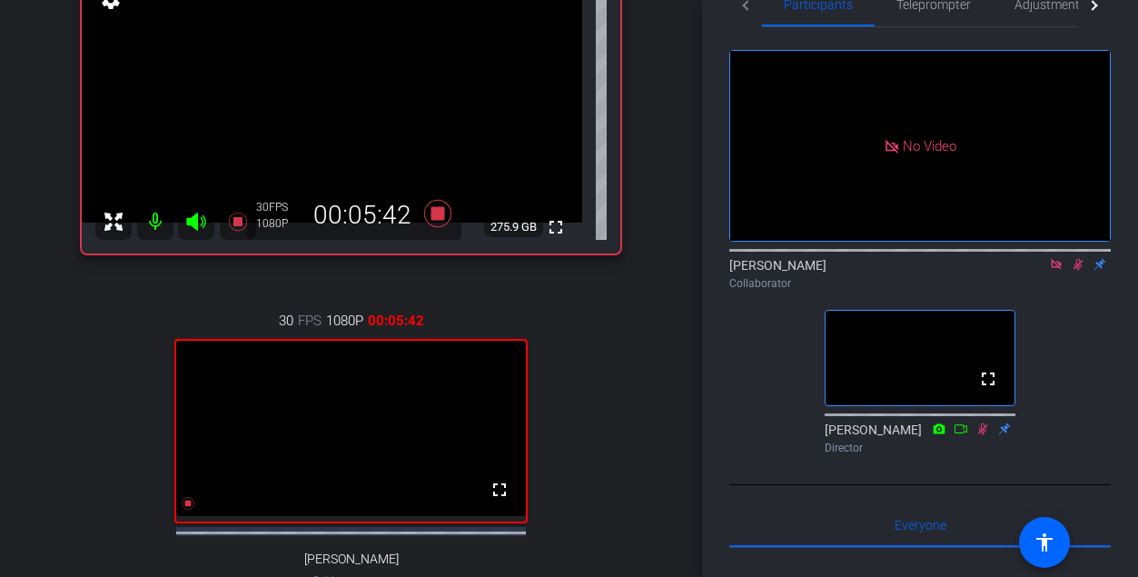
scroll to position [191, 0]
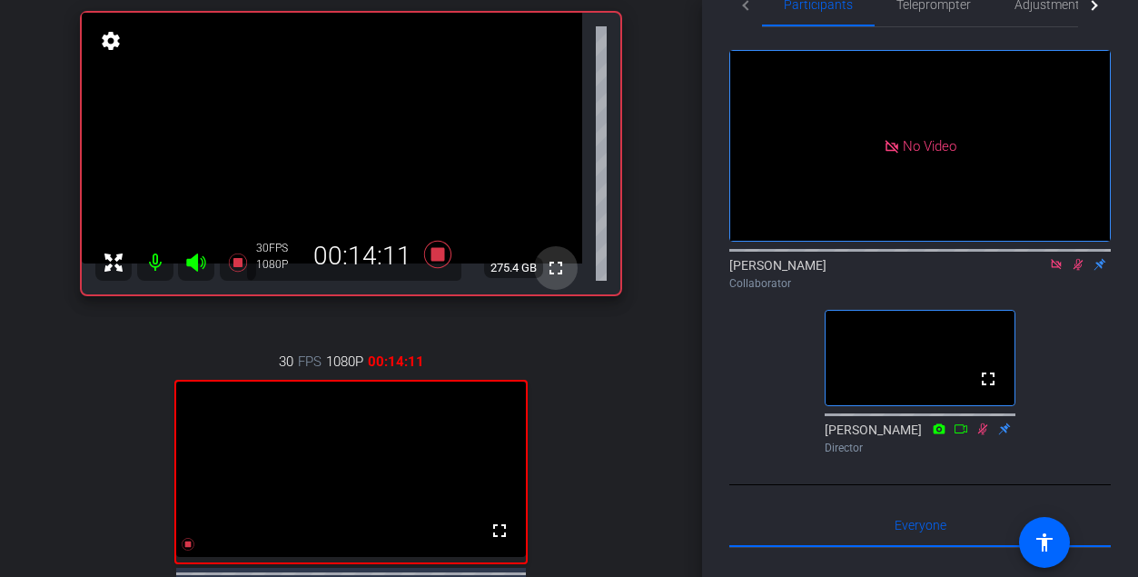
click at [555, 267] on mat-icon "fullscreen" at bounding box center [556, 268] width 22 height 22
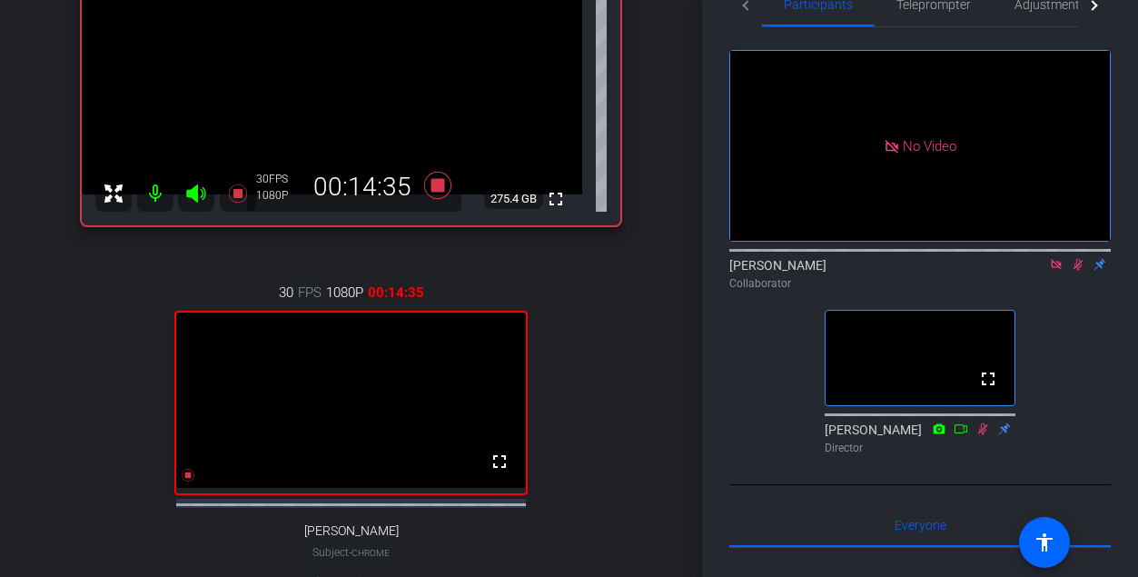
scroll to position [262, 0]
click at [665, 271] on icon at bounding box center [1078, 264] width 15 height 13
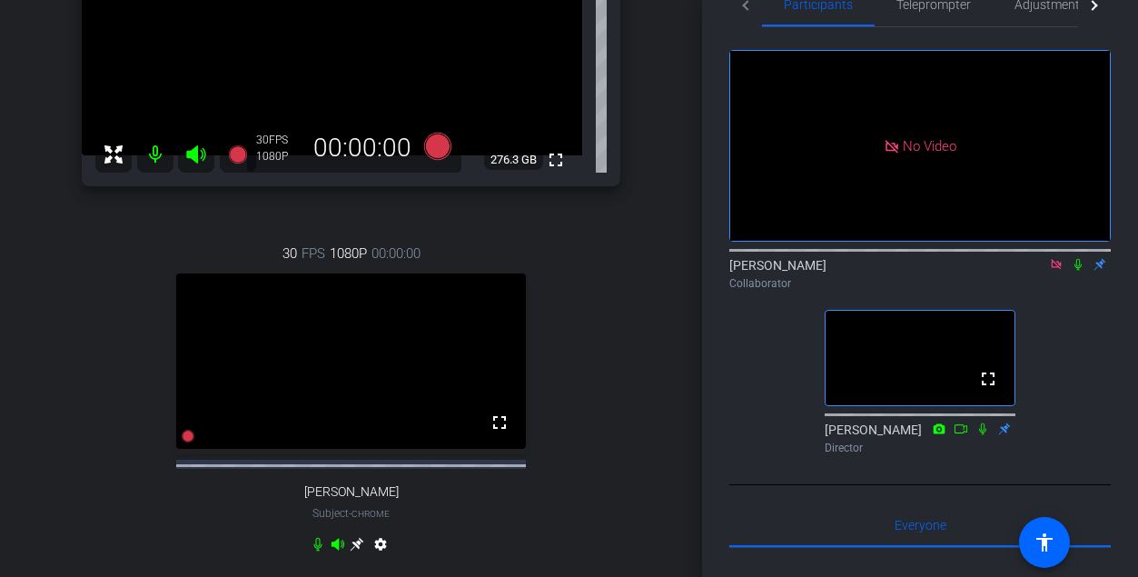
scroll to position [293, 0]
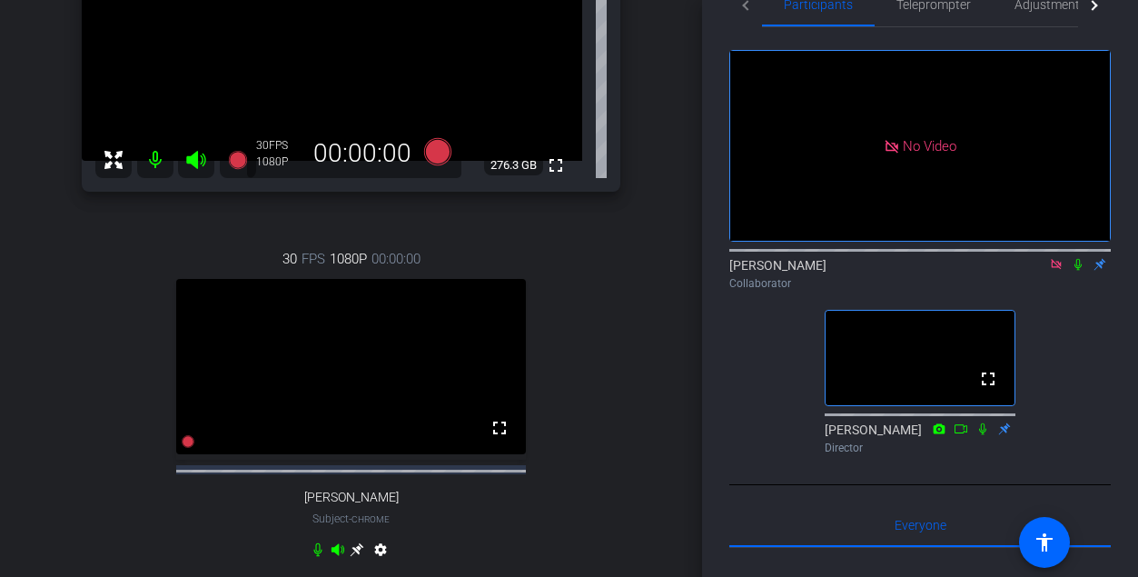
click at [665, 271] on icon at bounding box center [1078, 265] width 7 height 12
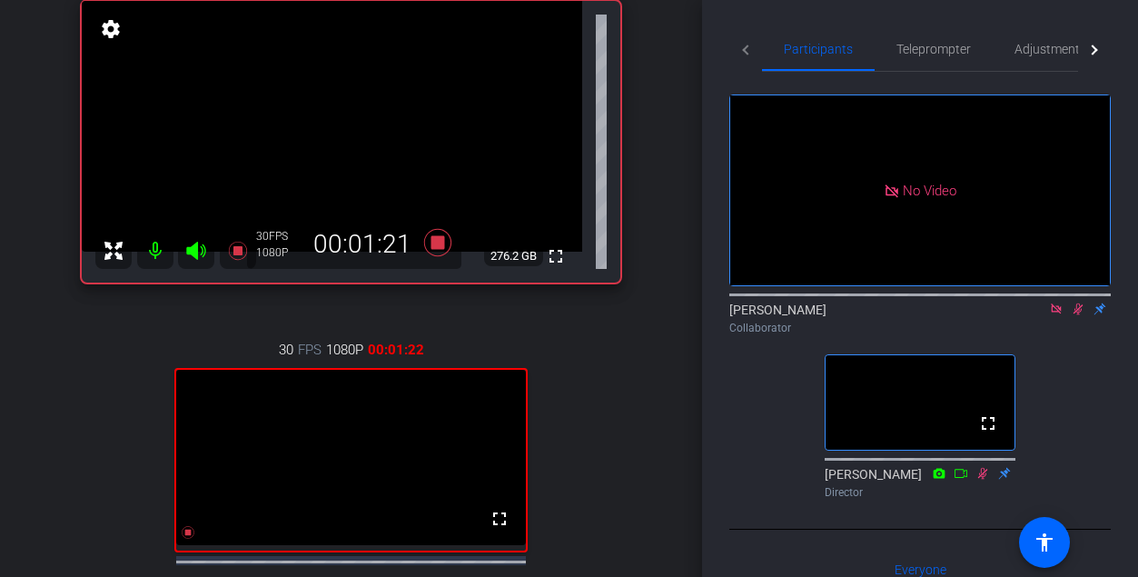
scroll to position [204, 0]
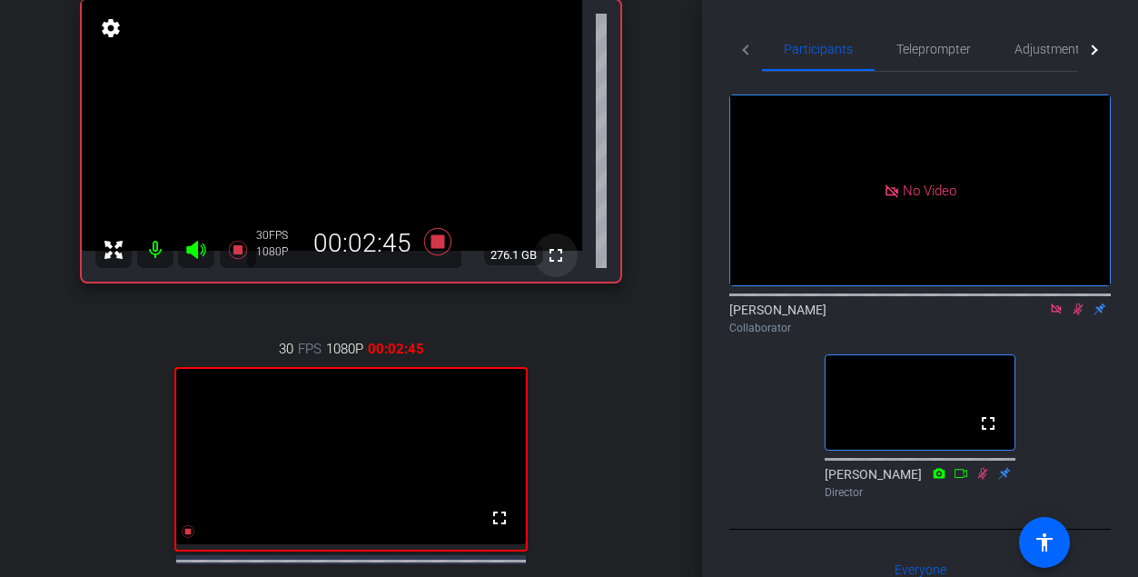
click at [555, 255] on mat-icon "fullscreen" at bounding box center [556, 255] width 22 height 22
click at [557, 250] on mat-icon "fullscreen" at bounding box center [556, 255] width 22 height 22
click at [665, 315] on icon at bounding box center [1078, 309] width 15 height 13
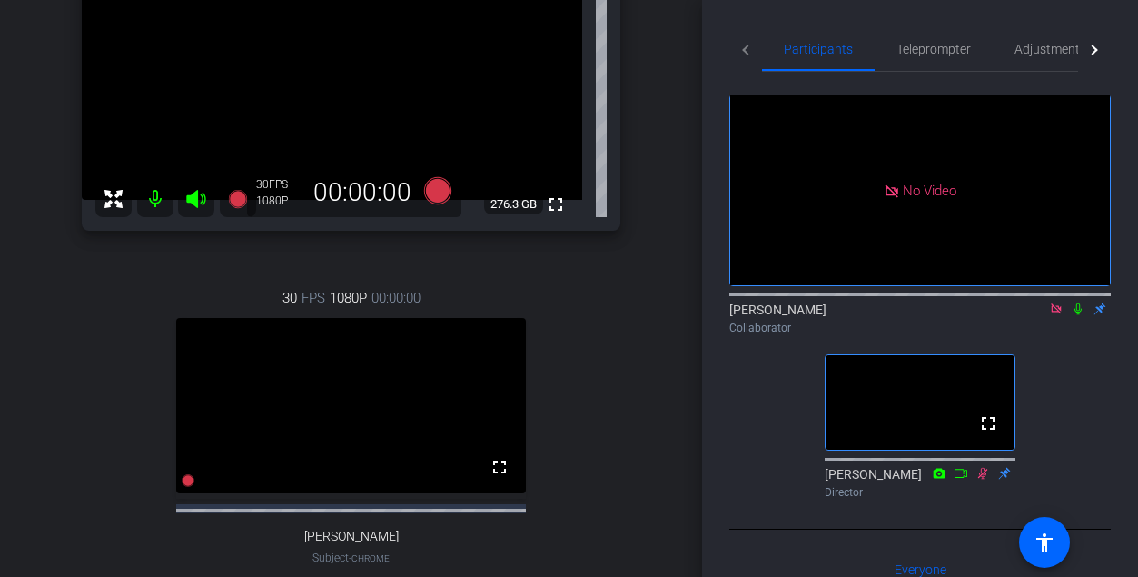
scroll to position [246, 0]
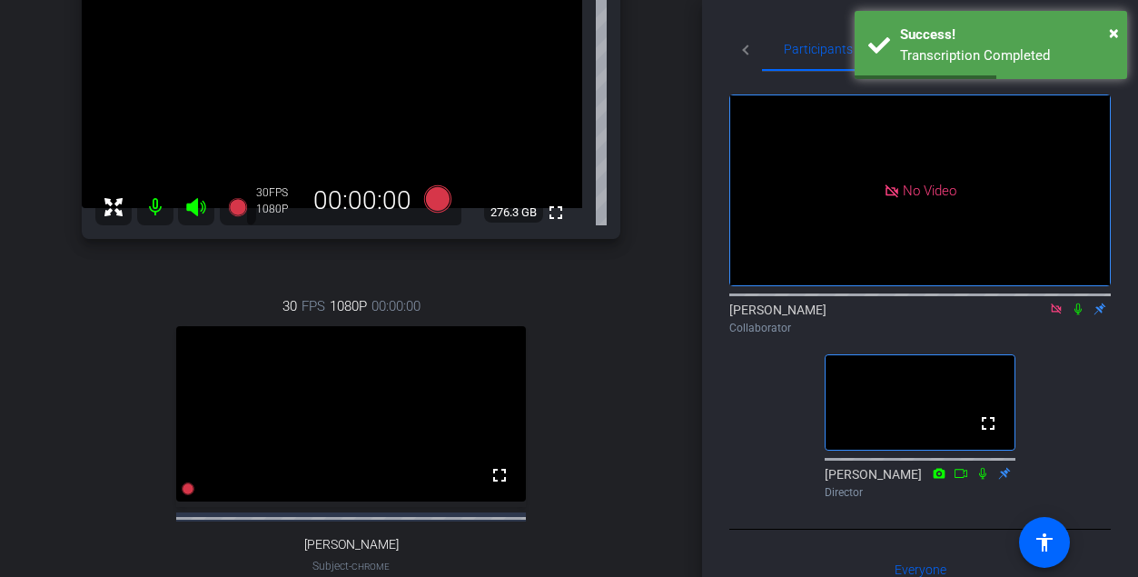
click at [665, 315] on icon at bounding box center [1078, 309] width 15 height 13
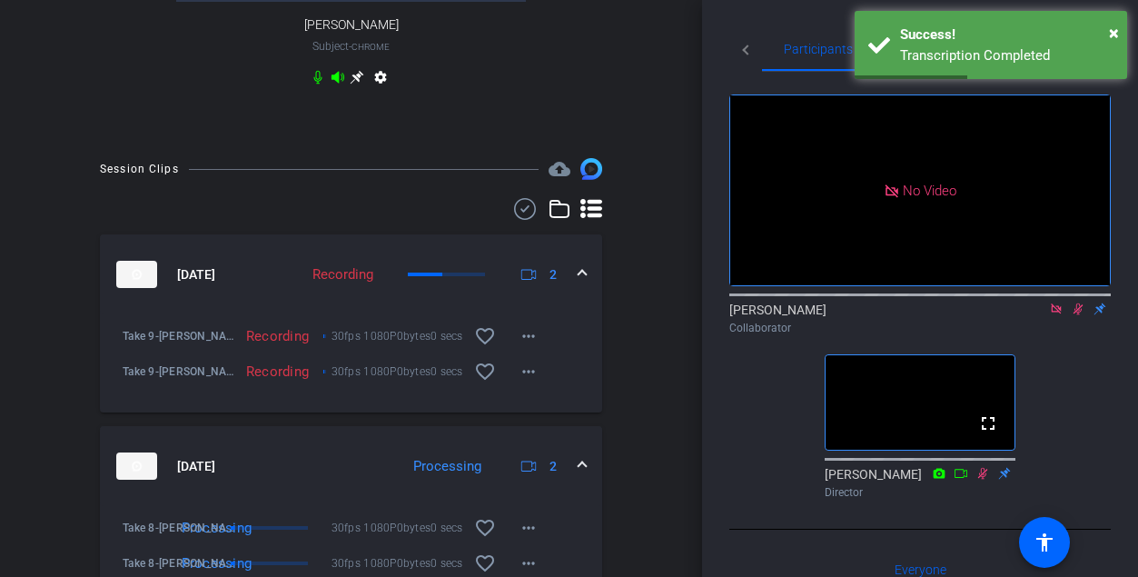
scroll to position [842, 0]
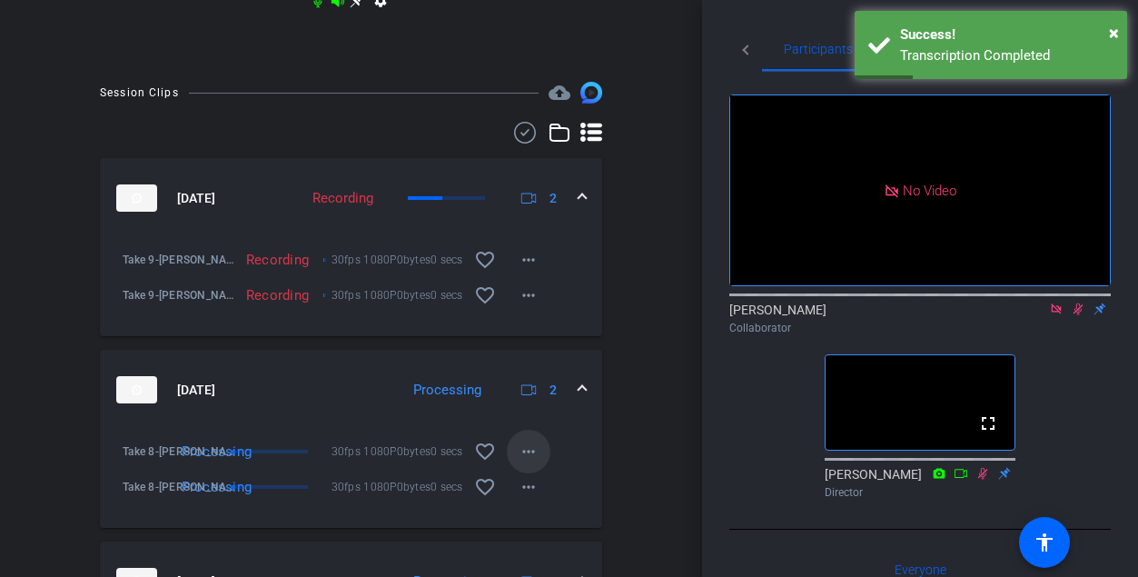
click at [535, 461] on mat-icon "more_horiz" at bounding box center [529, 452] width 22 height 22
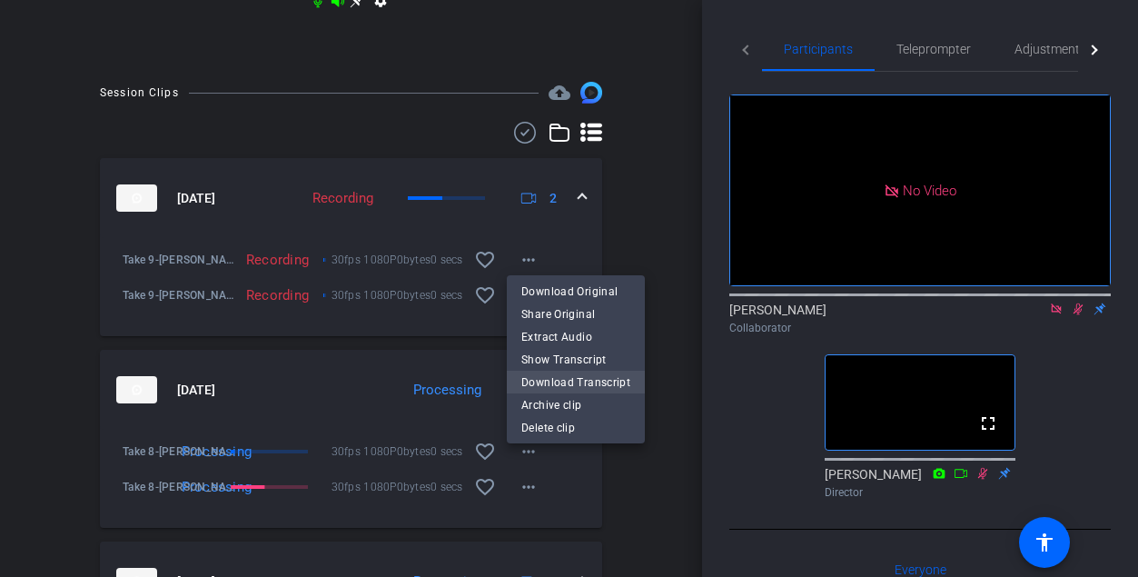
click at [553, 381] on span "Download Transcript" at bounding box center [575, 382] width 109 height 22
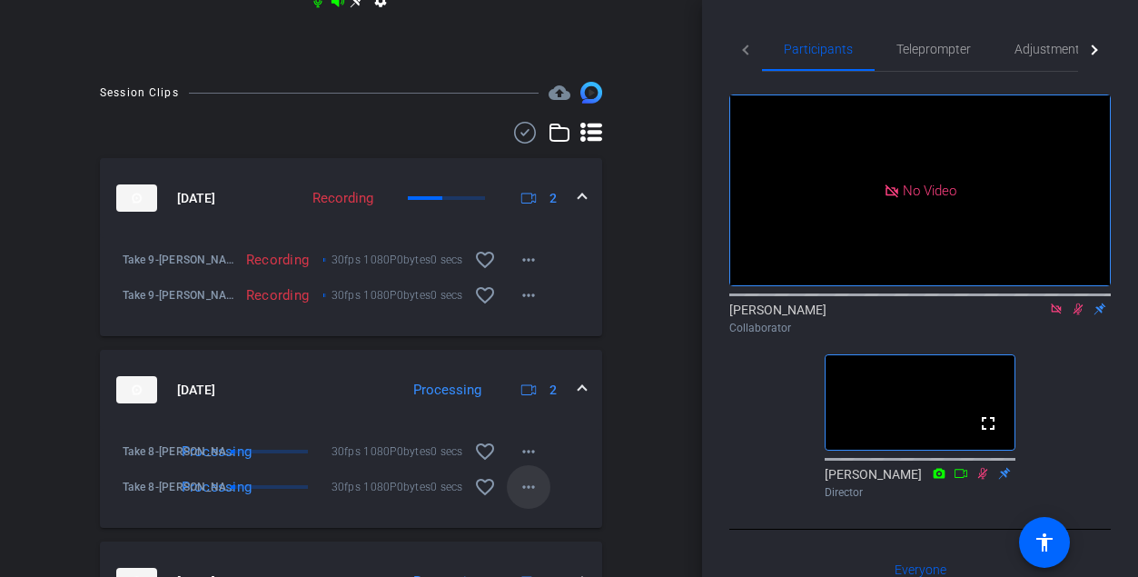
click at [531, 491] on mat-icon "more_horiz" at bounding box center [529, 487] width 22 height 22
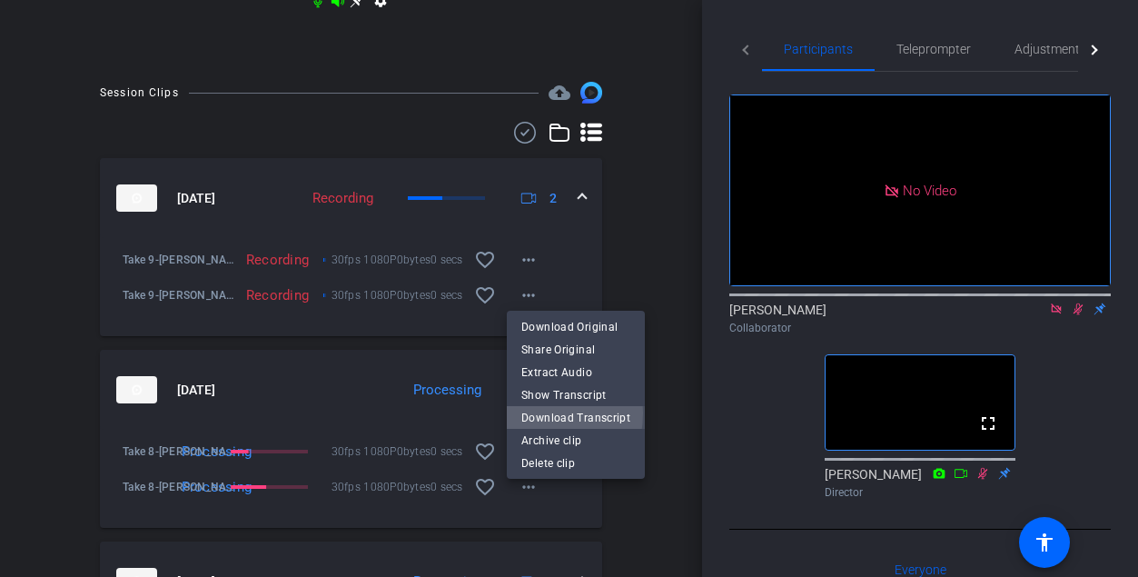
click at [525, 412] on span "Download Transcript" at bounding box center [575, 417] width 109 height 22
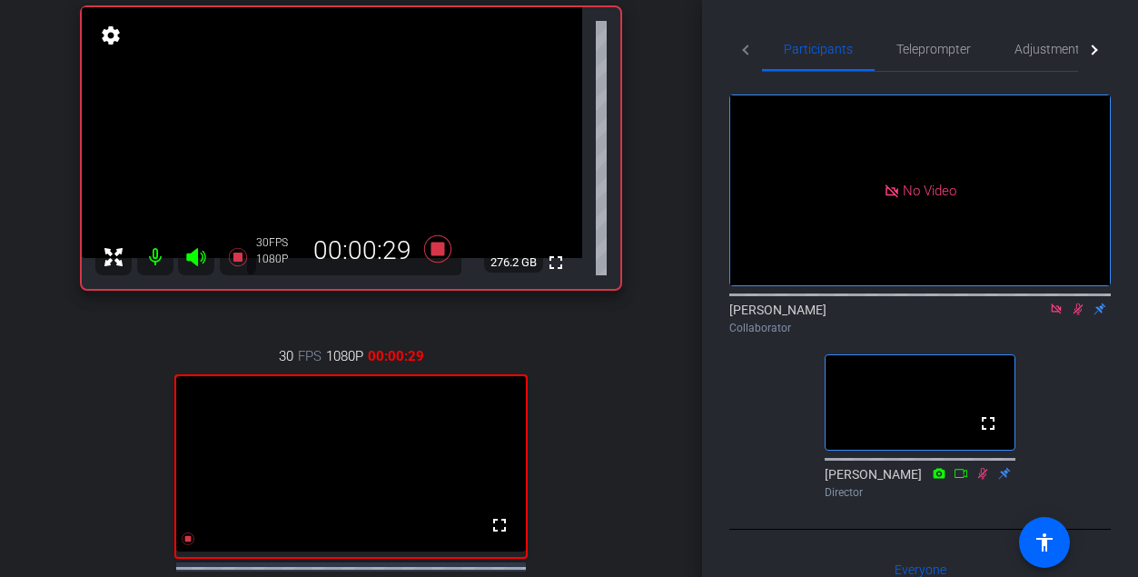
scroll to position [189, 0]
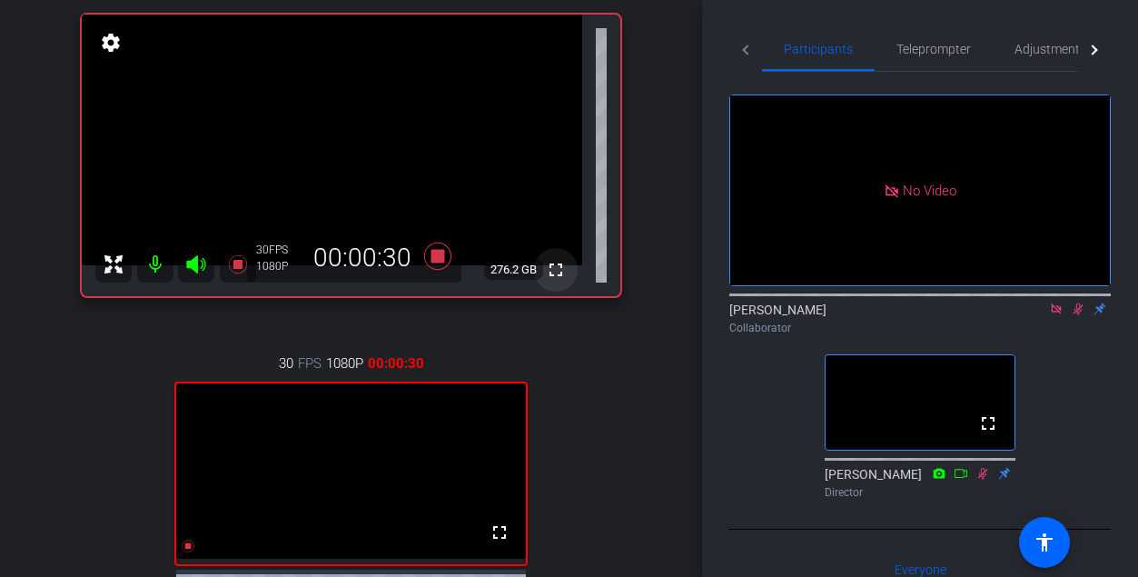
click at [552, 269] on mat-icon "fullscreen" at bounding box center [556, 270] width 22 height 22
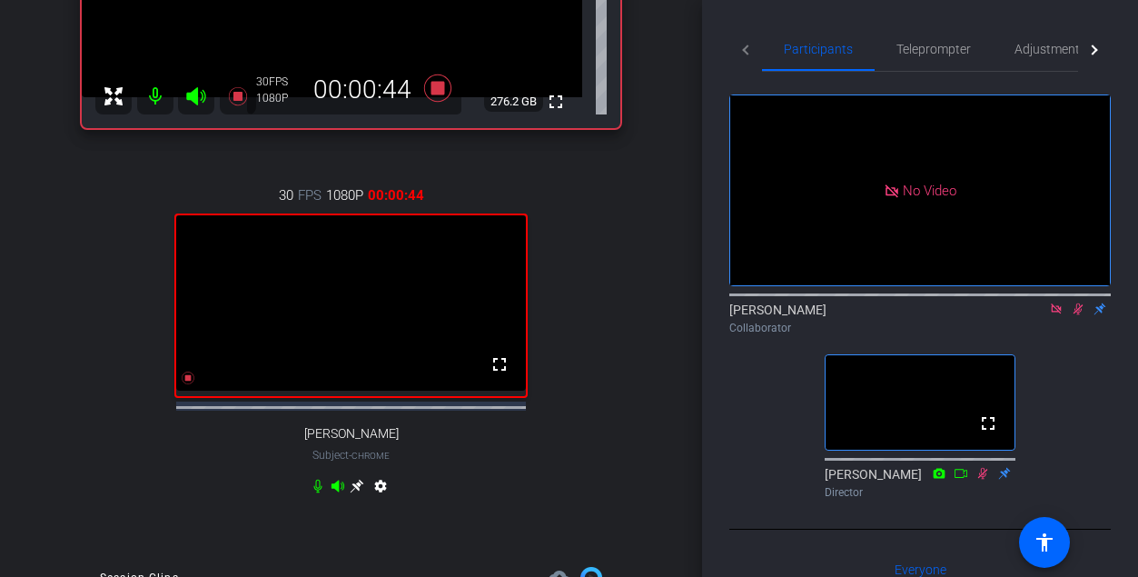
scroll to position [449, 0]
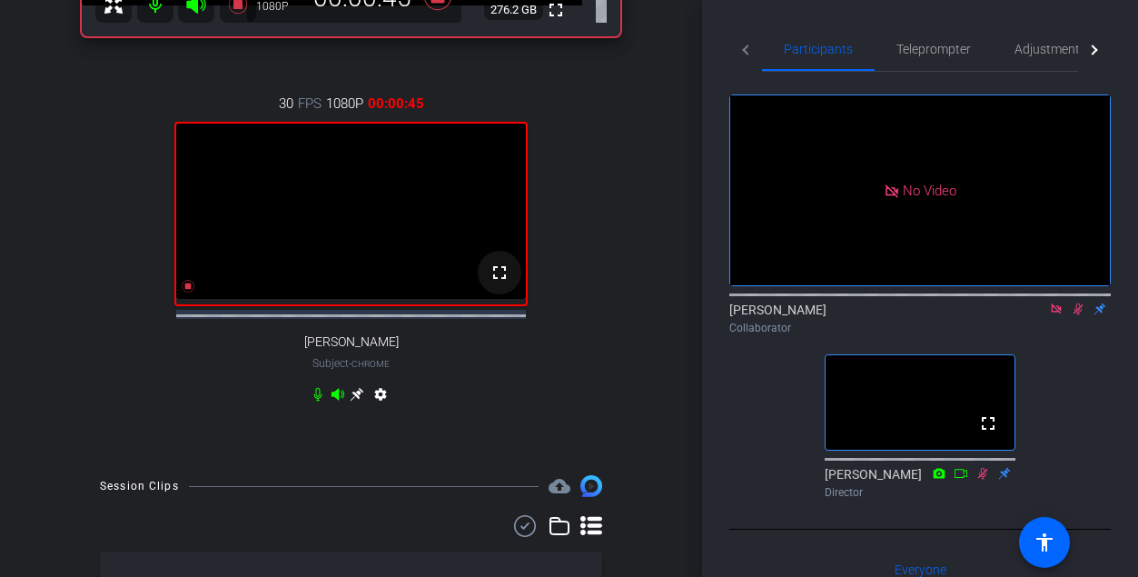
click at [502, 283] on mat-icon "fullscreen" at bounding box center [500, 273] width 22 height 22
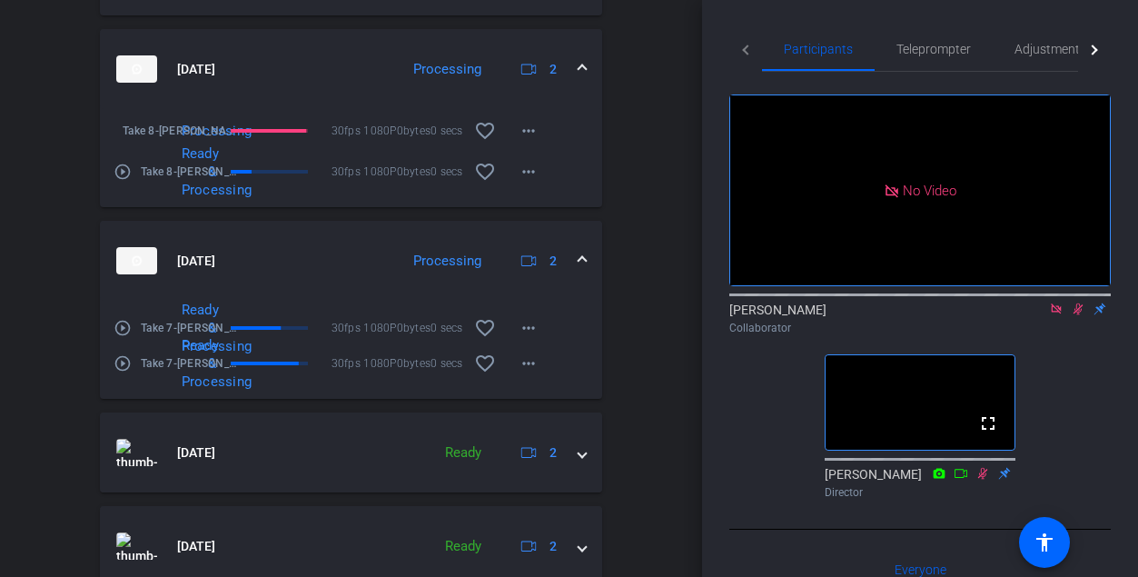
scroll to position [1175, 0]
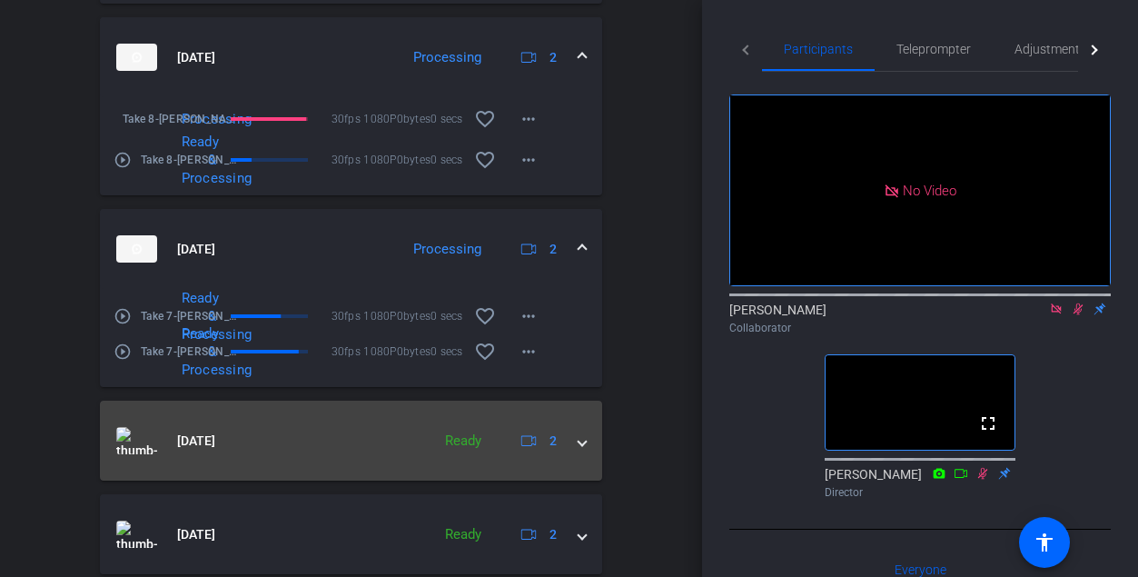
click at [589, 455] on mat-expansion-panel-header "[DATE] Ready 2" at bounding box center [351, 441] width 502 height 80
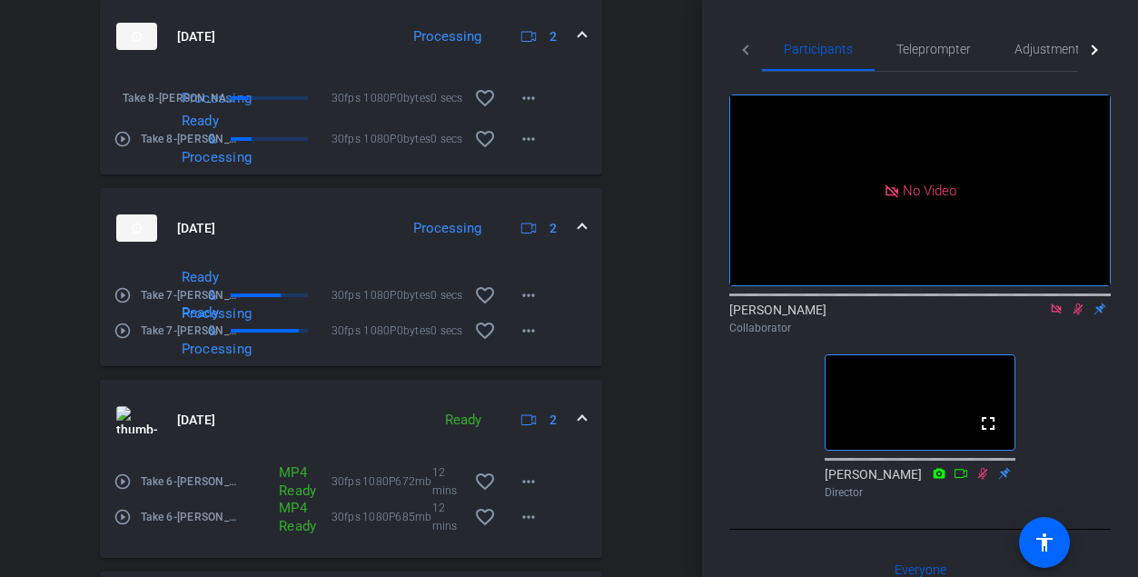
scroll to position [1200, 0]
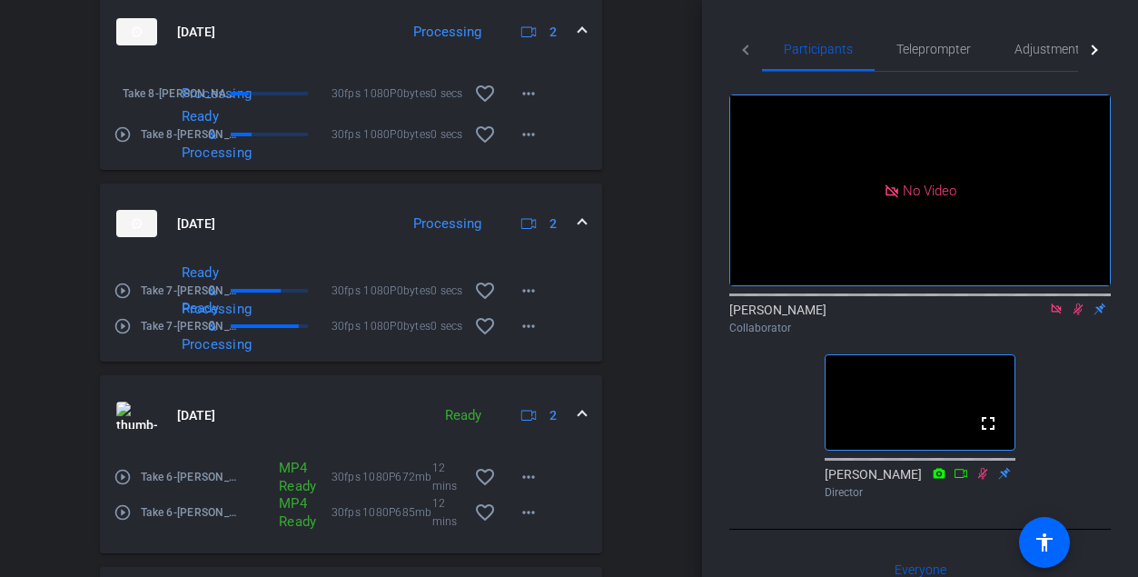
click at [584, 424] on span at bounding box center [582, 415] width 7 height 19
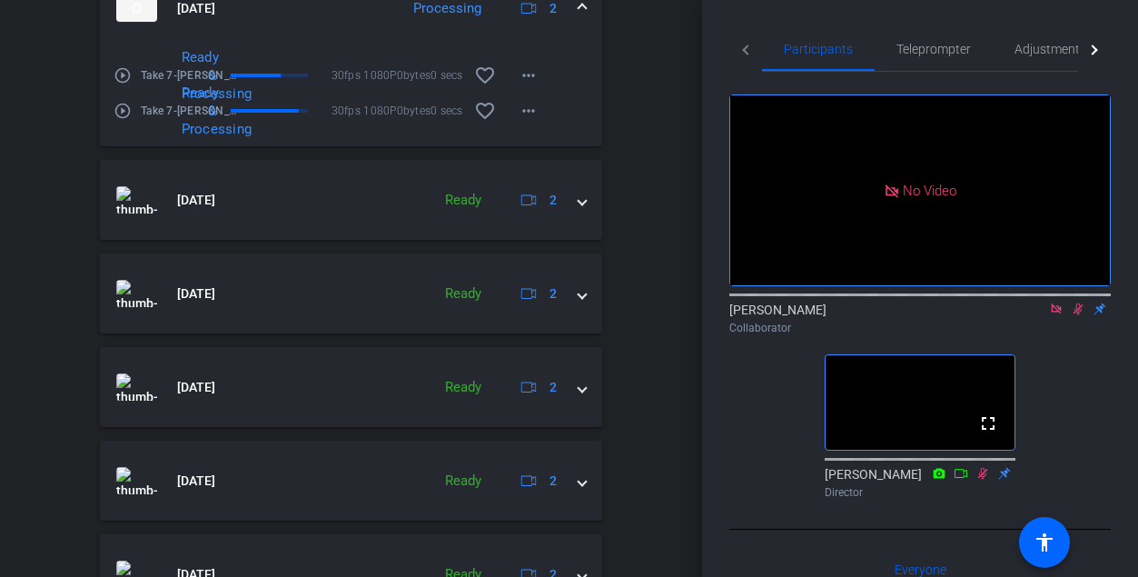
scroll to position [1420, 0]
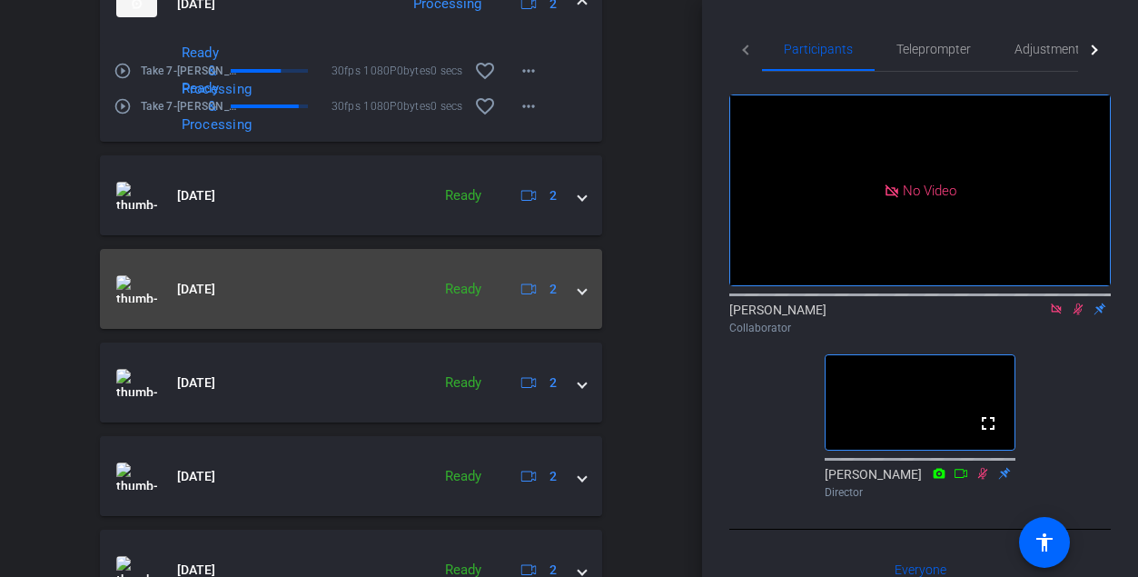
click at [588, 302] on mat-expansion-panel-header "[DATE] Ready 2" at bounding box center [351, 289] width 502 height 80
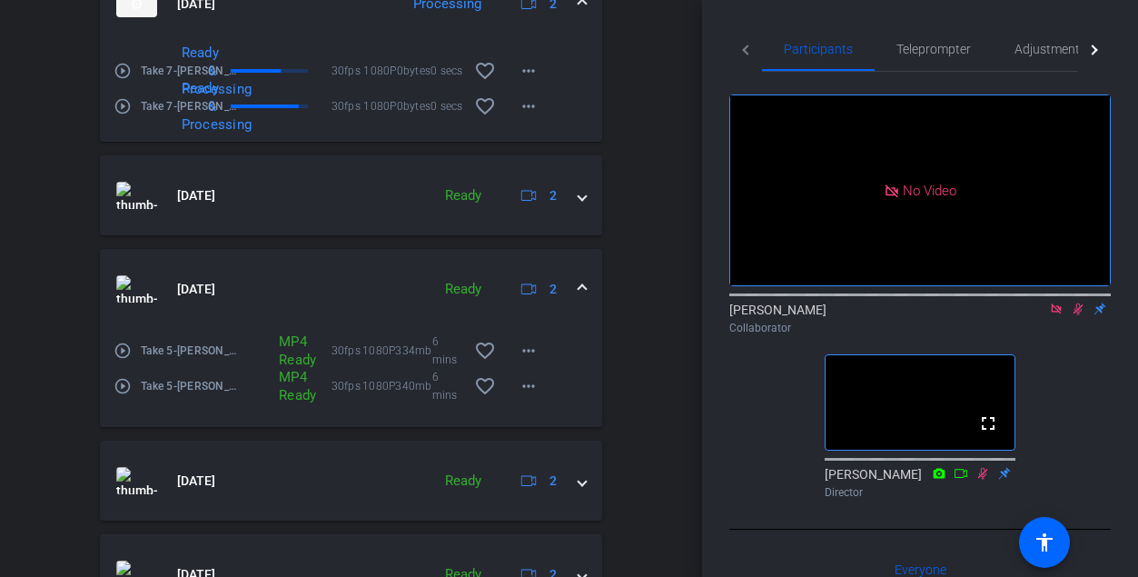
click at [588, 302] on mat-expansion-panel-header "[DATE] Ready 2" at bounding box center [351, 289] width 502 height 80
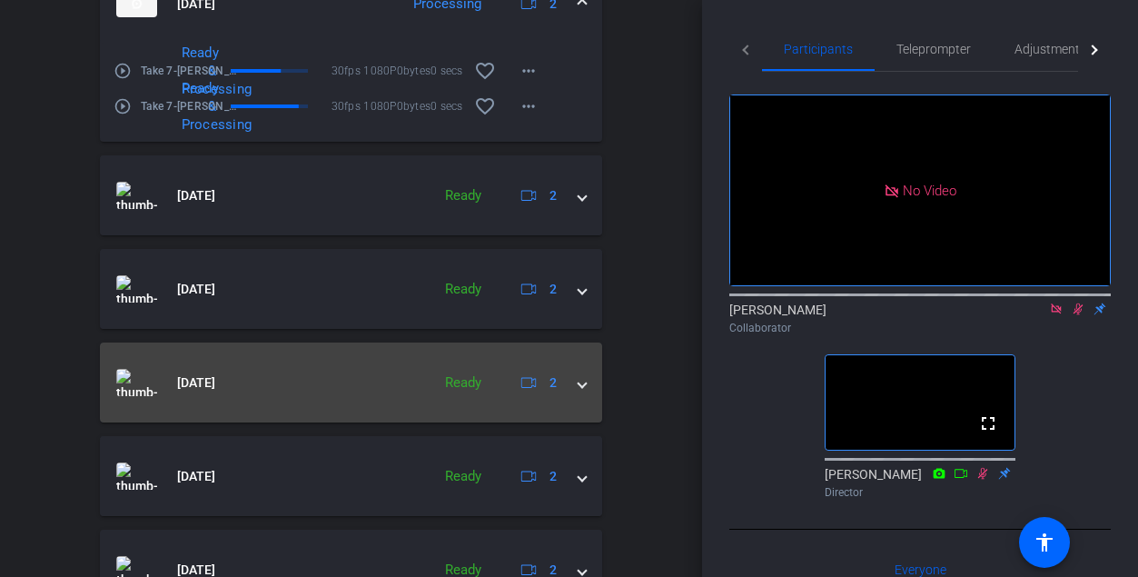
click at [573, 396] on div "[DATE] Ready 2" at bounding box center [347, 382] width 462 height 27
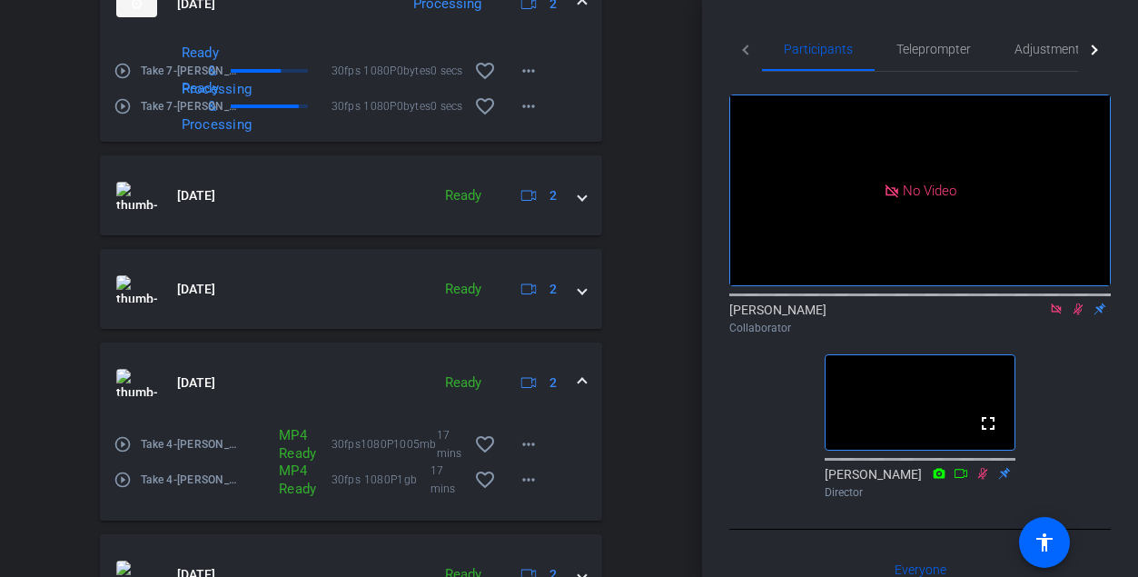
click at [573, 396] on div "[DATE] Ready 2" at bounding box center [347, 382] width 462 height 27
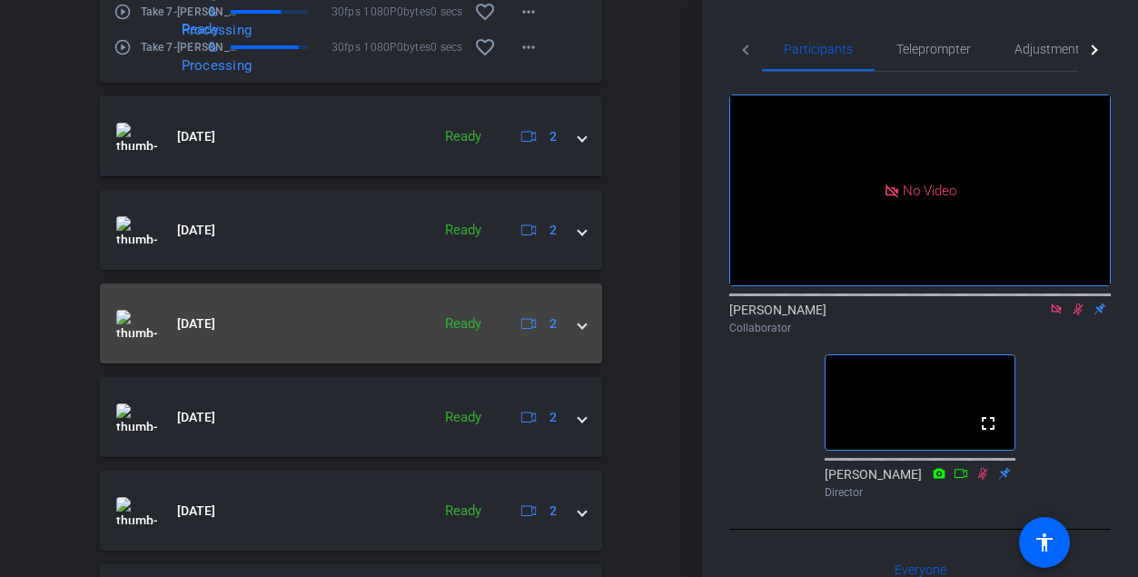
scroll to position [1489, 0]
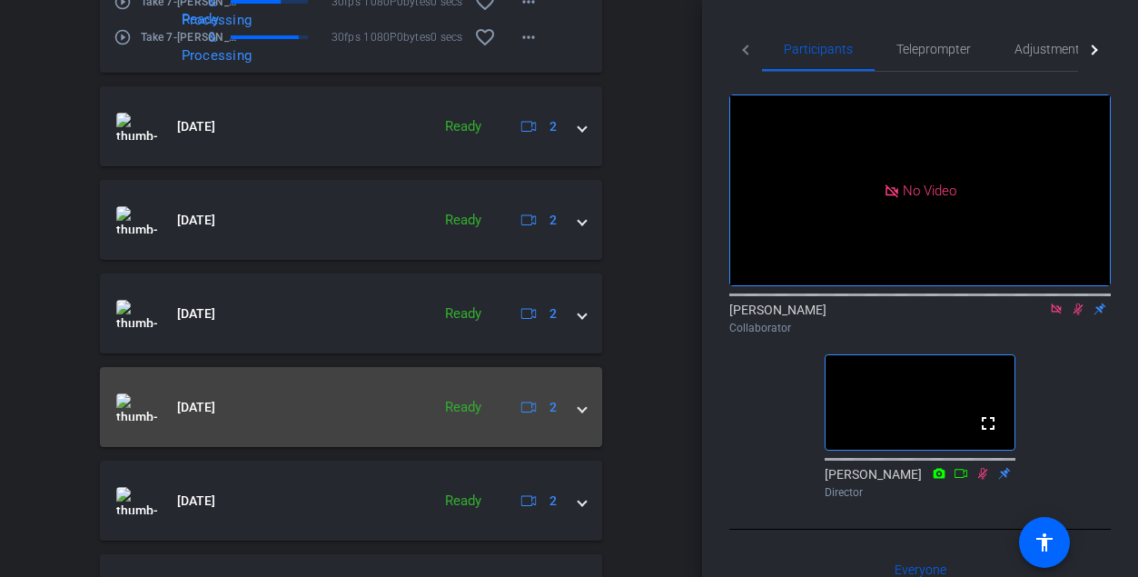
click at [579, 417] on span at bounding box center [582, 407] width 7 height 19
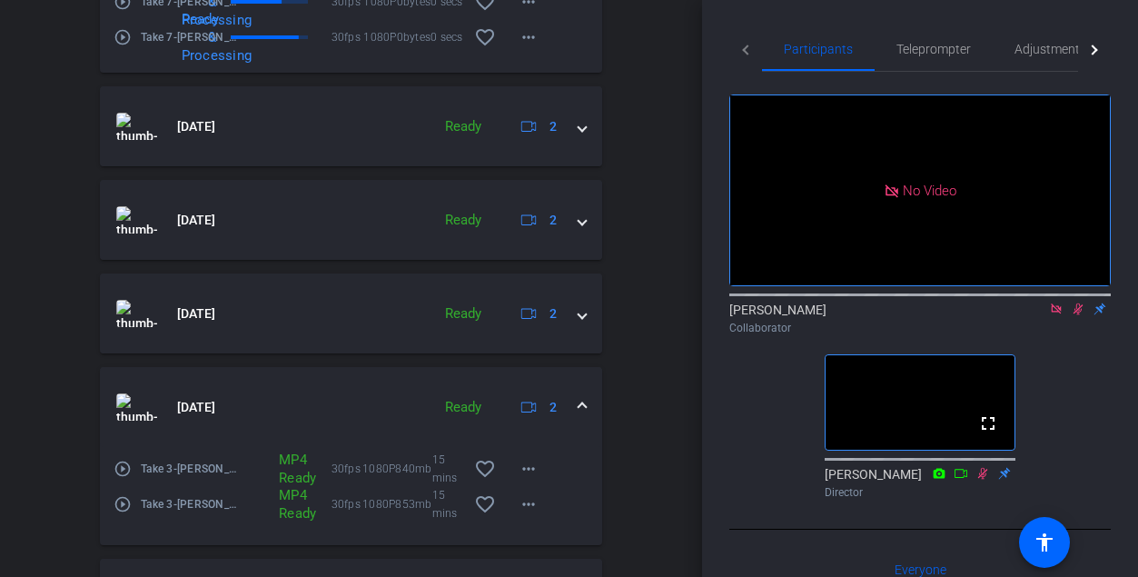
scroll to position [1514, 0]
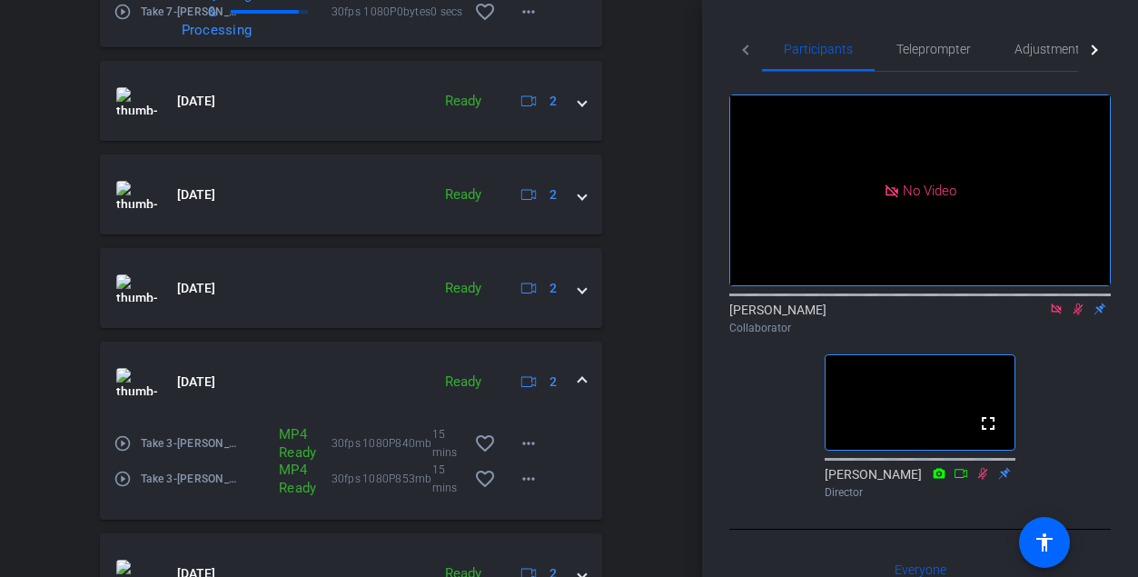
click at [582, 391] on span at bounding box center [582, 381] width 7 height 19
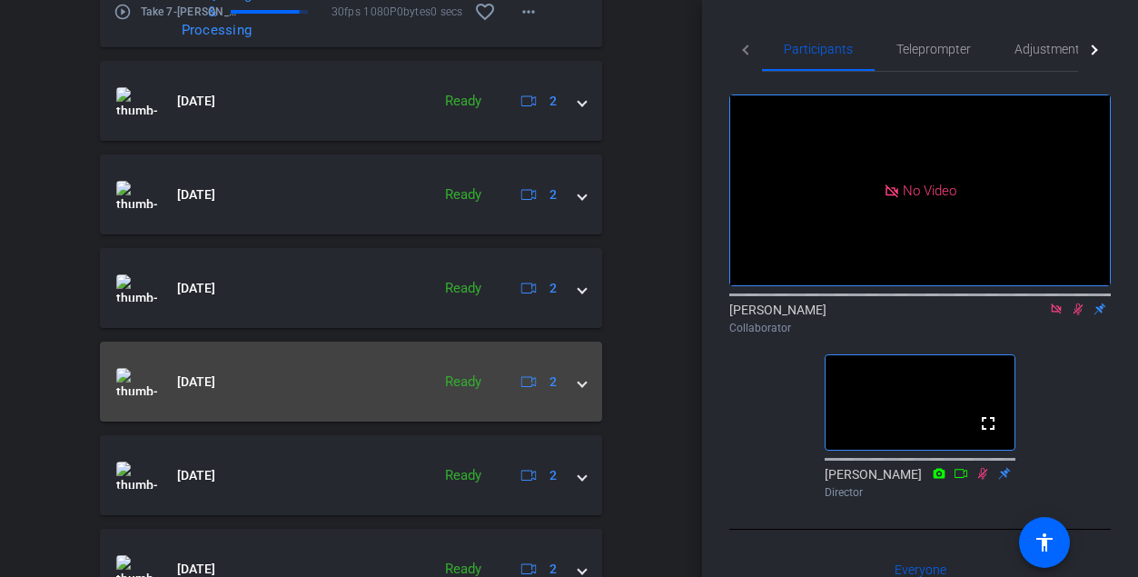
scroll to position [1564, 0]
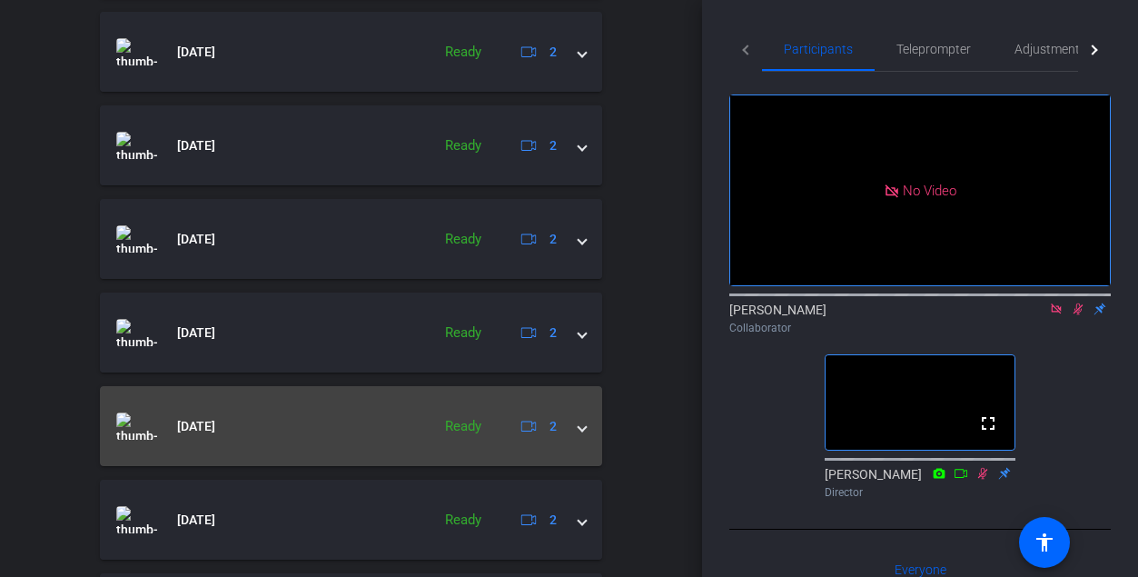
click at [582, 436] on span at bounding box center [582, 426] width 7 height 19
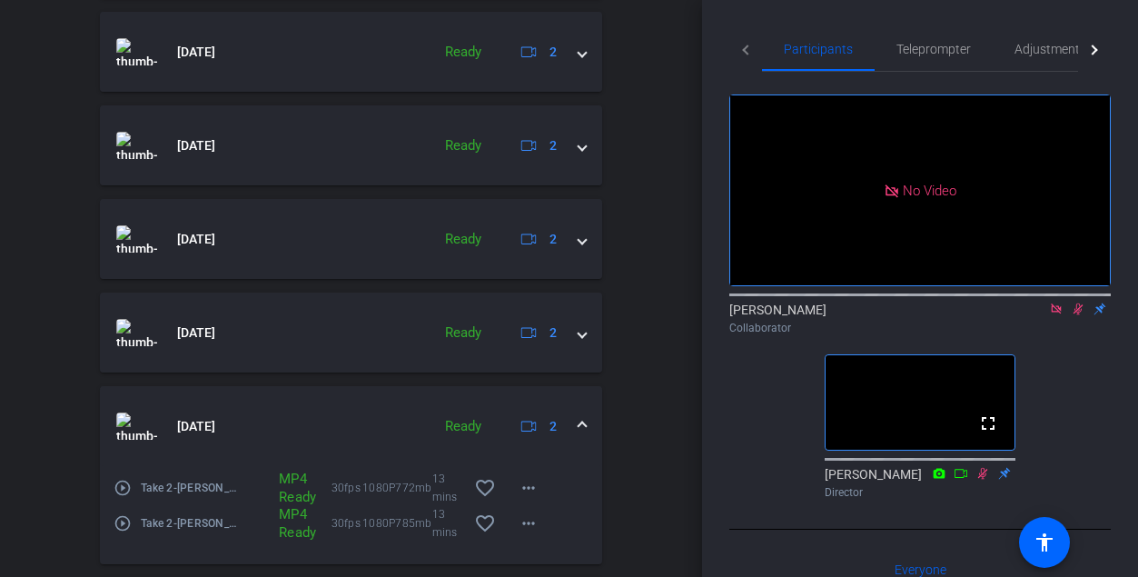
scroll to position [1615, 0]
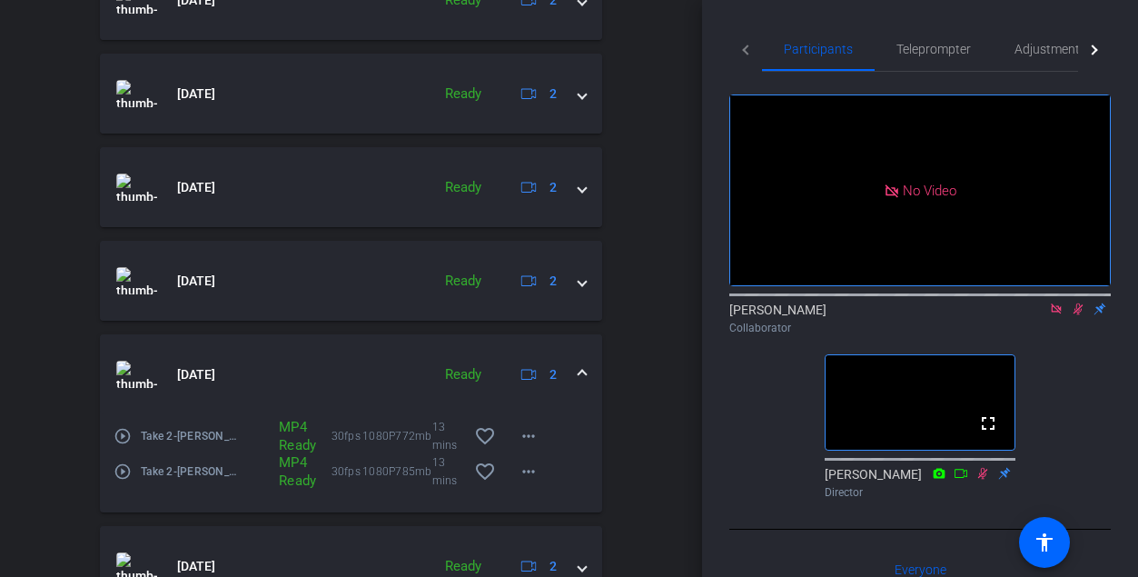
click at [584, 384] on span at bounding box center [582, 374] width 7 height 19
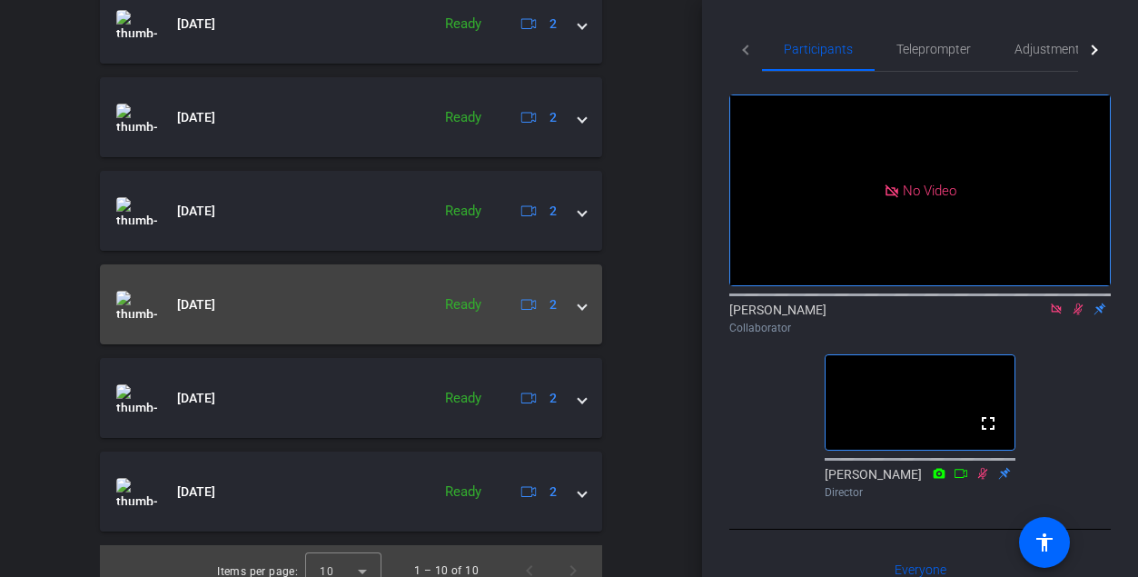
scroll to position [1706, 0]
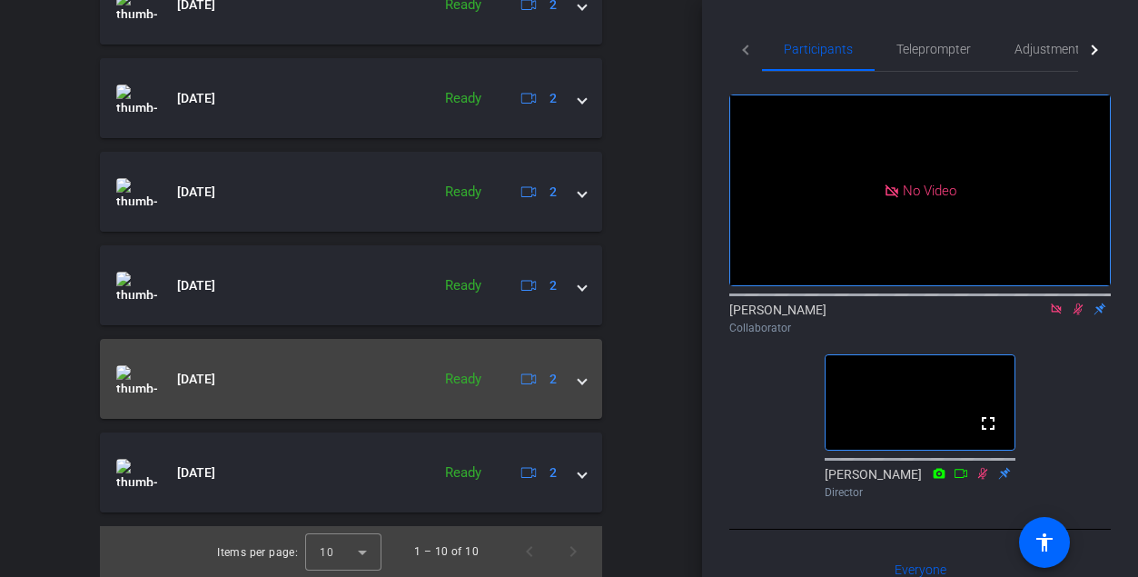
click at [581, 389] on span at bounding box center [582, 379] width 7 height 19
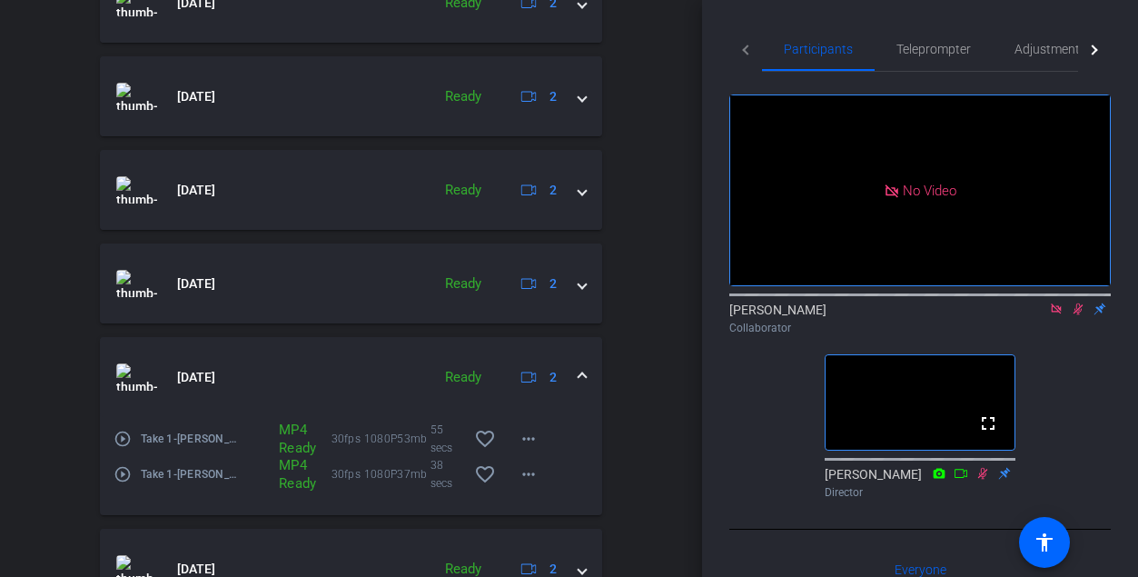
click at [581, 387] on span at bounding box center [582, 377] width 7 height 19
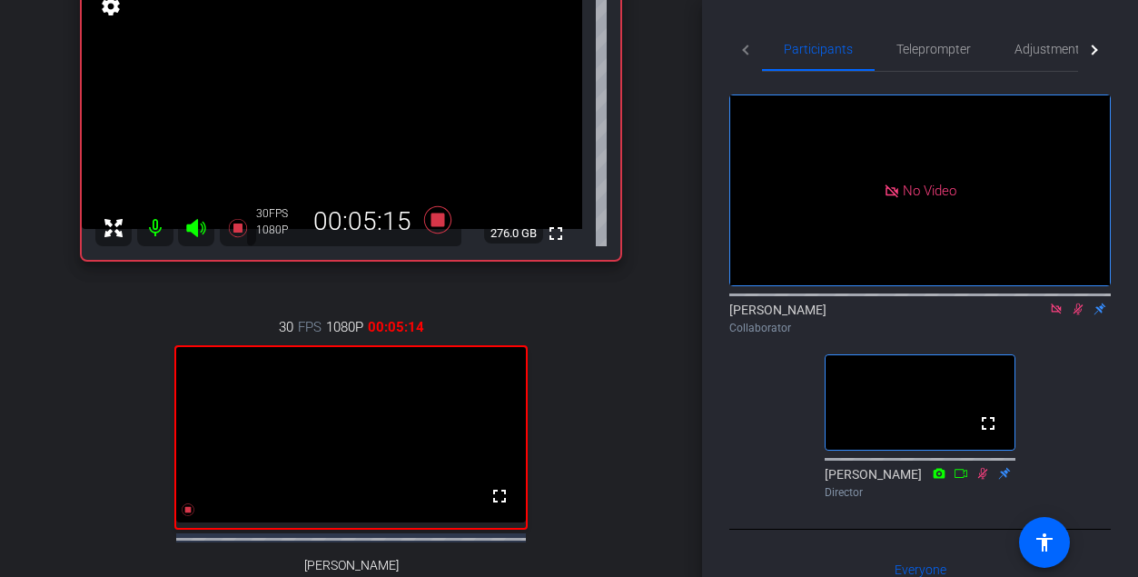
scroll to position [232, 0]
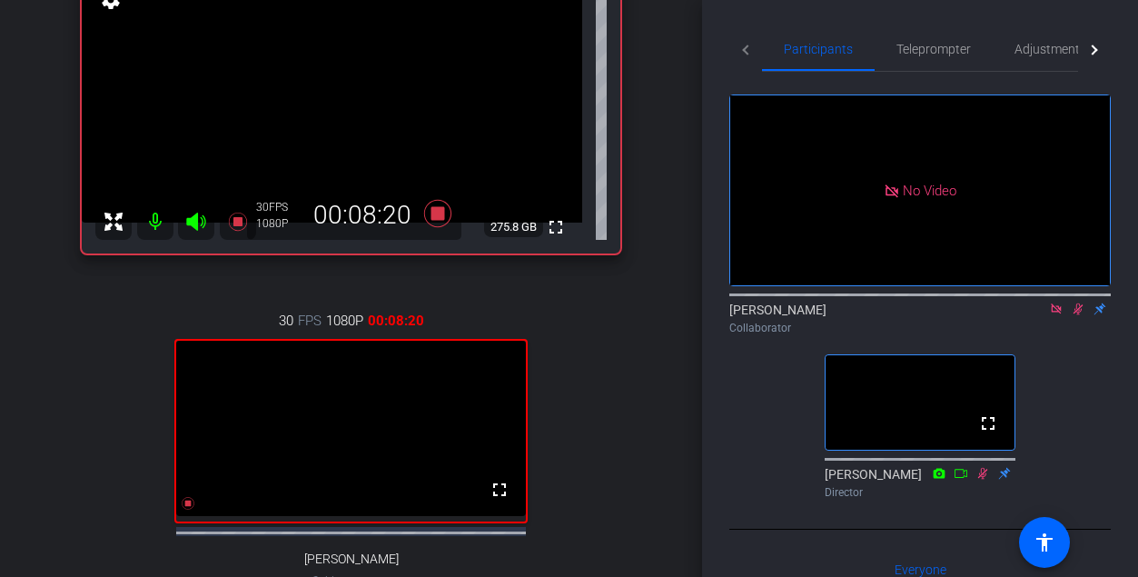
click at [665, 315] on icon at bounding box center [1079, 309] width 10 height 12
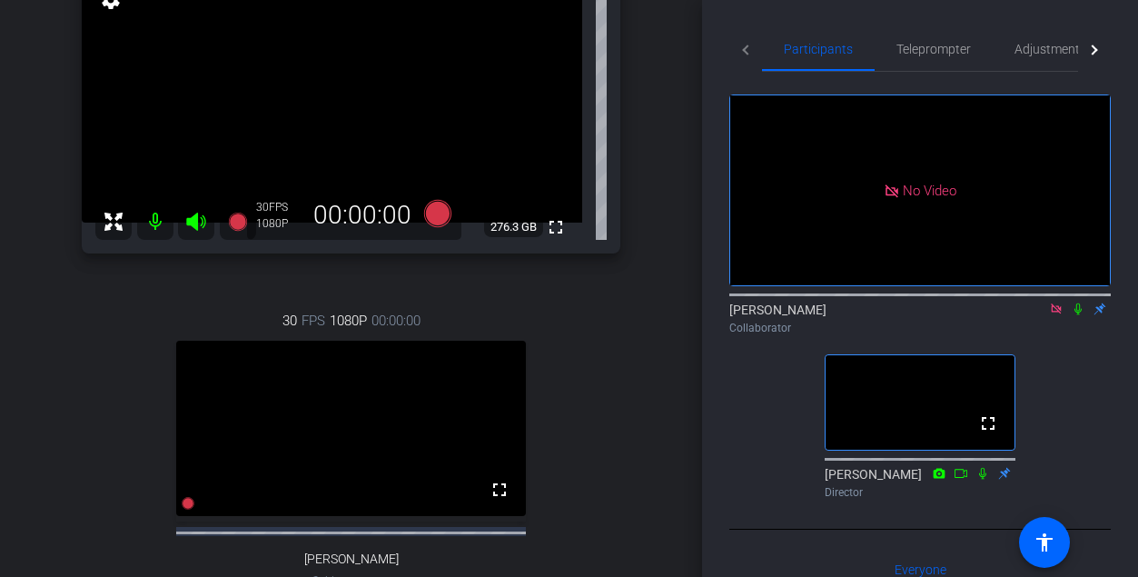
click at [665, 315] on icon at bounding box center [1078, 309] width 15 height 13
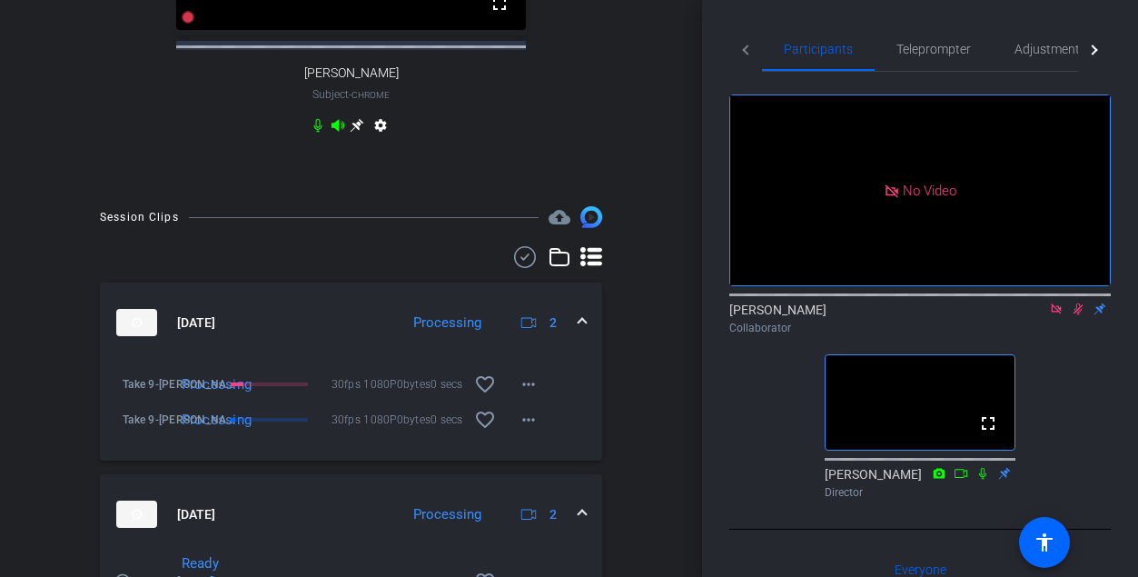
scroll to position [1011, 0]
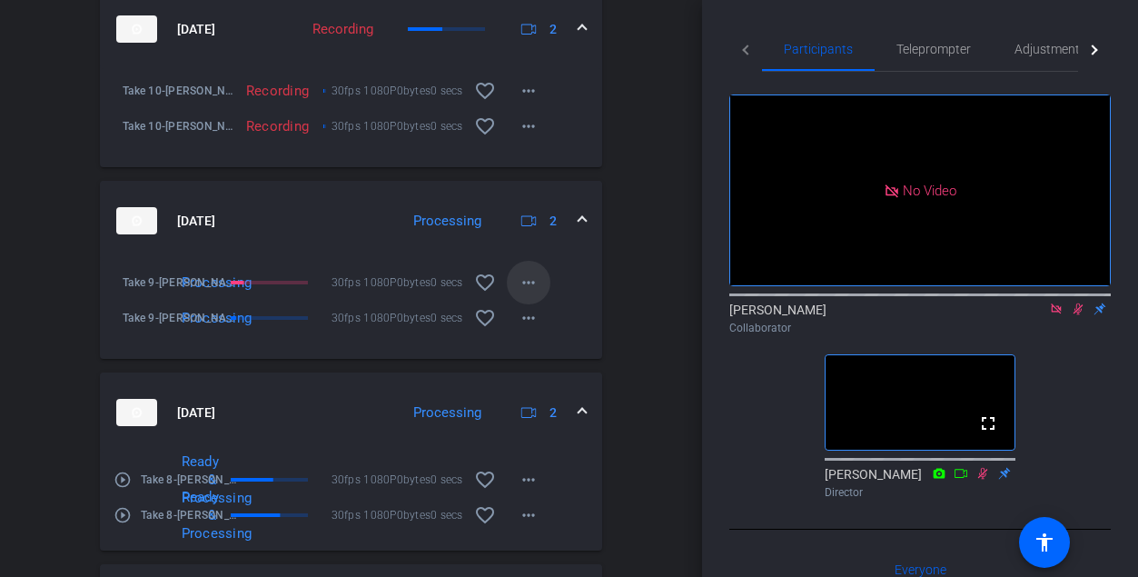
click at [530, 304] on span at bounding box center [529, 283] width 44 height 44
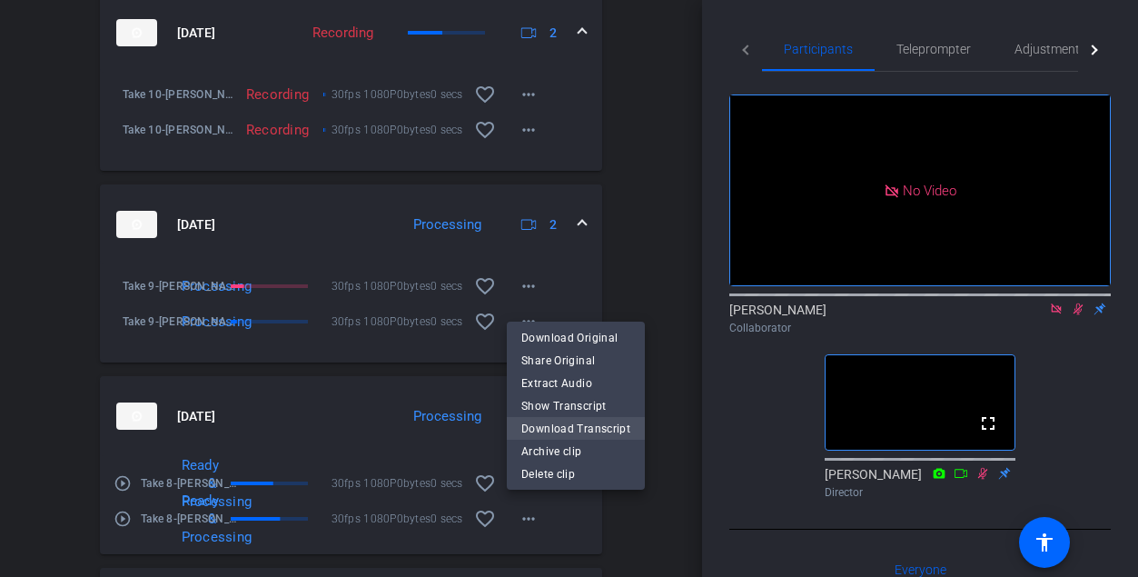
click at [558, 424] on span "Download Transcript" at bounding box center [575, 428] width 109 height 22
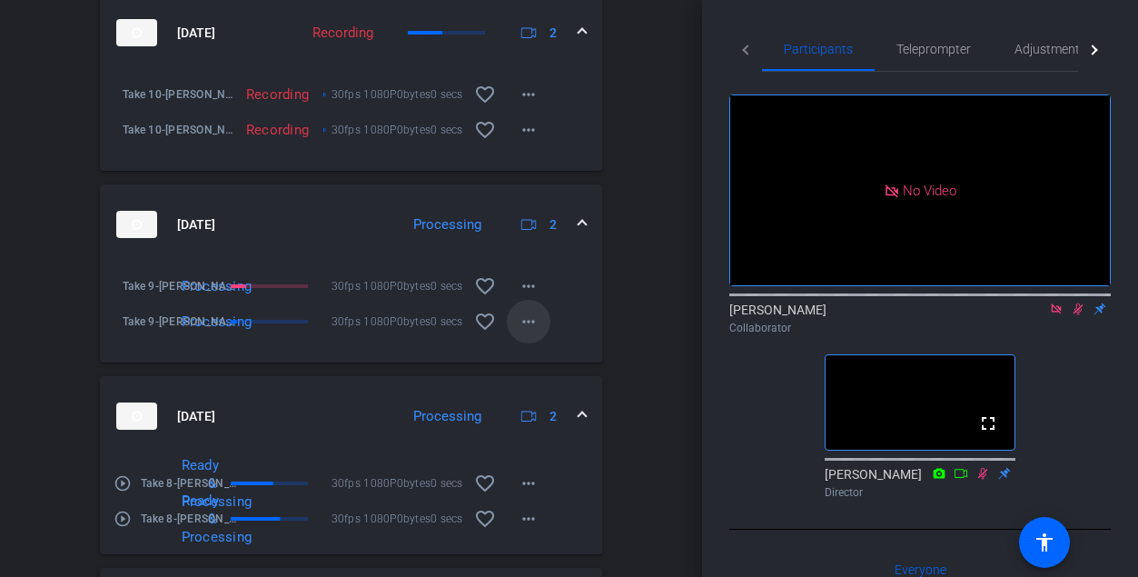
click at [526, 333] on mat-icon "more_horiz" at bounding box center [529, 322] width 22 height 22
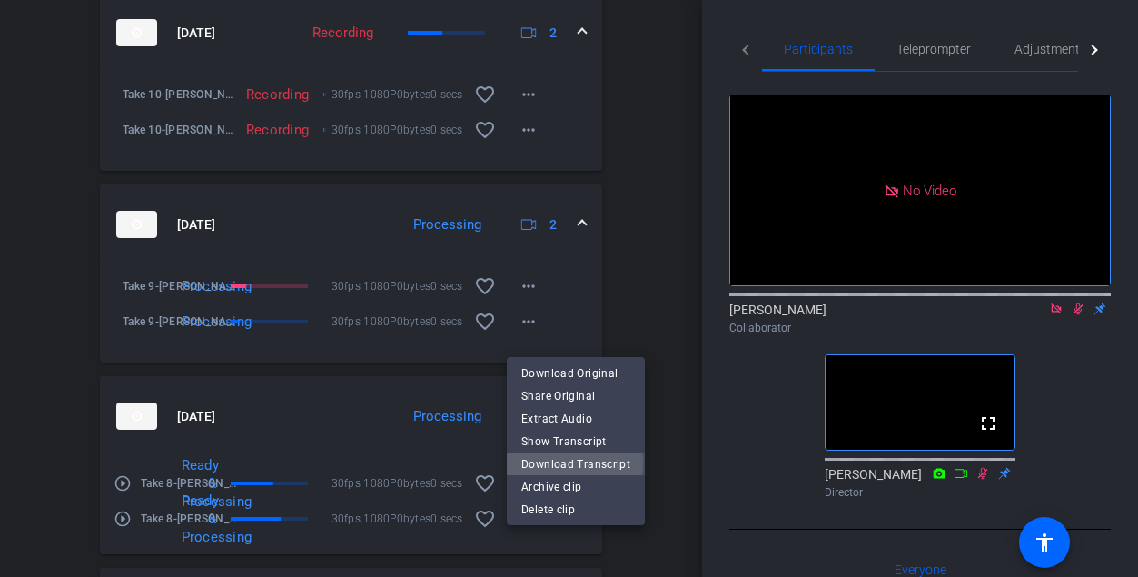
click at [558, 461] on span "Download Transcript" at bounding box center [575, 463] width 109 height 22
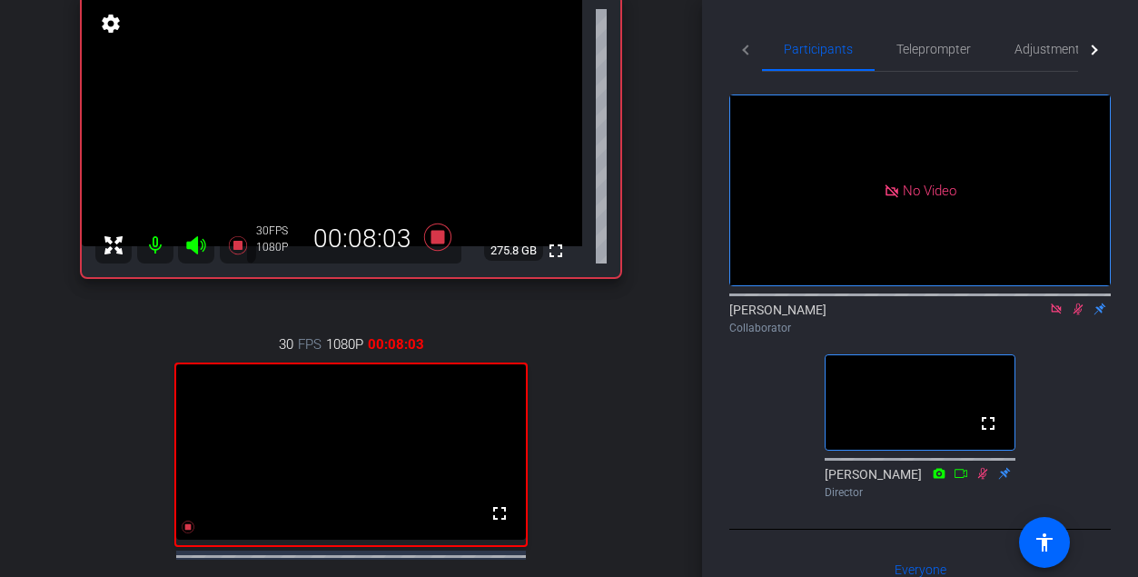
scroll to position [217, 0]
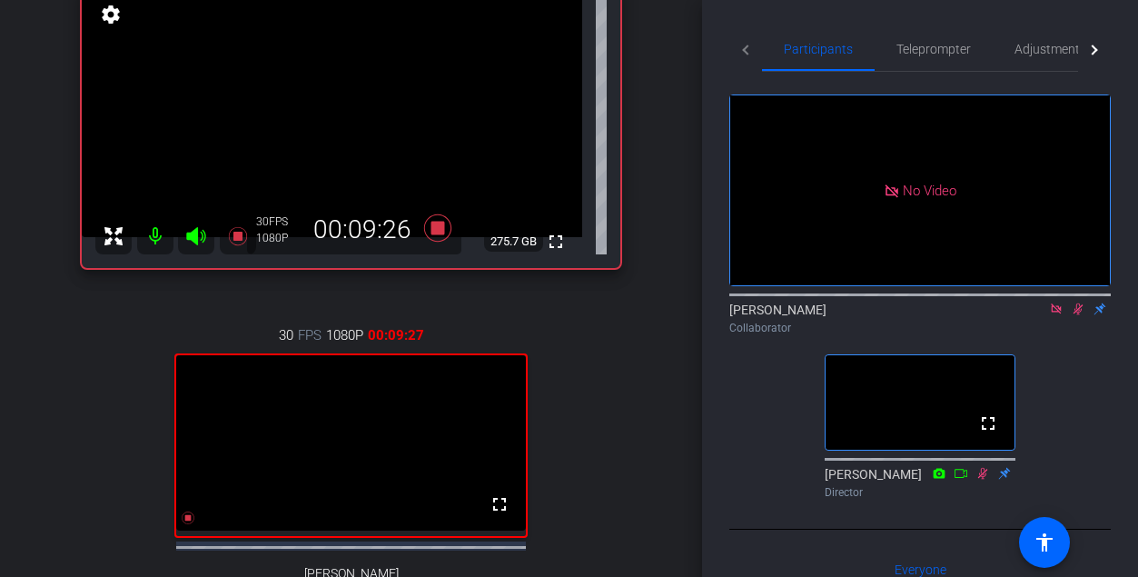
click at [665, 315] on icon at bounding box center [1079, 309] width 10 height 12
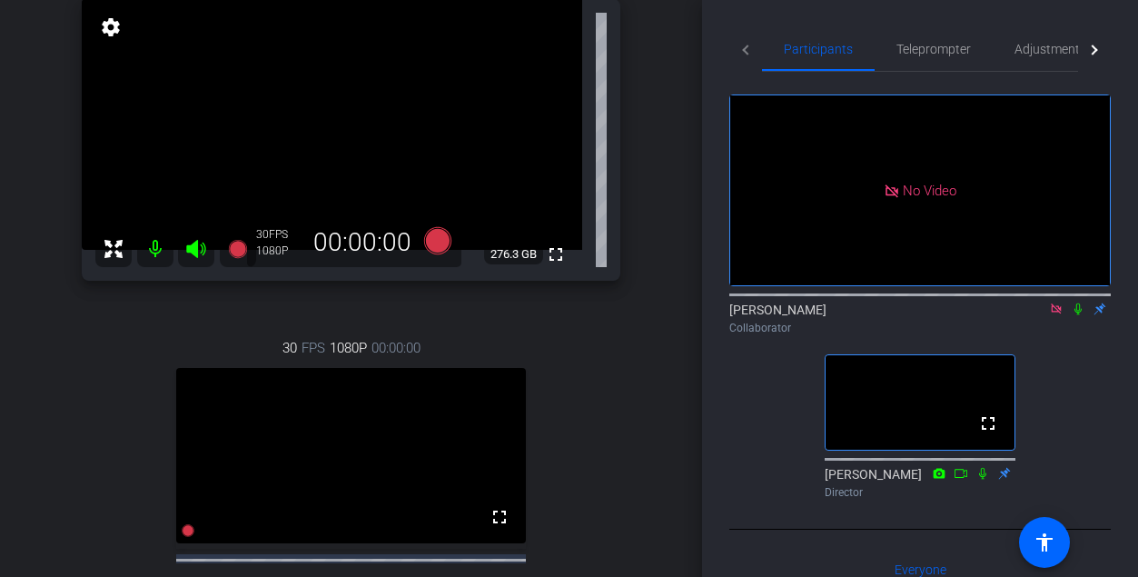
scroll to position [204, 0]
click at [665, 315] on icon at bounding box center [1078, 309] width 15 height 13
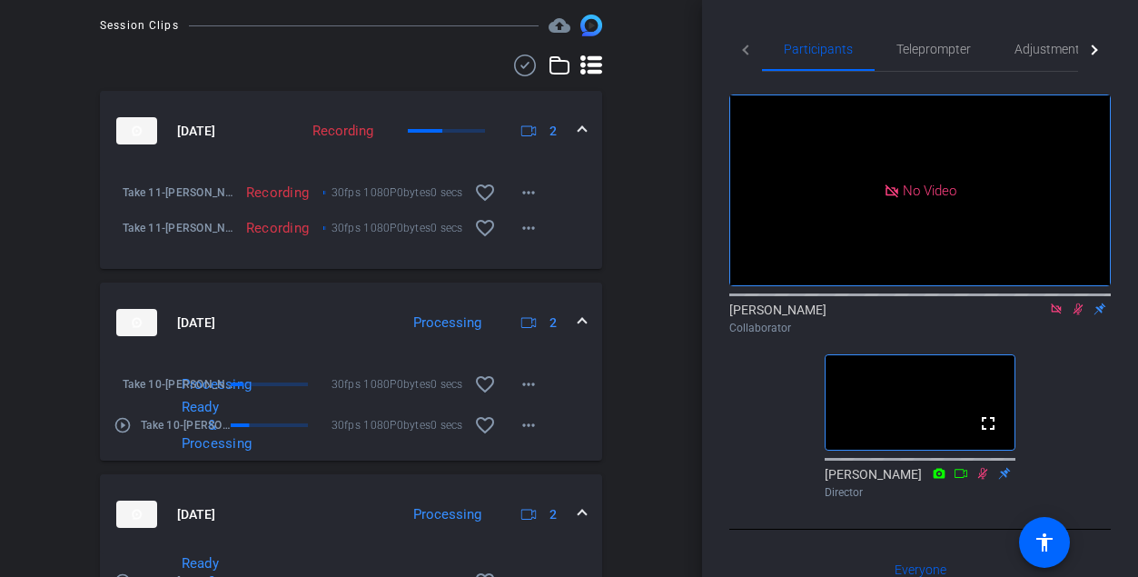
scroll to position [910, 0]
click at [533, 394] on mat-icon "more_horiz" at bounding box center [529, 383] width 22 height 22
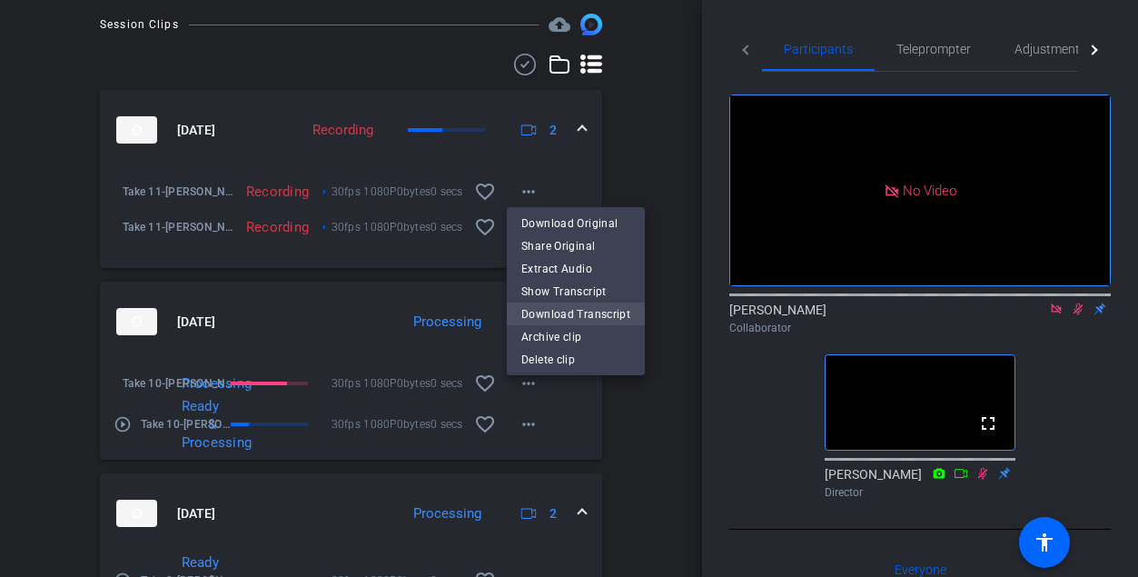
click at [551, 313] on span "Download Transcript" at bounding box center [575, 314] width 109 height 22
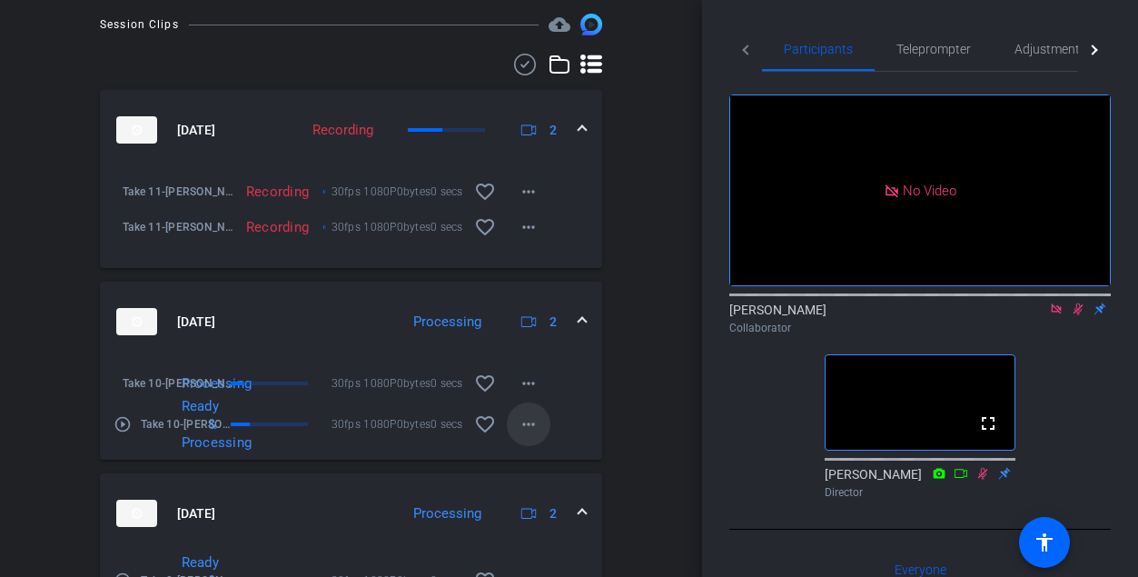
click at [530, 435] on mat-icon "more_horiz" at bounding box center [529, 424] width 22 height 22
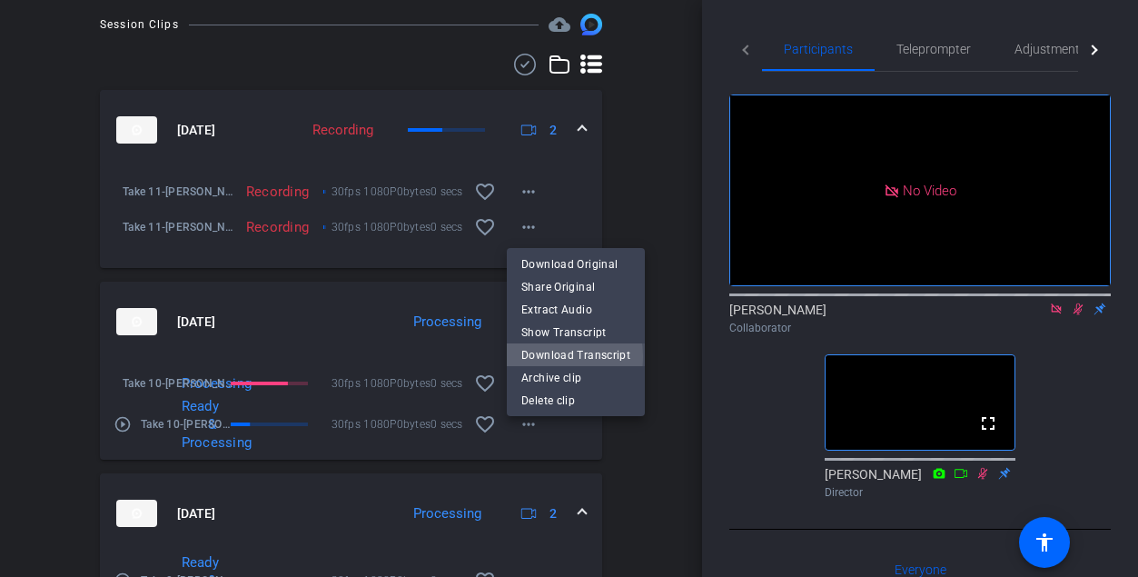
click at [545, 356] on span "Download Transcript" at bounding box center [575, 354] width 109 height 22
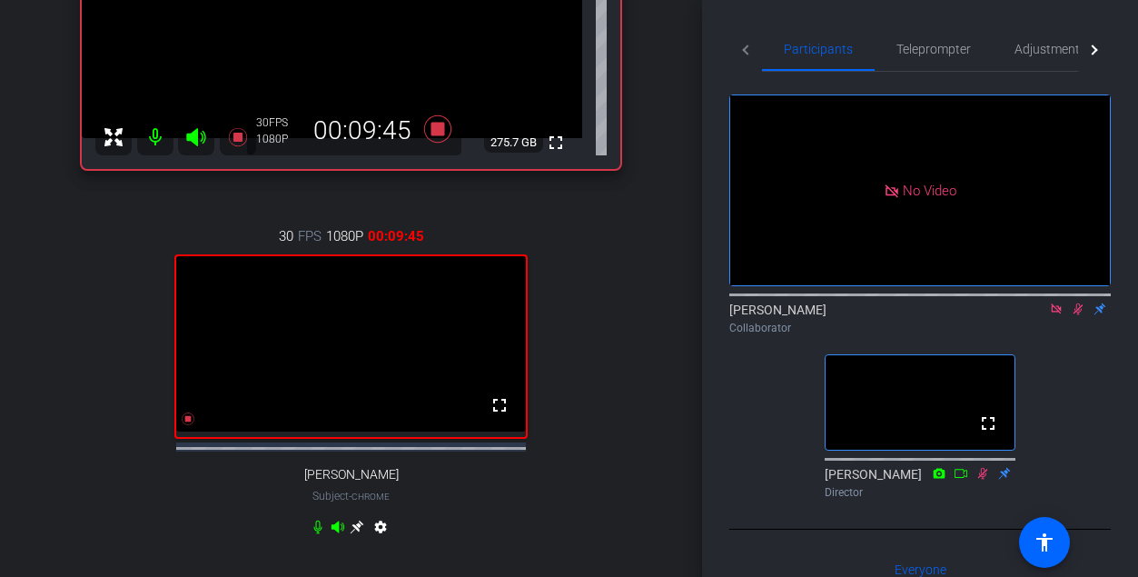
scroll to position [318, 0]
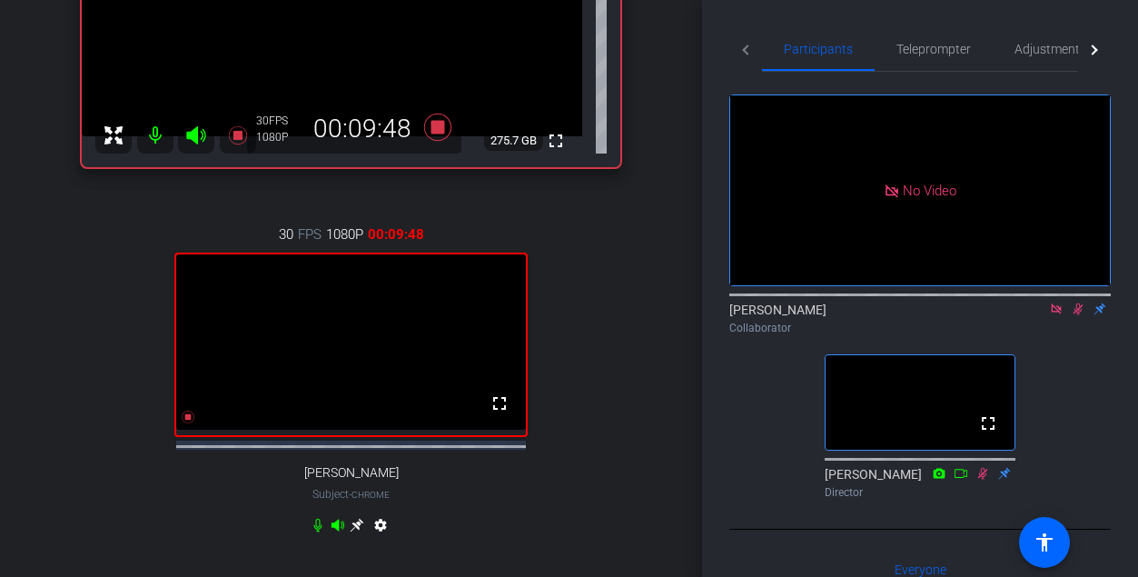
click at [665, 315] on icon at bounding box center [1078, 309] width 15 height 13
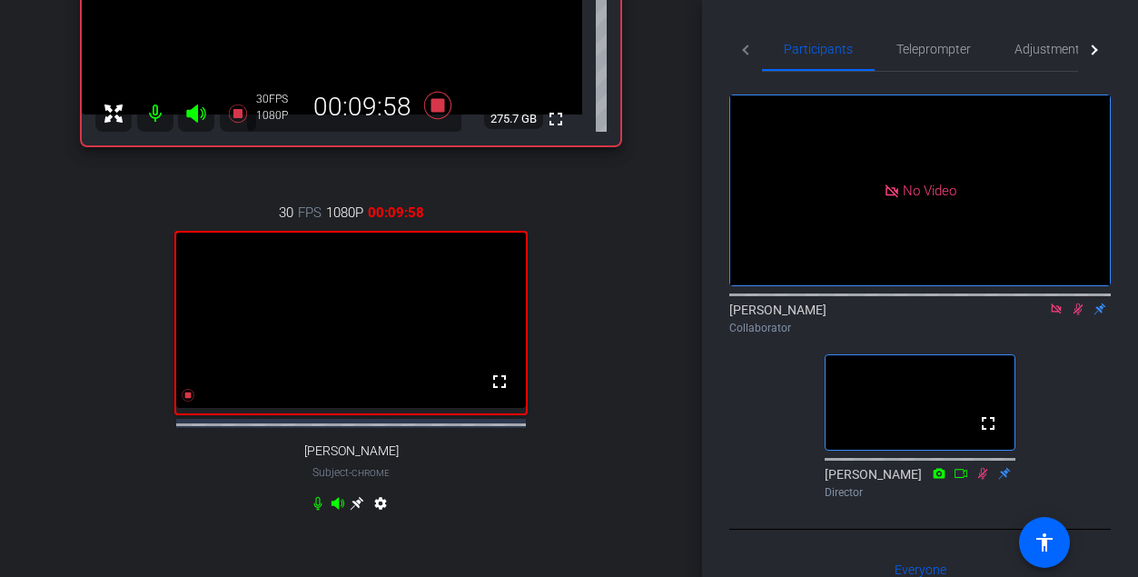
scroll to position [317, 0]
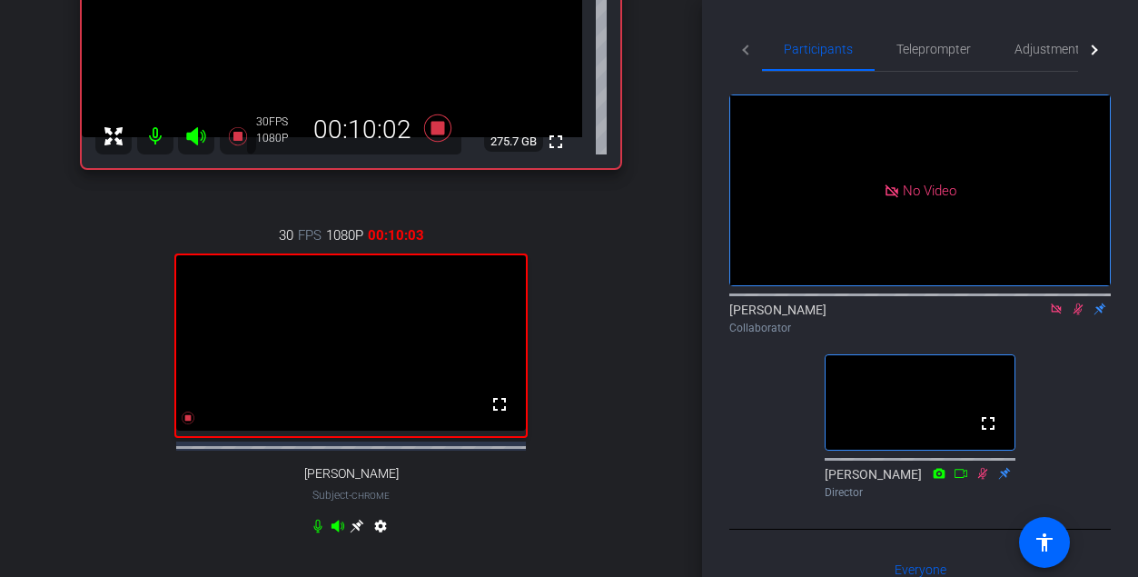
click at [665, 315] on icon at bounding box center [1078, 309] width 15 height 13
click at [665, 315] on icon at bounding box center [1078, 309] width 7 height 12
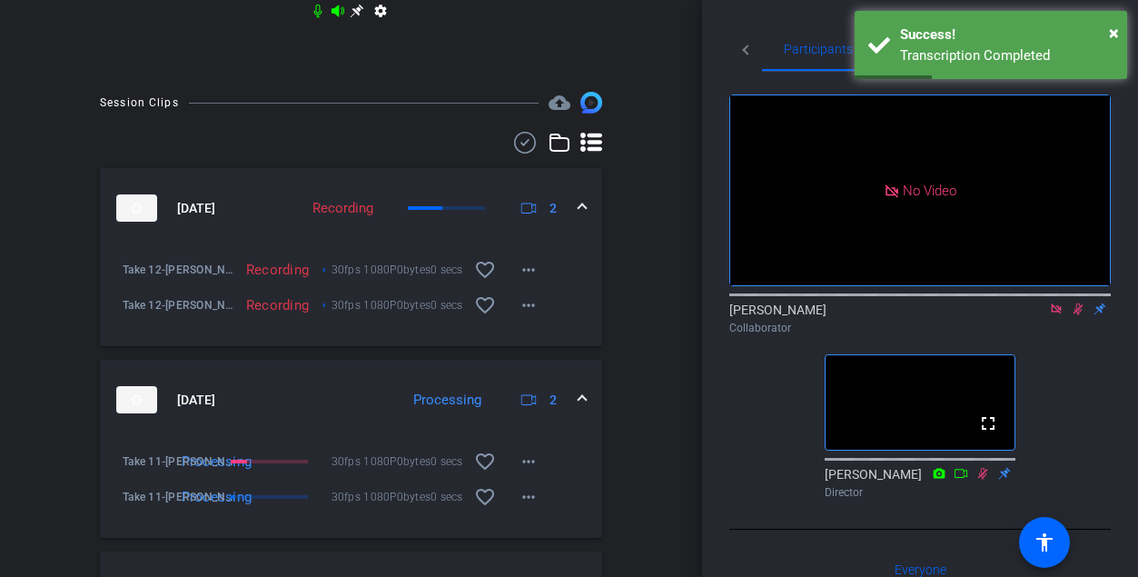
scroll to position [837, 0]
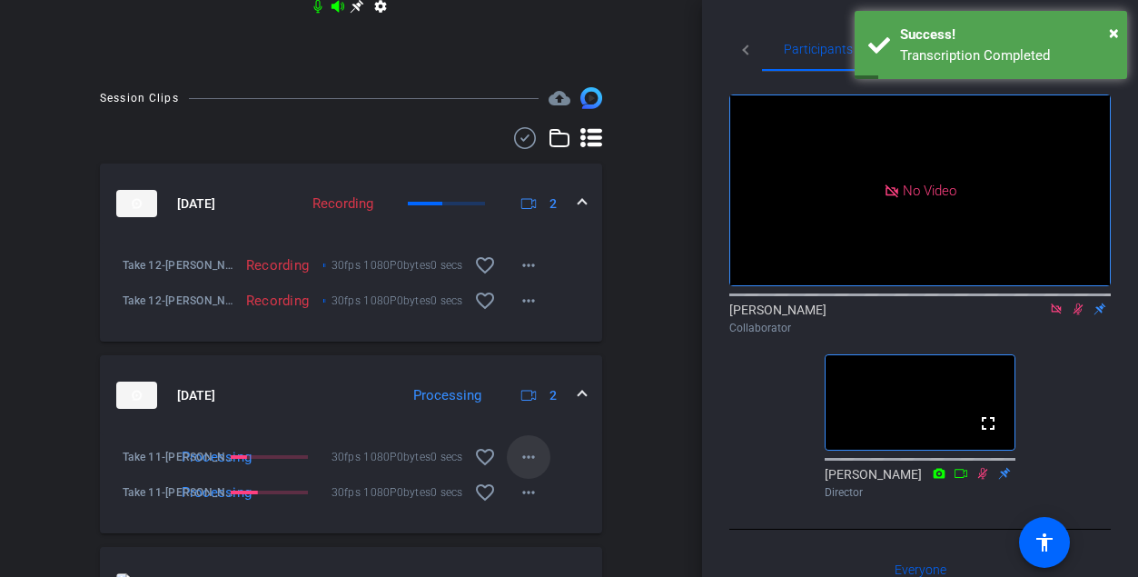
click at [532, 464] on mat-icon "more_horiz" at bounding box center [529, 457] width 22 height 22
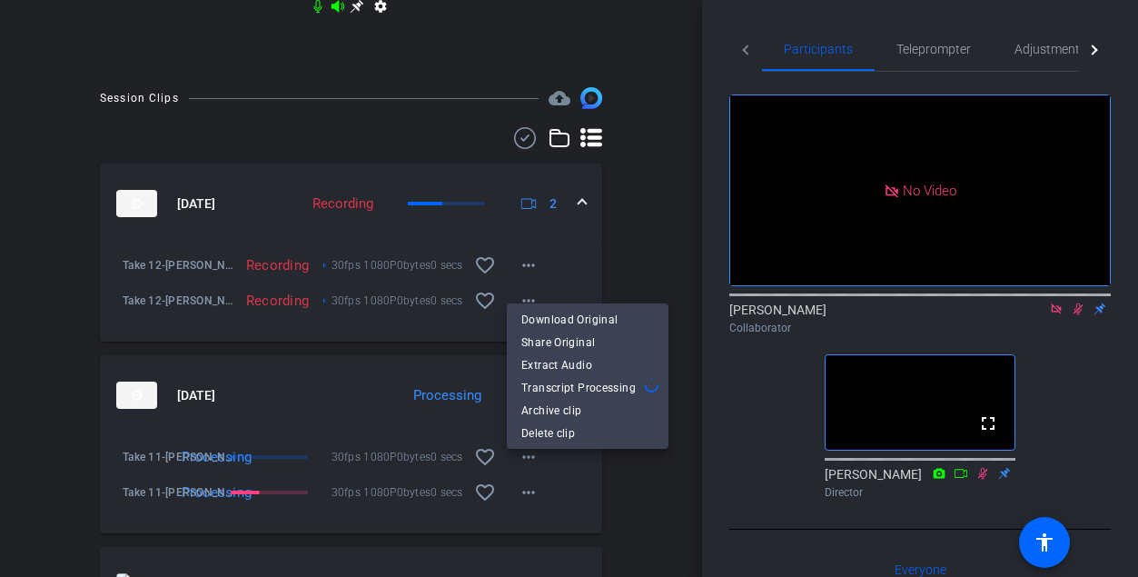
click at [533, 505] on div at bounding box center [569, 288] width 1138 height 577
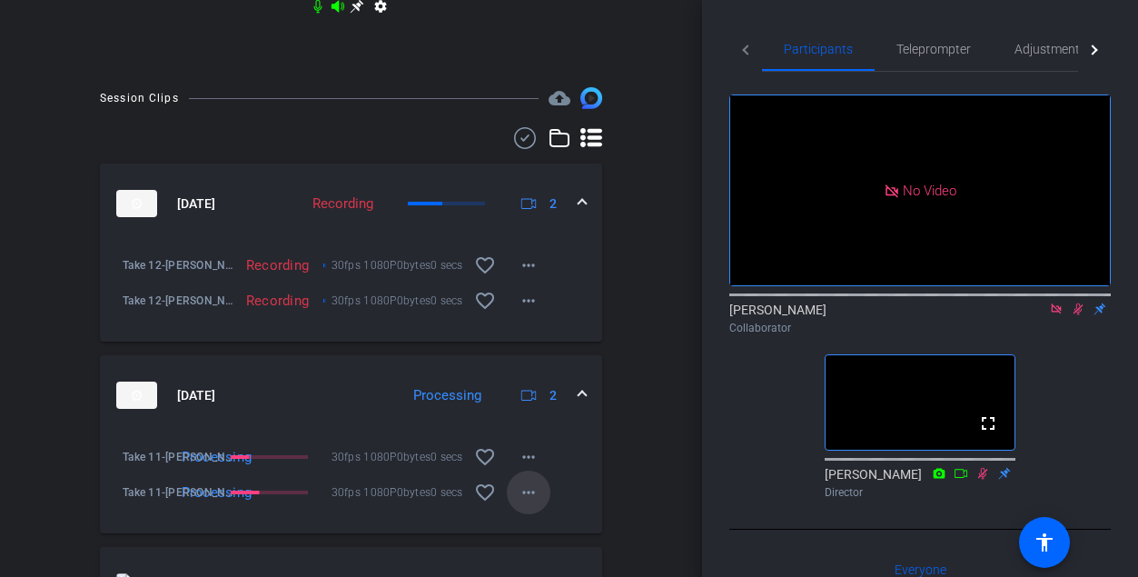
click at [533, 503] on mat-icon "more_horiz" at bounding box center [529, 492] width 22 height 22
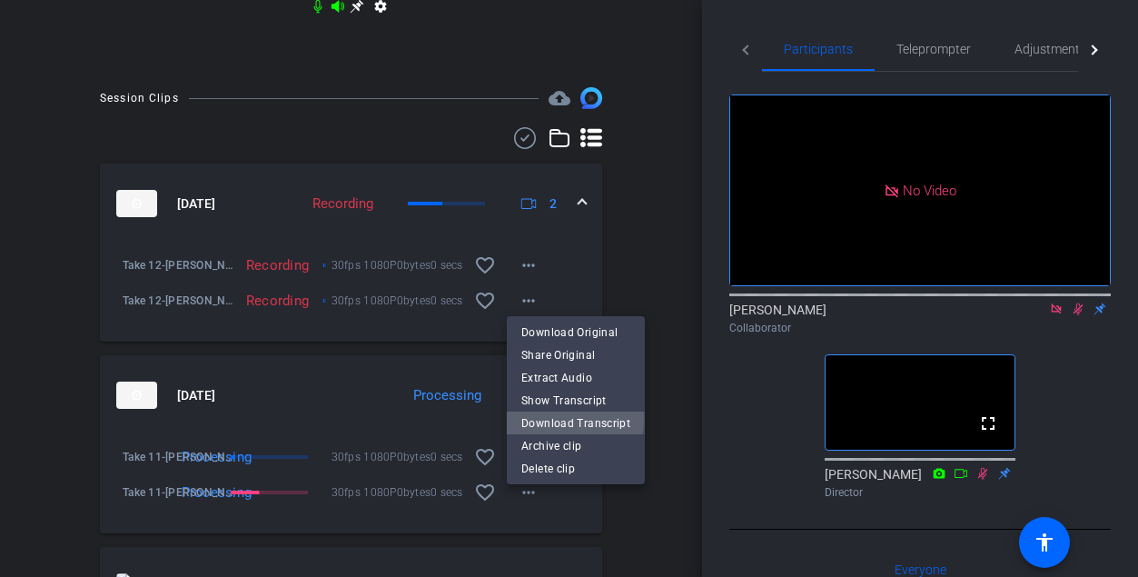
click at [559, 418] on span "Download Transcript" at bounding box center [575, 423] width 109 height 22
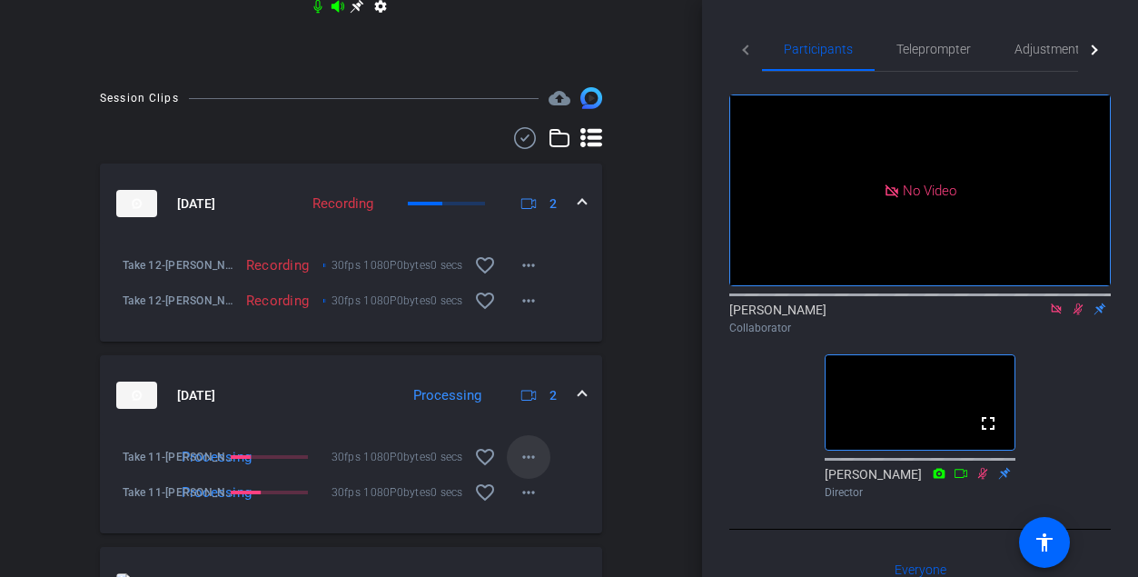
click at [531, 468] on mat-icon "more_horiz" at bounding box center [529, 457] width 22 height 22
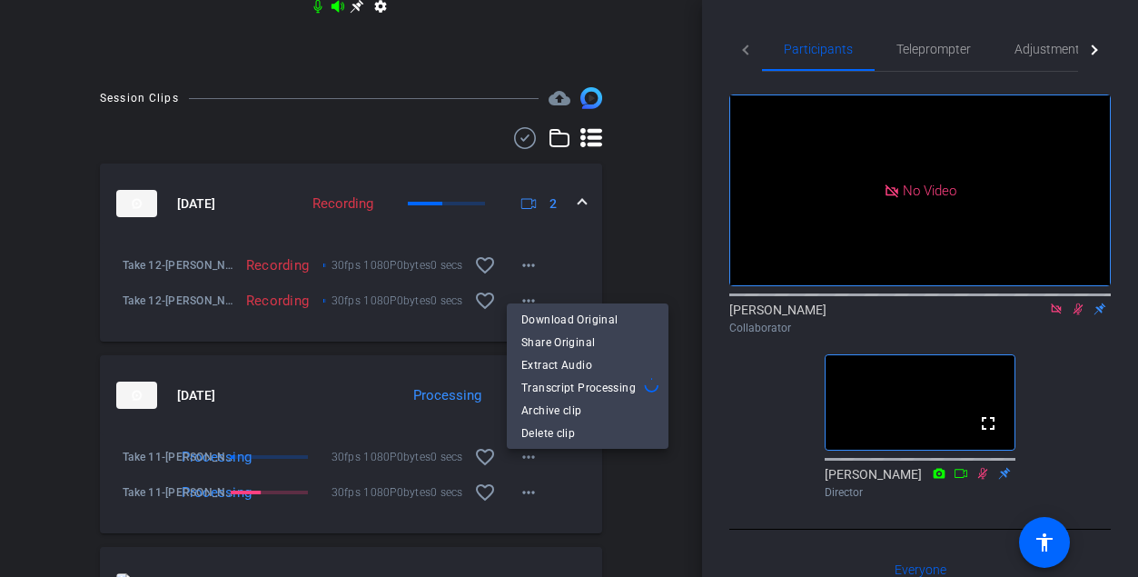
click at [603, 475] on div at bounding box center [569, 288] width 1138 height 577
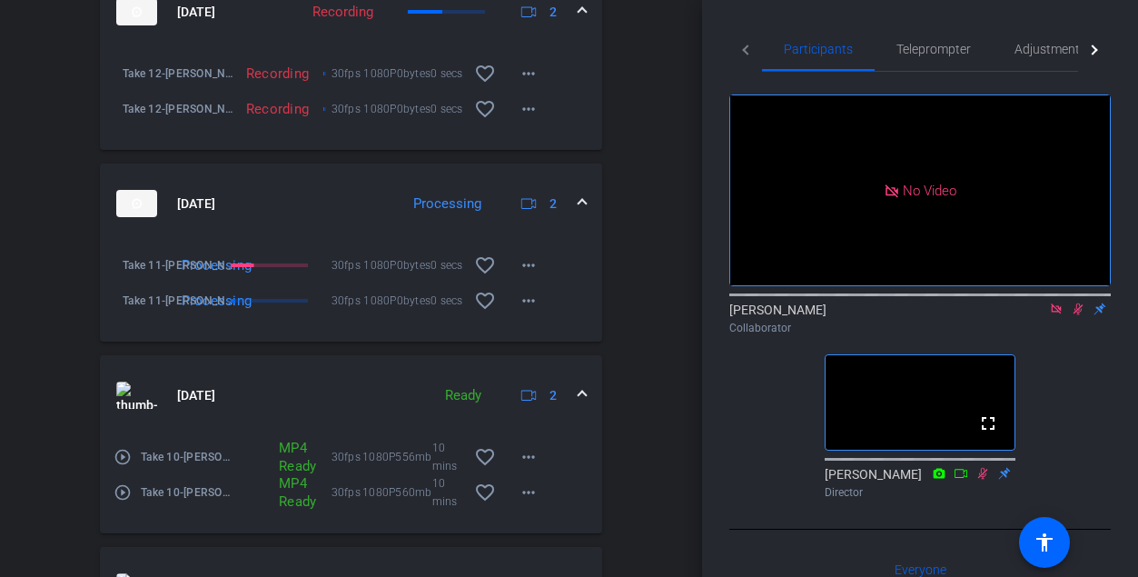
scroll to position [1031, 0]
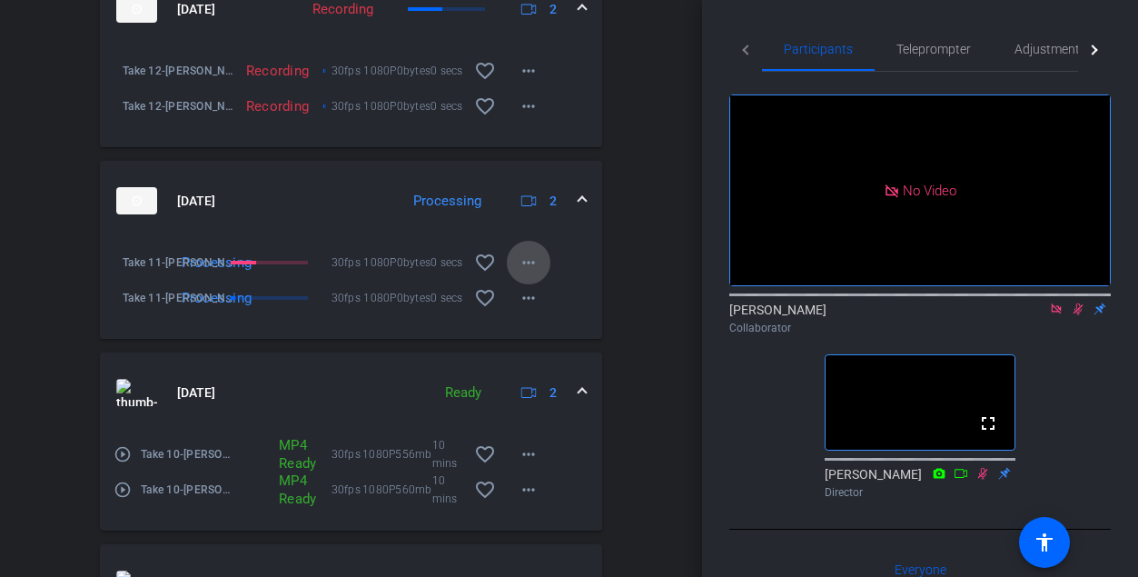
click at [531, 284] on span at bounding box center [529, 263] width 44 height 44
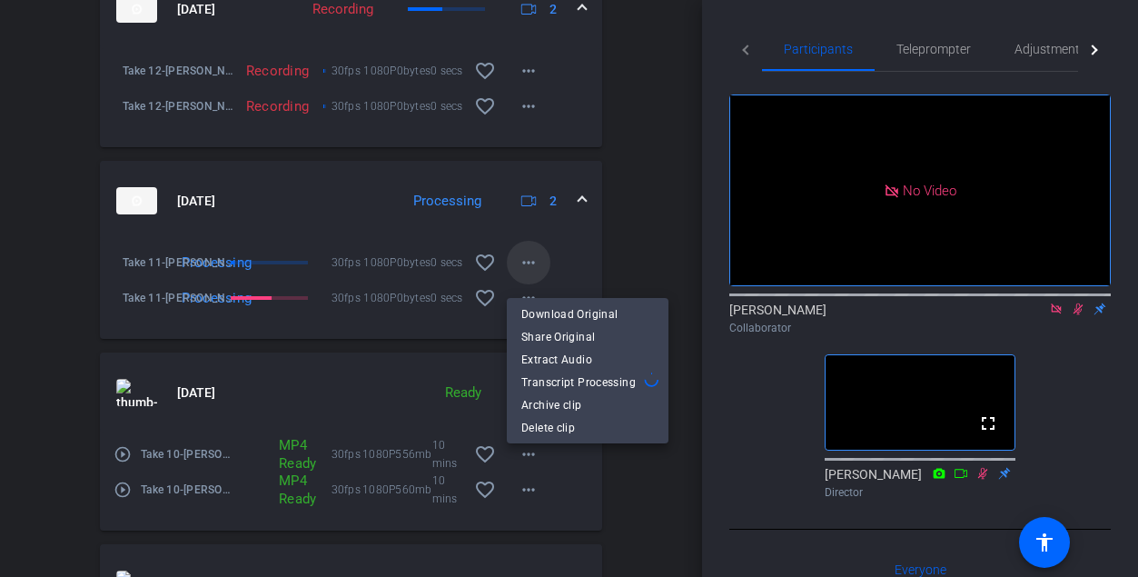
click at [531, 286] on div at bounding box center [569, 288] width 1138 height 577
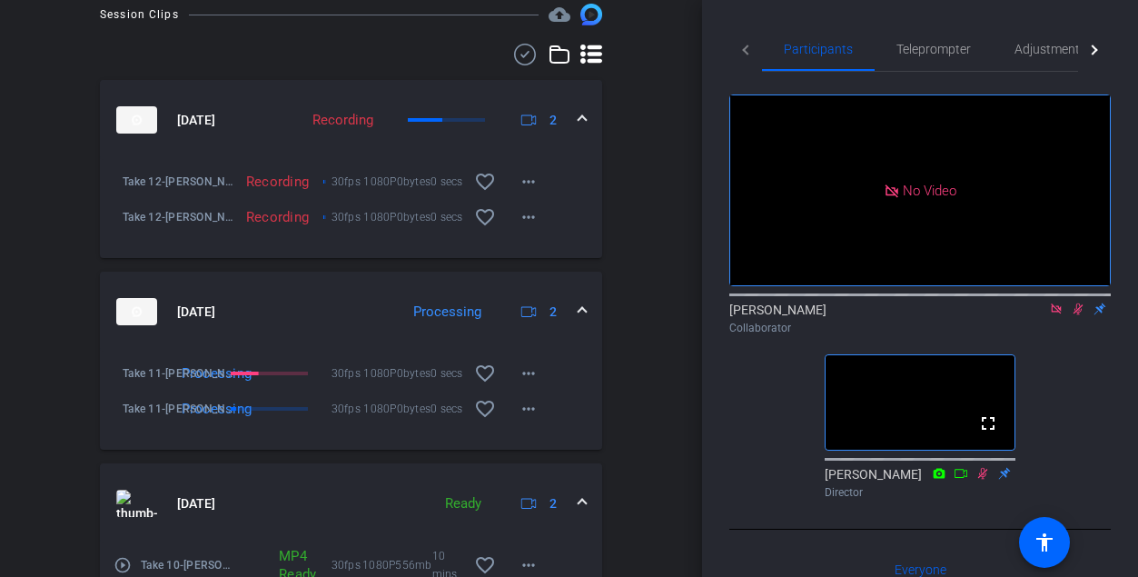
scroll to position [918, 0]
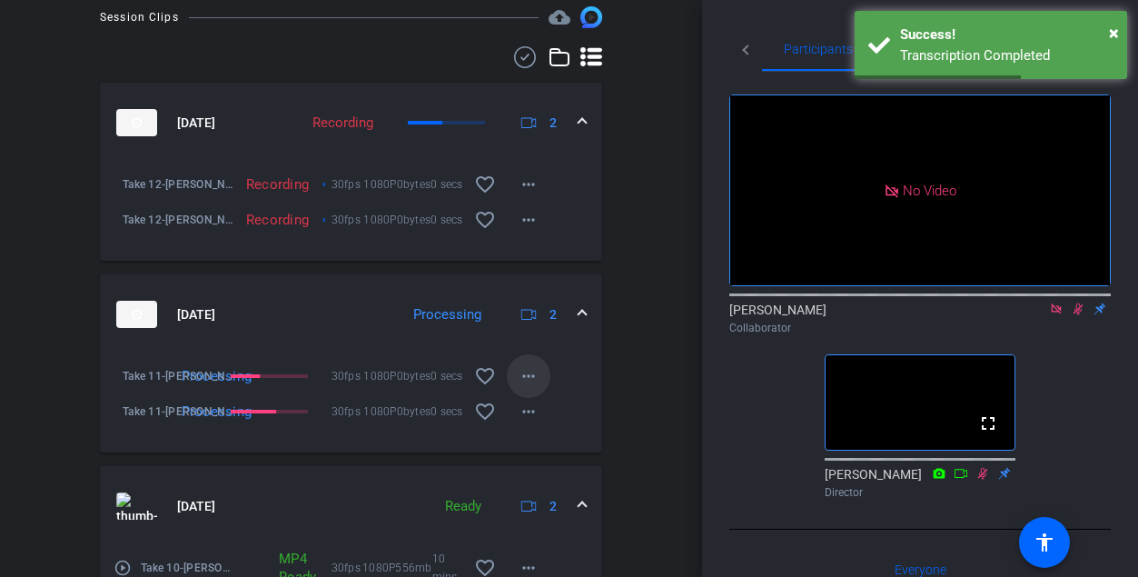
click at [521, 387] on mat-icon "more_horiz" at bounding box center [529, 376] width 22 height 22
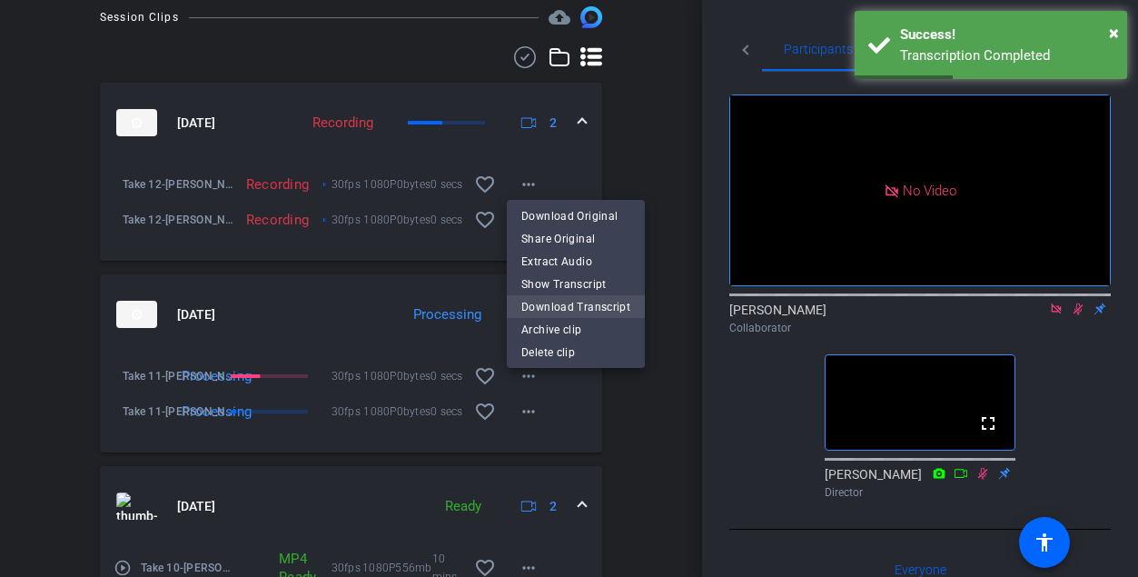
click at [537, 303] on span "Download Transcript" at bounding box center [575, 306] width 109 height 22
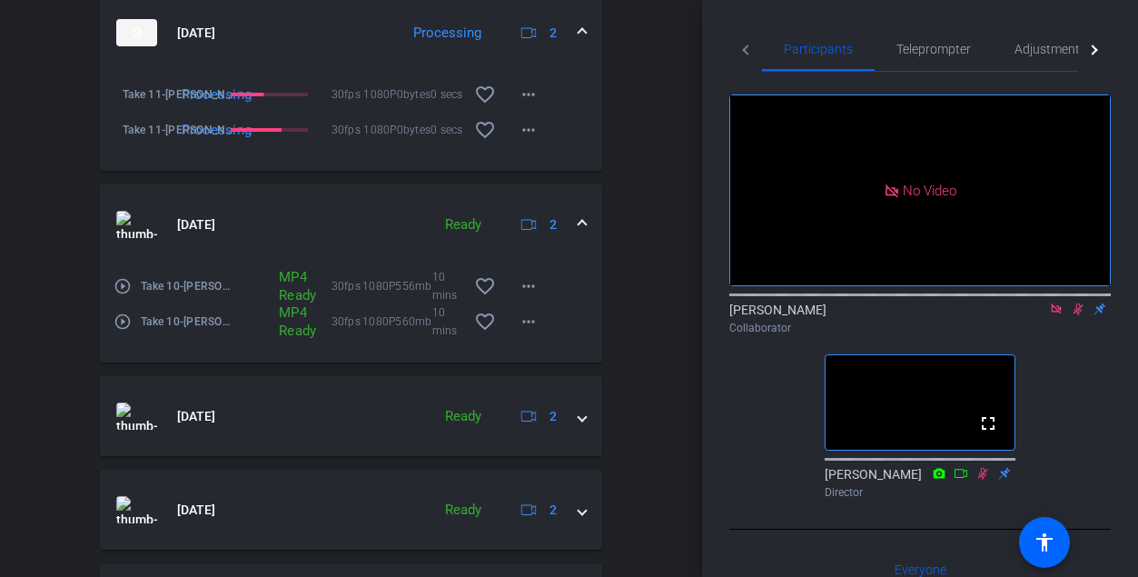
scroll to position [1155, 0]
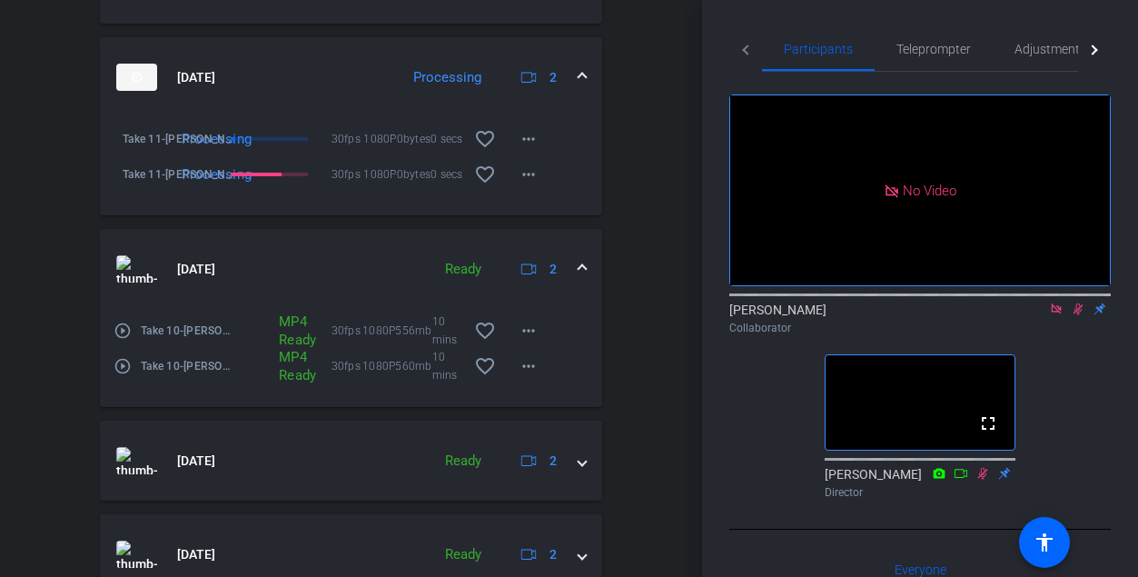
click at [579, 275] on span at bounding box center [582, 269] width 7 height 19
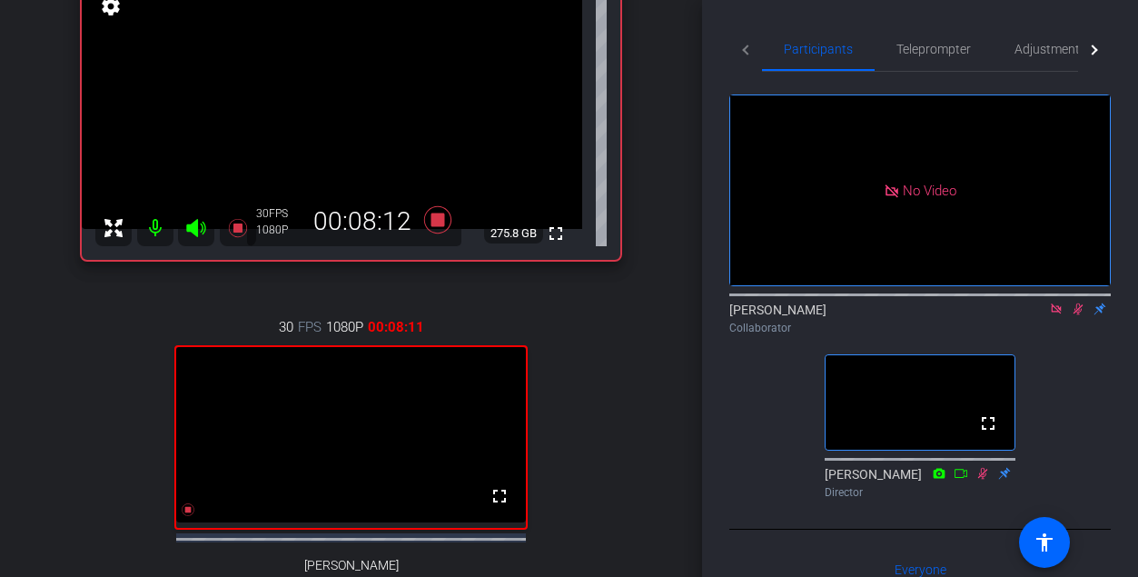
scroll to position [226, 0]
click at [665, 315] on icon at bounding box center [1079, 309] width 10 height 12
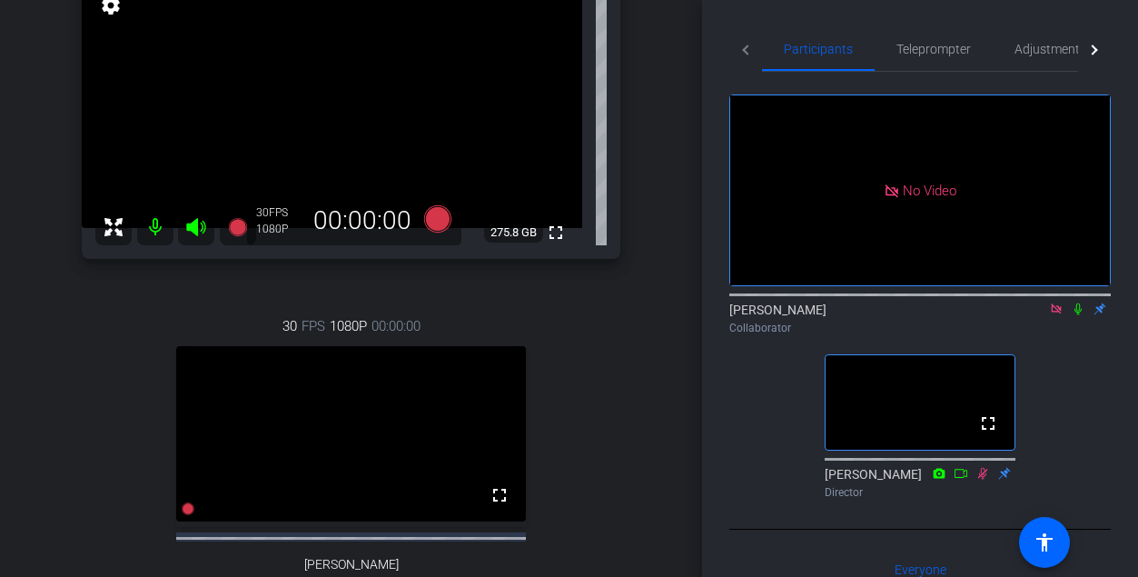
click at [665, 315] on icon at bounding box center [1056, 309] width 15 height 13
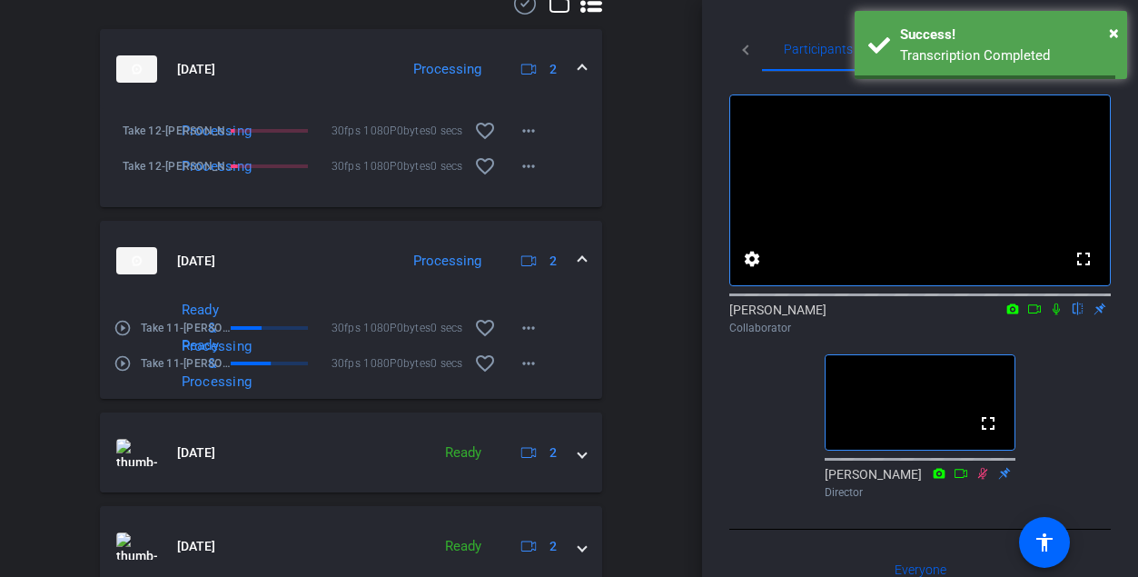
scroll to position [967, 0]
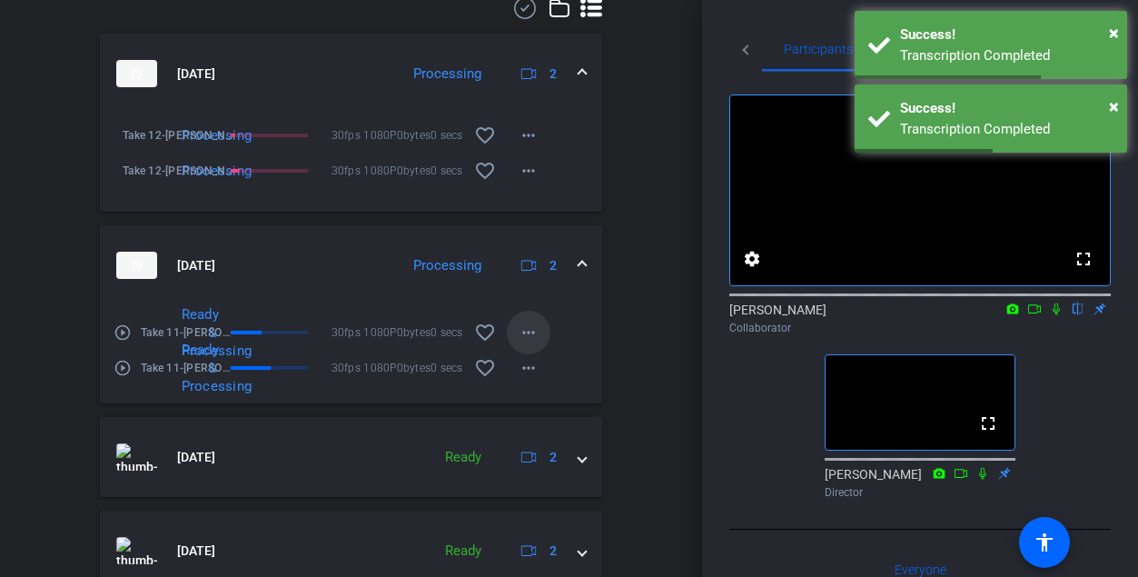
click at [525, 343] on mat-icon "more_horiz" at bounding box center [529, 333] width 22 height 22
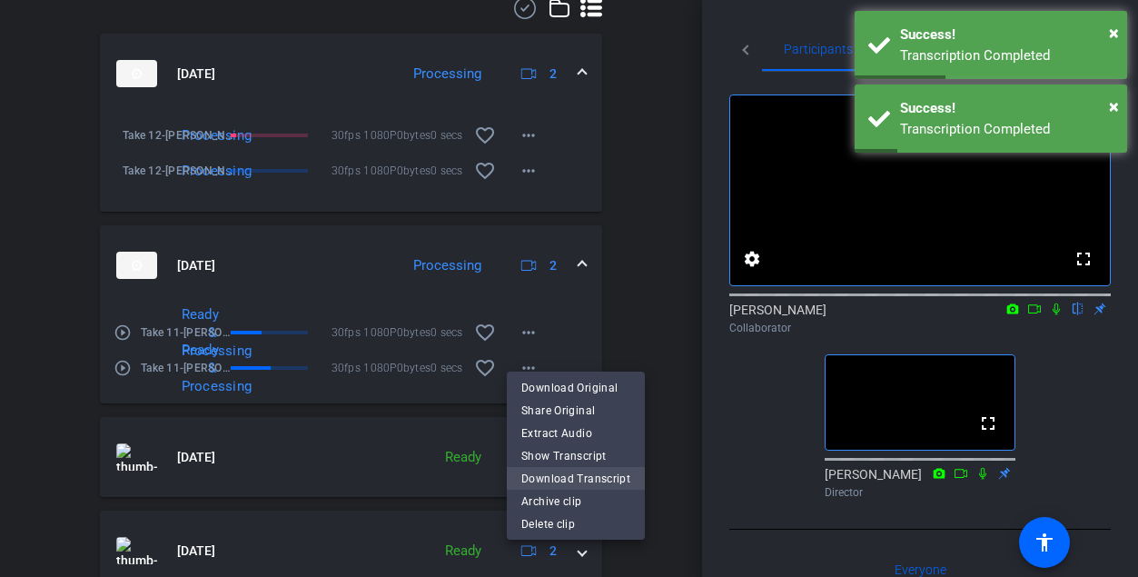
click at [572, 479] on span "Download Transcript" at bounding box center [575, 478] width 109 height 22
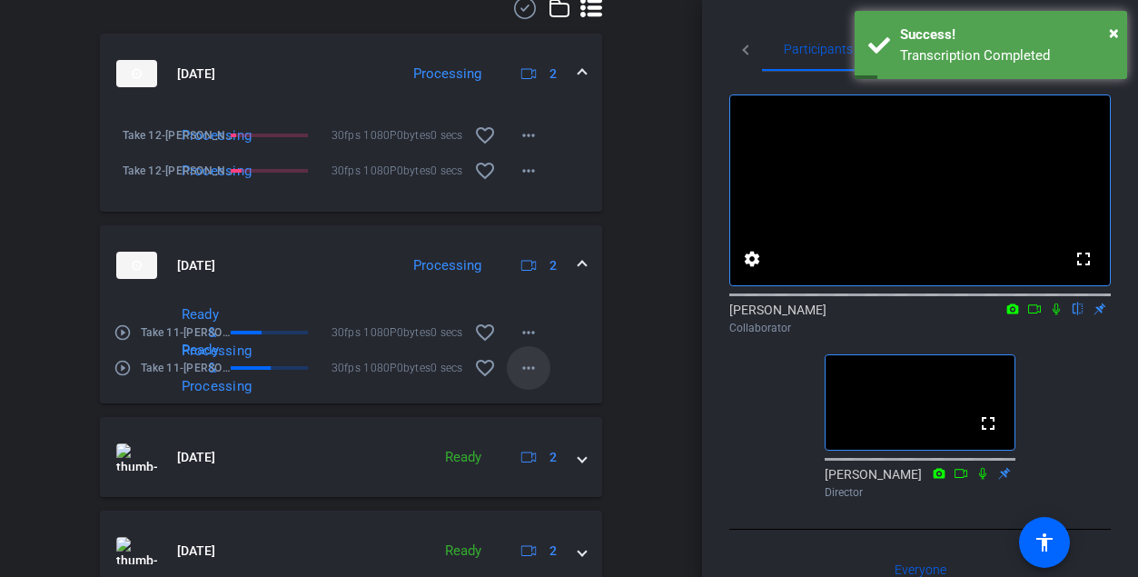
click at [533, 379] on mat-icon "more_horiz" at bounding box center [529, 368] width 22 height 22
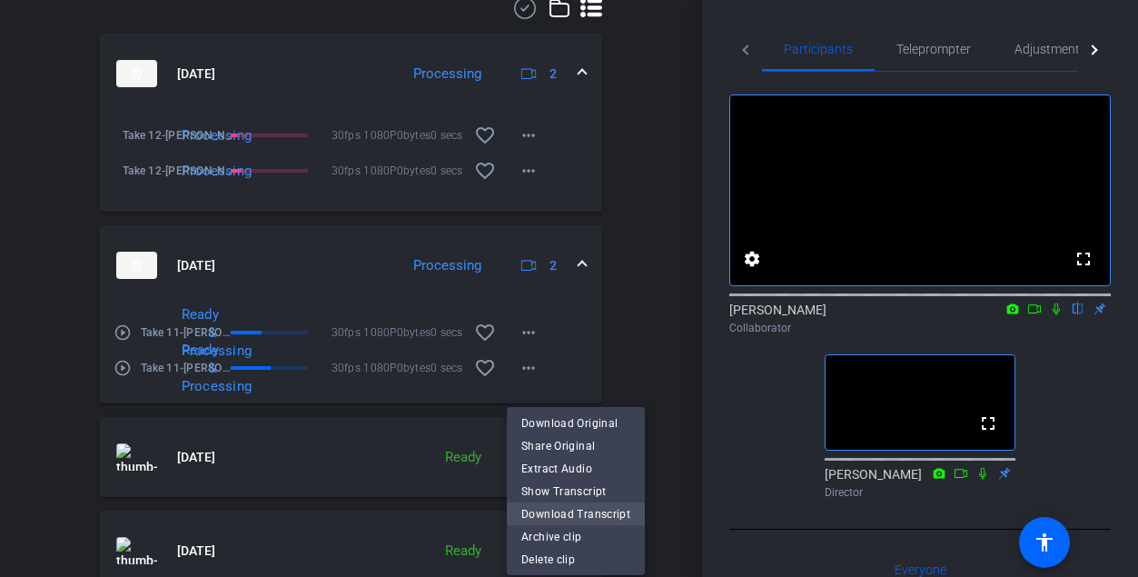
click at [562, 507] on span "Download Transcript" at bounding box center [575, 513] width 109 height 22
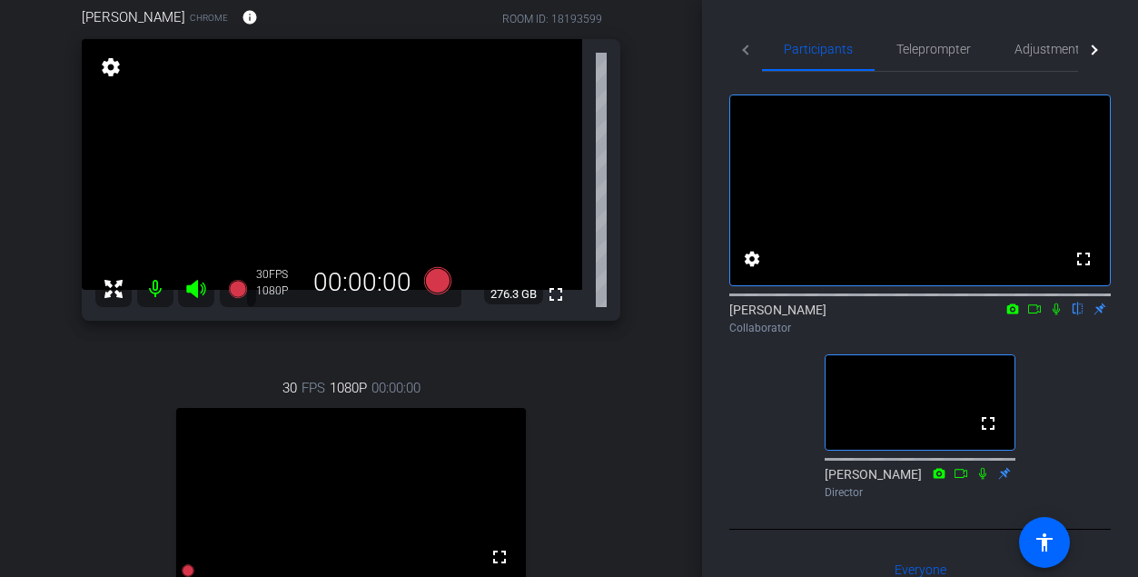
scroll to position [154, 0]
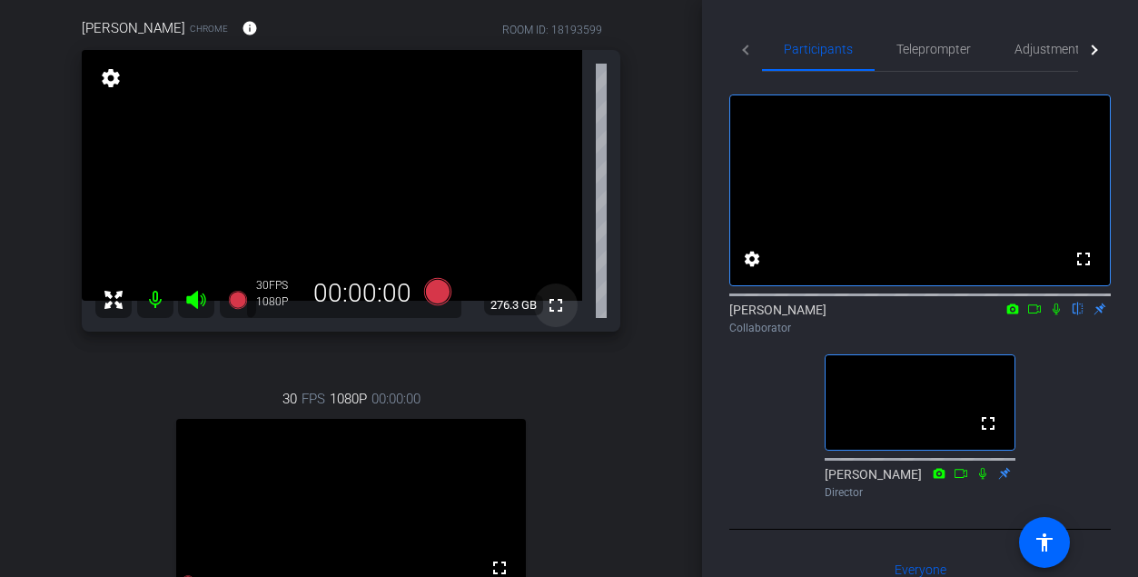
click at [560, 303] on mat-icon "fullscreen" at bounding box center [556, 305] width 22 height 22
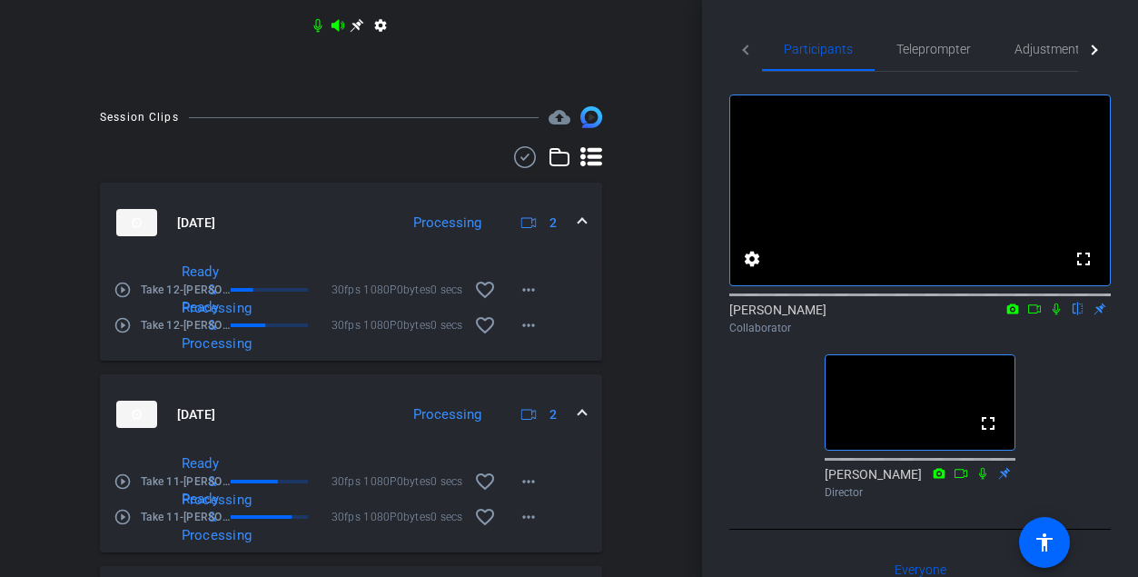
scroll to position [783, 0]
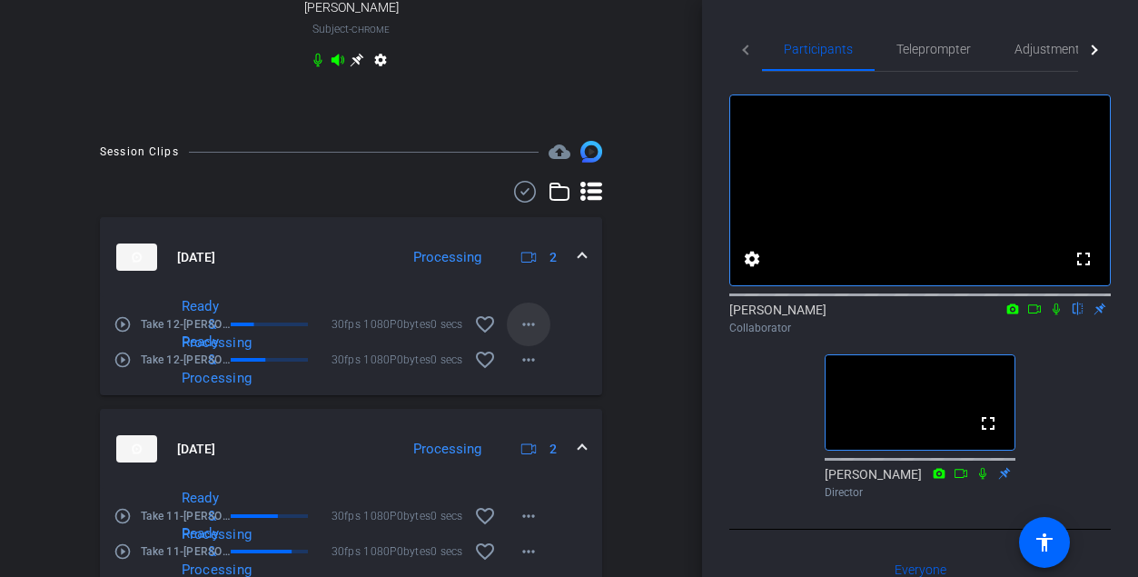
click at [528, 335] on mat-icon "more_horiz" at bounding box center [529, 324] width 22 height 22
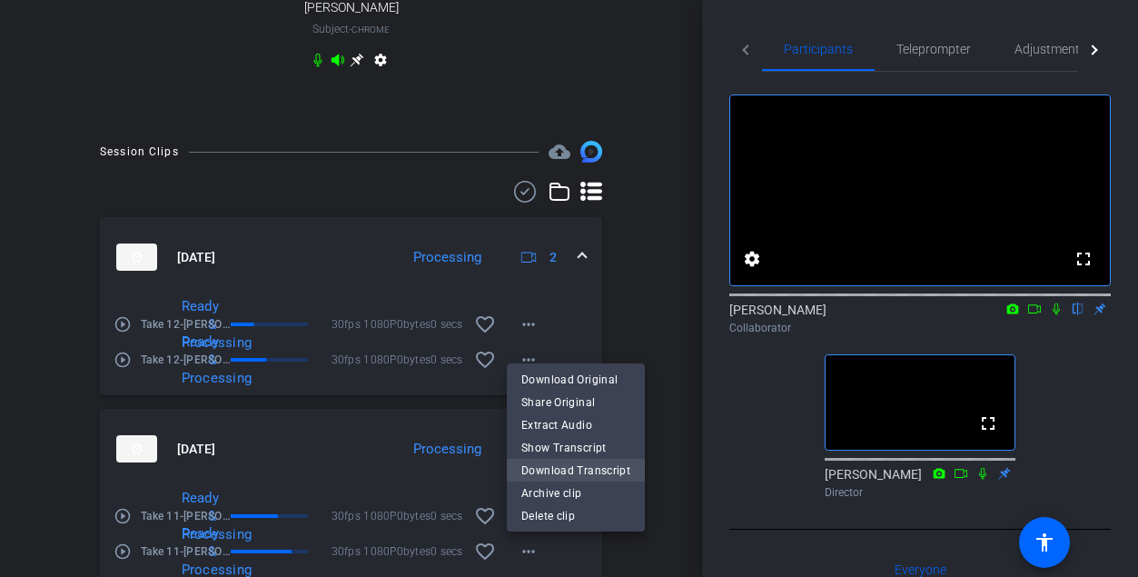
click at [535, 464] on span "Download Transcript" at bounding box center [575, 470] width 109 height 22
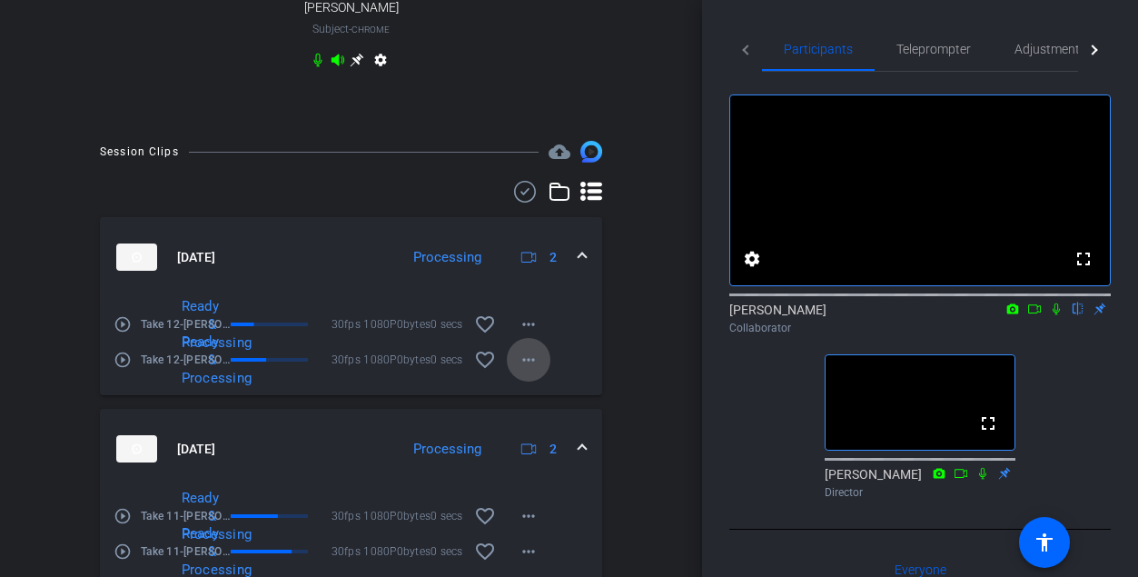
click at [529, 371] on mat-icon "more_horiz" at bounding box center [529, 360] width 22 height 22
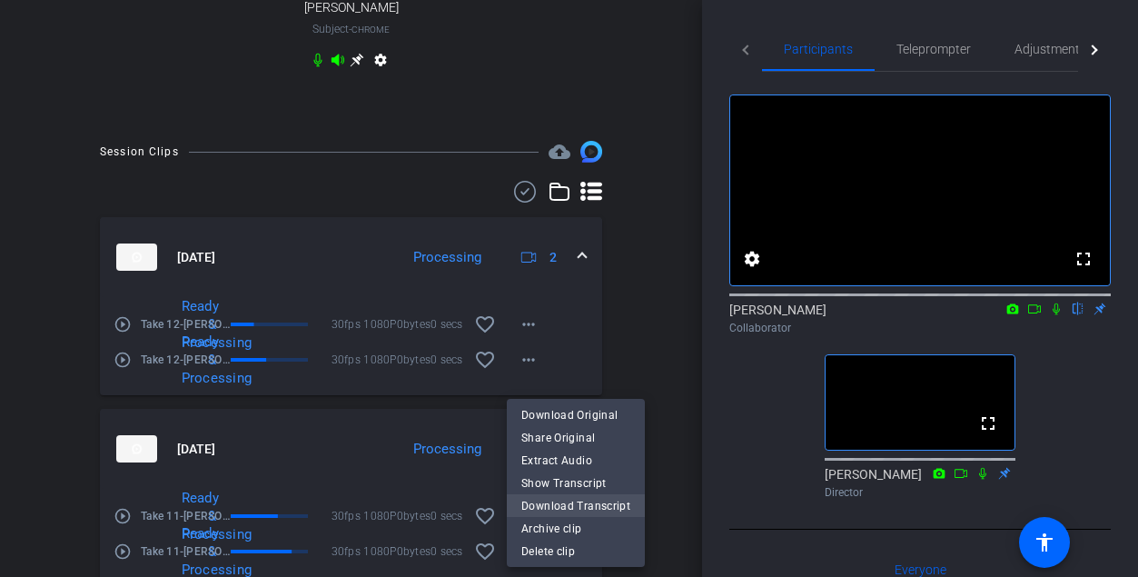
click at [557, 507] on span "Download Transcript" at bounding box center [575, 505] width 109 height 22
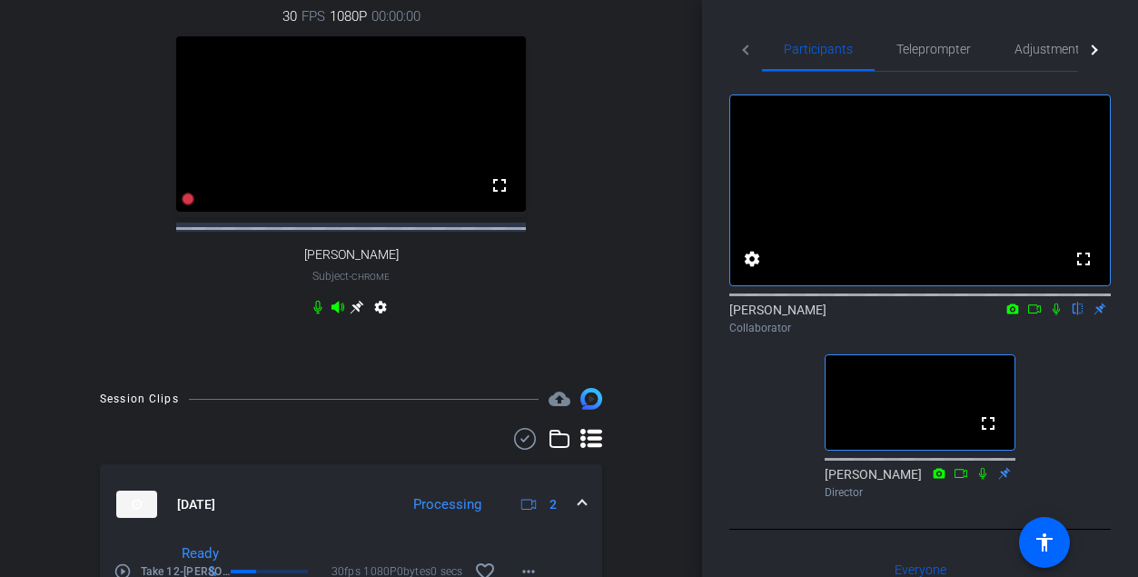
scroll to position [537, 0]
